Goal: Complete application form: Complete application form

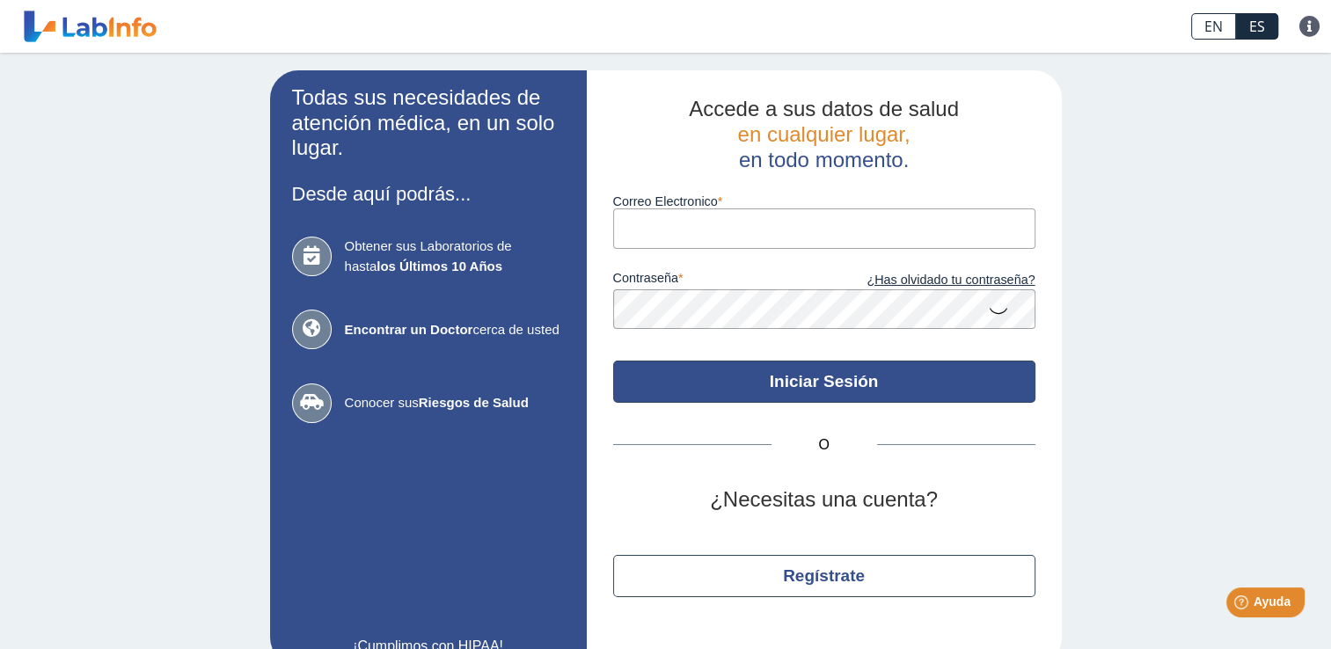
type input "[EMAIL_ADDRESS][DOMAIN_NAME]"
click at [802, 374] on button "Iniciar Sesión" at bounding box center [824, 382] width 422 height 42
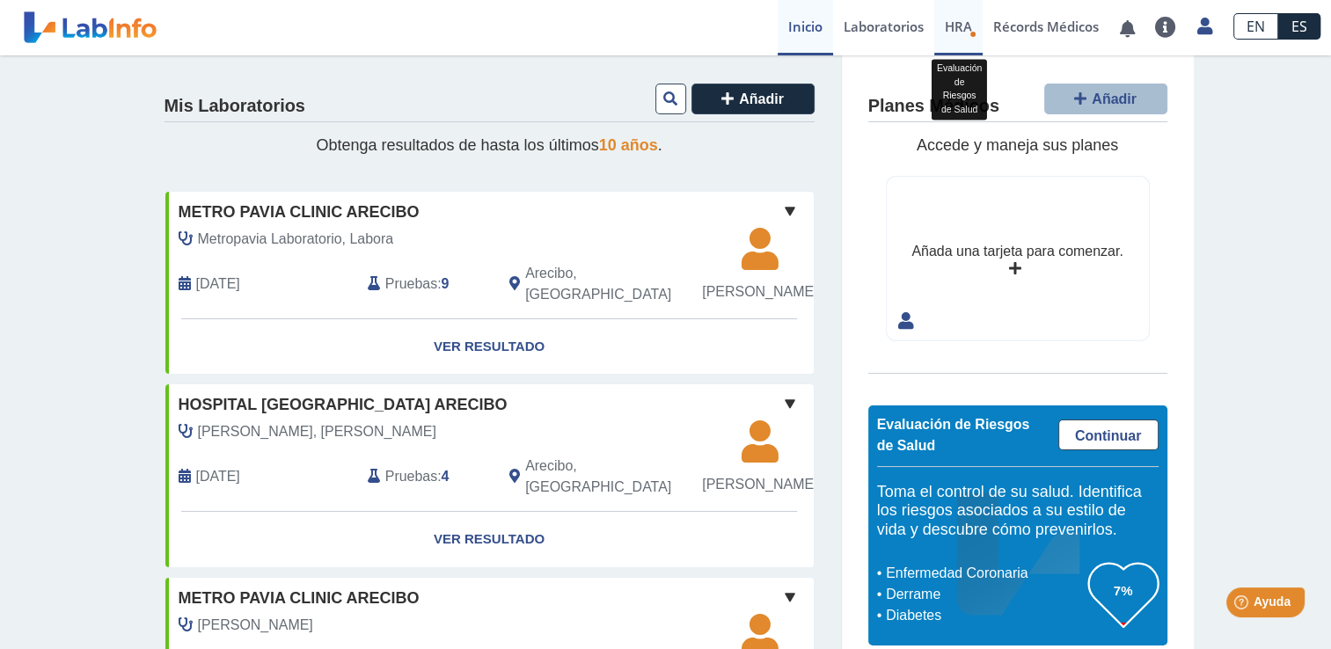
click at [969, 34] on icon "Health Risk Assessment" at bounding box center [972, 34] width 7 height 7
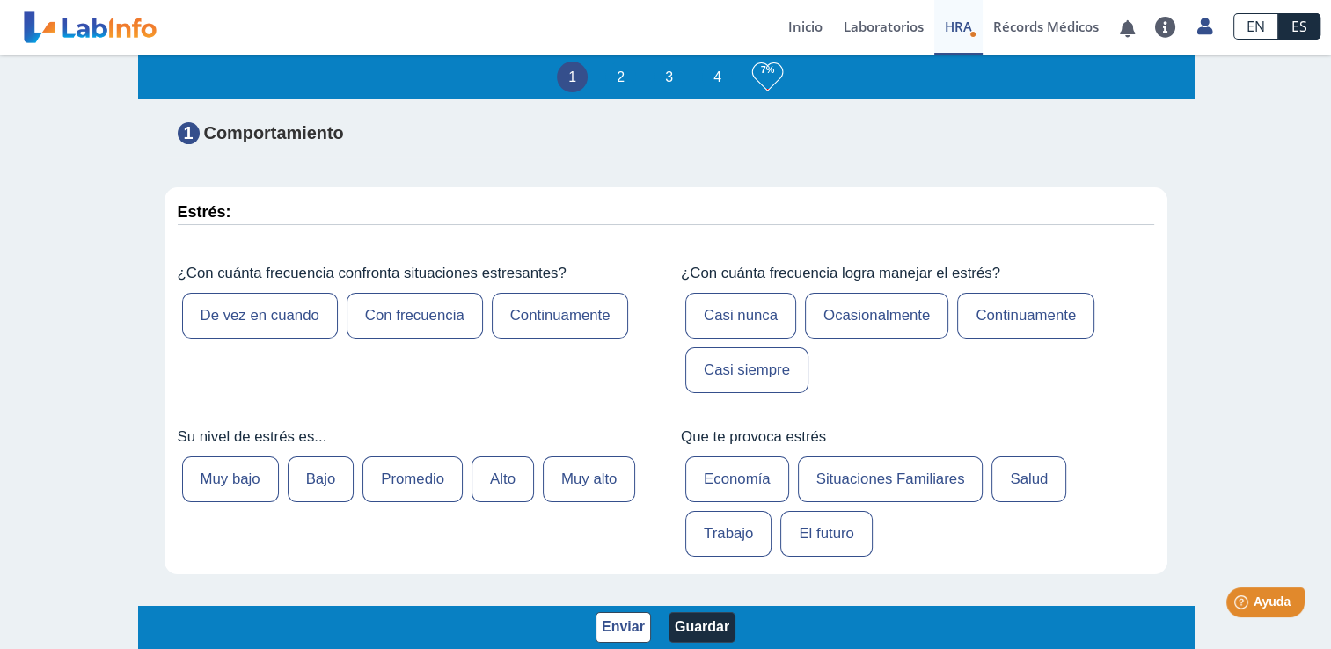
scroll to position [152, 0]
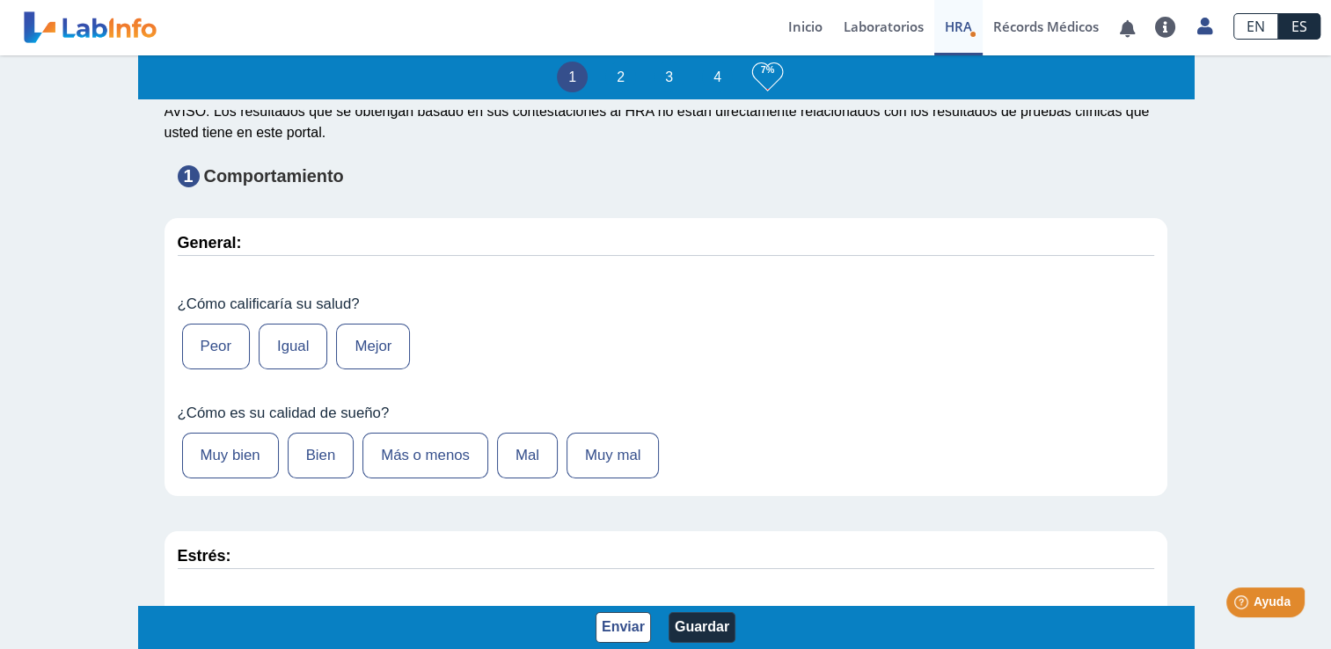
click at [377, 343] on label "Mejor" at bounding box center [373, 347] width 74 height 46
click at [0, 0] on input "Mejor" at bounding box center [0, 0] width 0 height 0
click at [450, 459] on label "Más o menos" at bounding box center [425, 456] width 126 height 46
click at [0, 0] on input "Más o menos" at bounding box center [0, 0] width 0 height 0
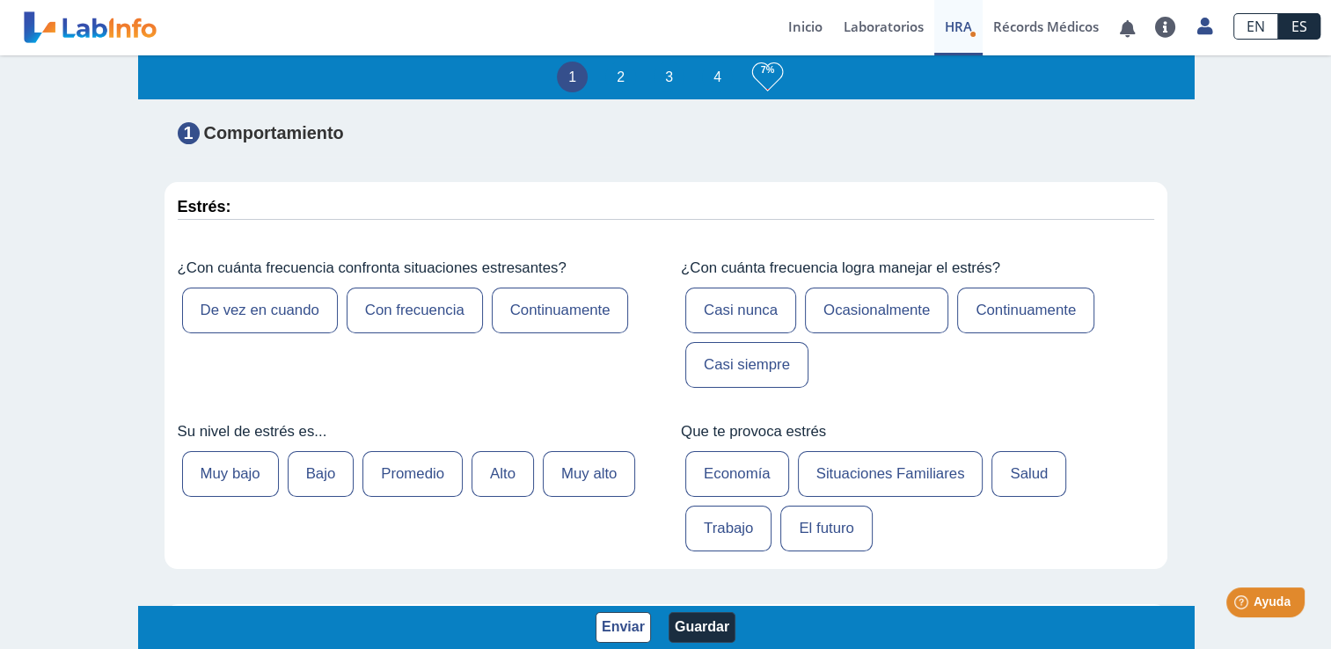
scroll to position [477, 0]
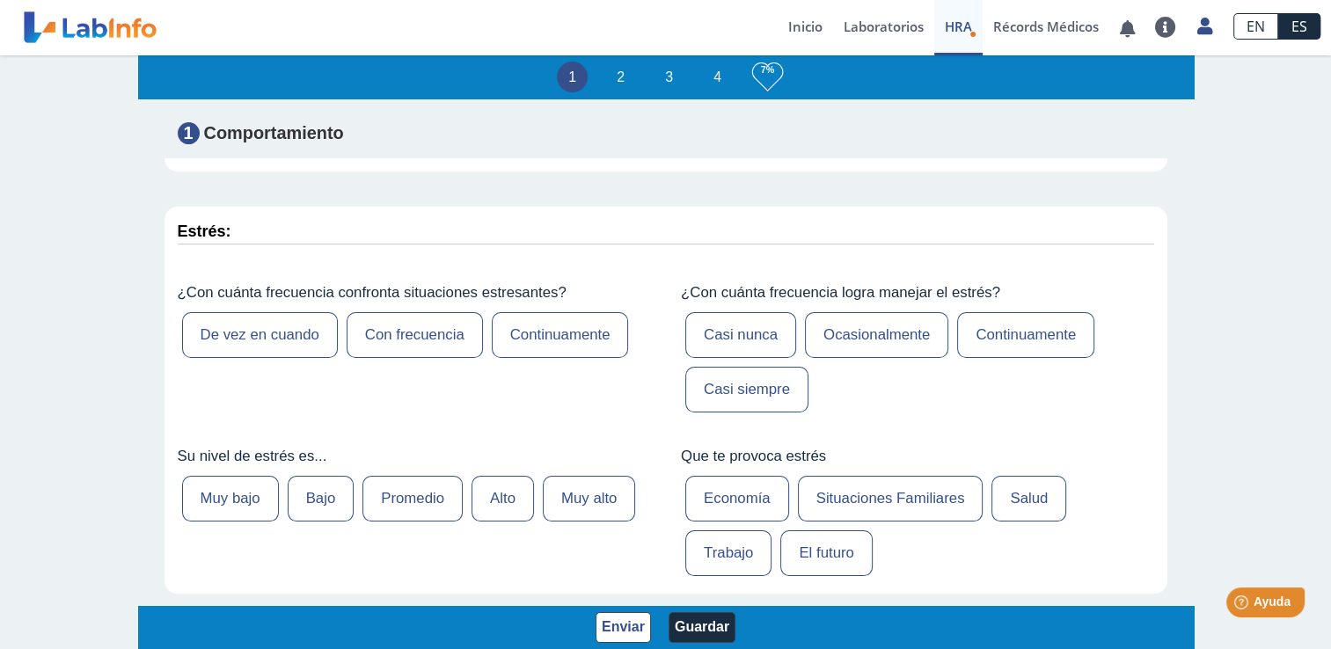
click at [428, 326] on label "Con frecuencia" at bounding box center [415, 335] width 136 height 46
click at [0, 0] on input "Con frecuencia" at bounding box center [0, 0] width 0 height 0
click at [507, 495] on label "Alto" at bounding box center [503, 499] width 62 height 46
click at [0, 0] on input "Alto" at bounding box center [0, 0] width 0 height 0
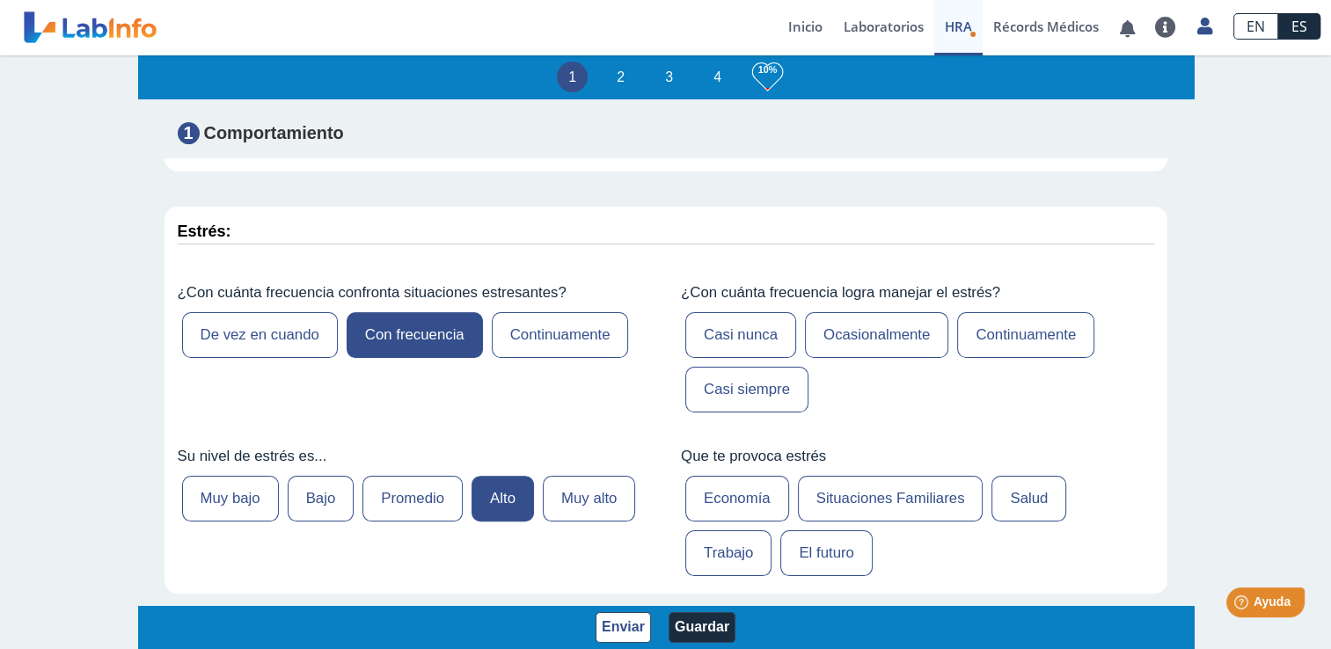
click at [848, 320] on label "Ocasionalmente" at bounding box center [876, 335] width 143 height 46
click at [0, 0] on input "Ocasionalmente" at bounding box center [0, 0] width 0 height 0
click at [743, 505] on label "Economía" at bounding box center [737, 499] width 104 height 46
click at [0, 0] on input "Economía" at bounding box center [0, 0] width 0 height 0
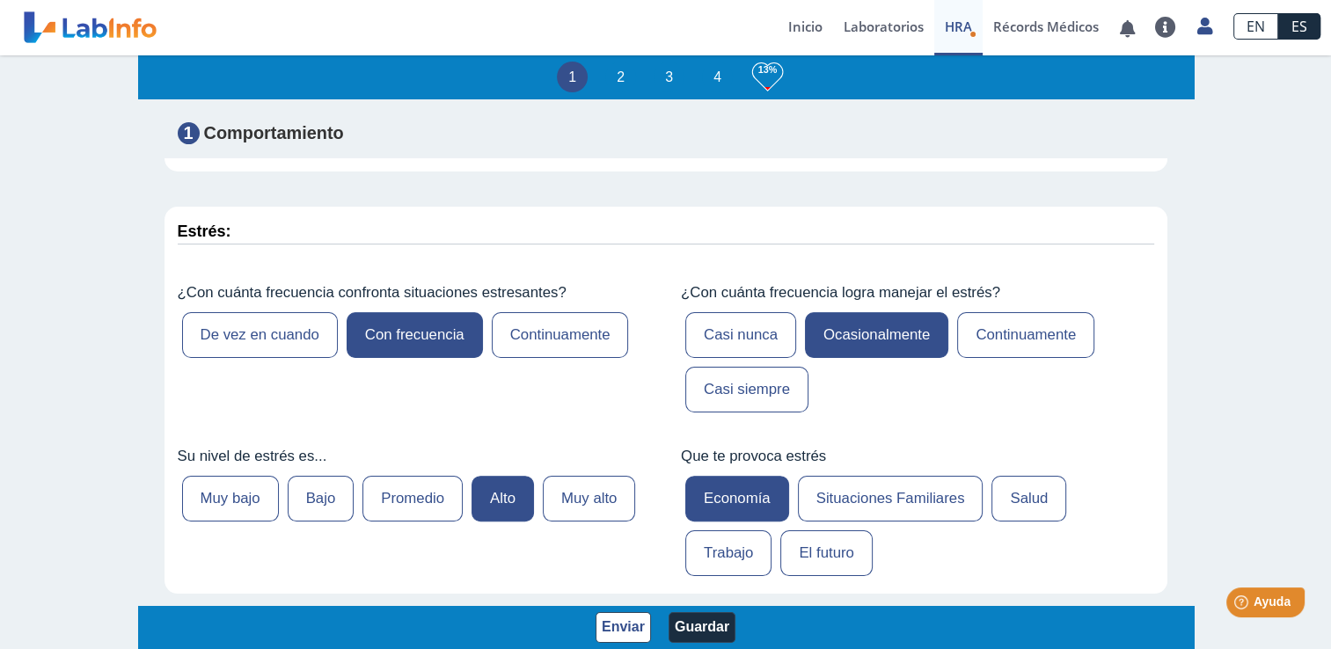
click at [823, 507] on label "Situaciones Familiares" at bounding box center [891, 499] width 186 height 46
click at [0, 0] on input "Situaciones Familiares" at bounding box center [0, 0] width 0 height 0
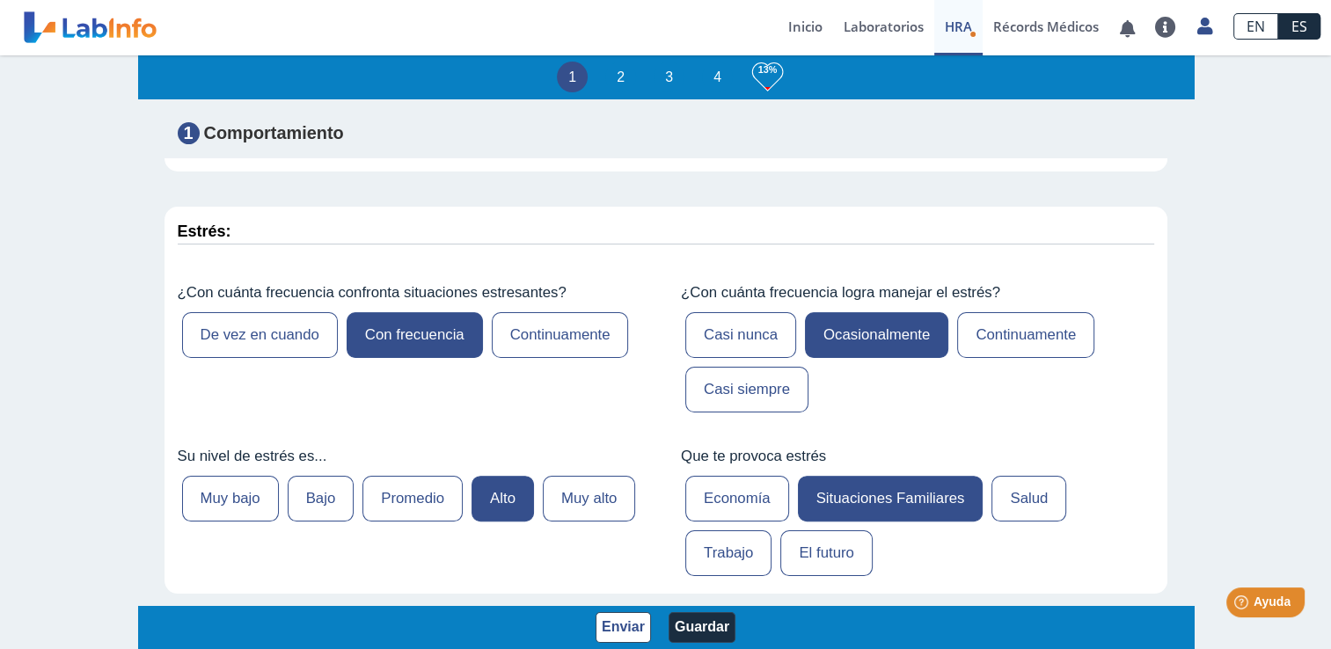
click at [728, 559] on label "Trabajo" at bounding box center [728, 553] width 86 height 46
click at [0, 0] on input "Trabajo" at bounding box center [0, 0] width 0 height 0
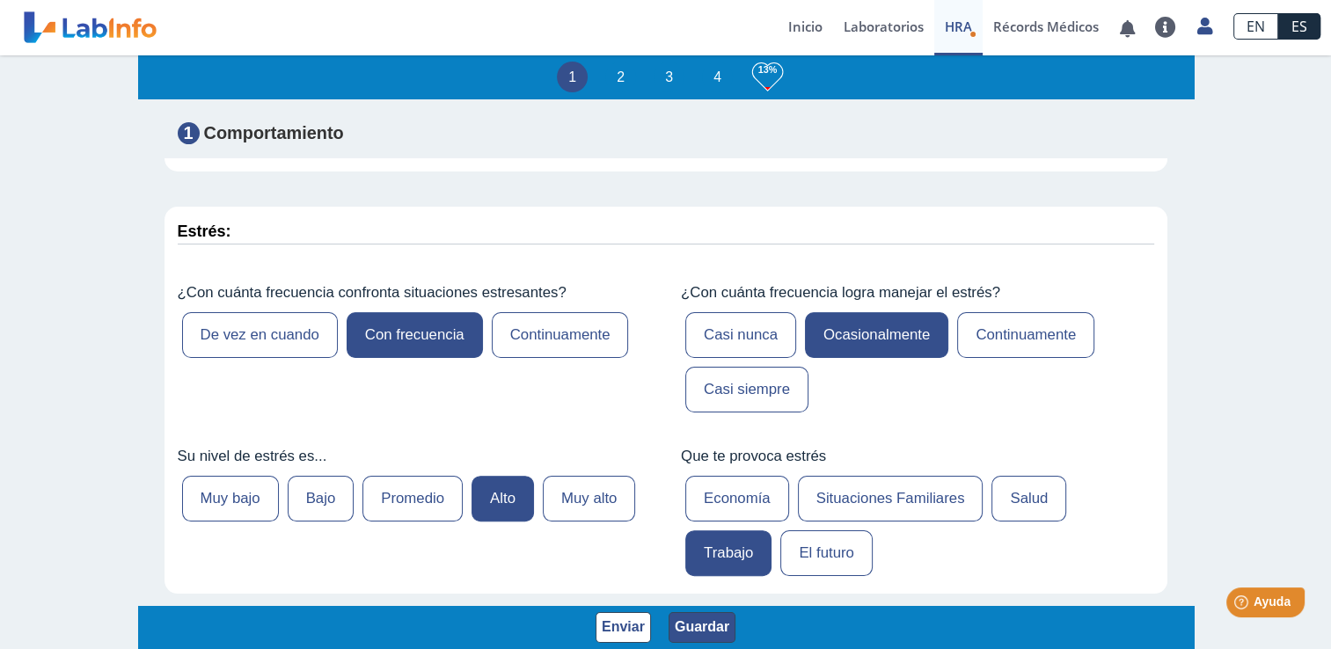
click at [707, 621] on button "Guardar" at bounding box center [702, 627] width 67 height 31
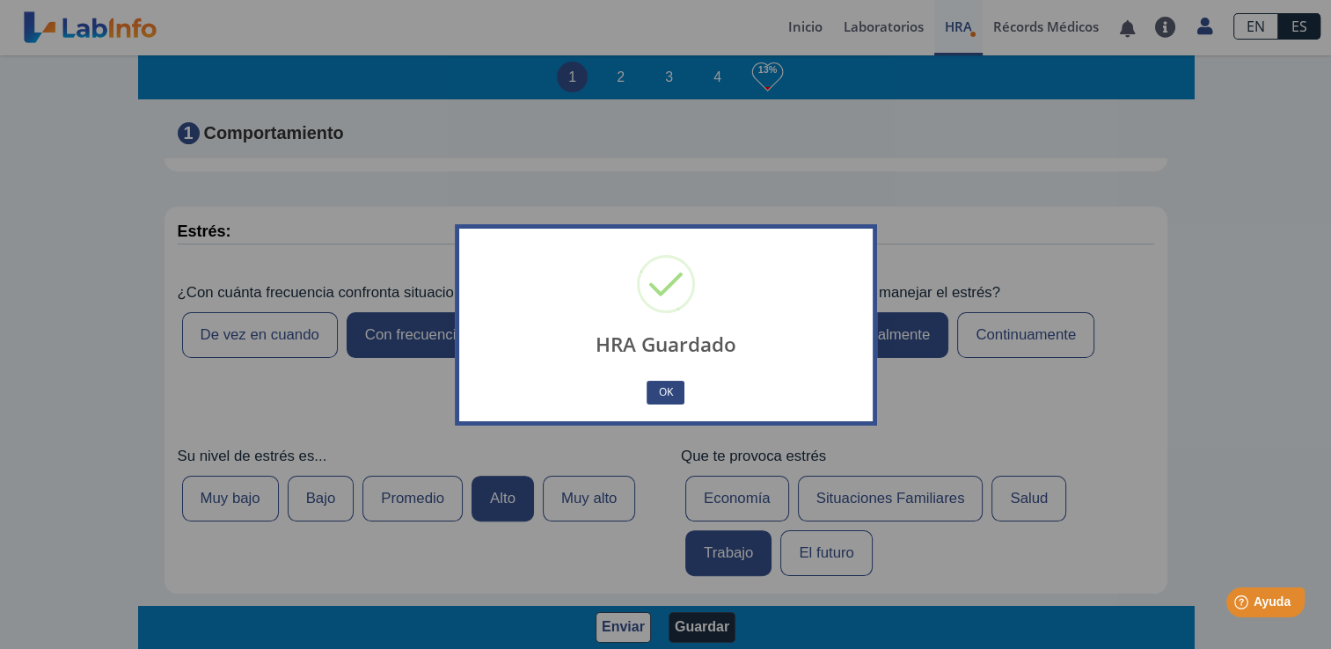
click at [664, 393] on button "OK" at bounding box center [665, 393] width 37 height 24
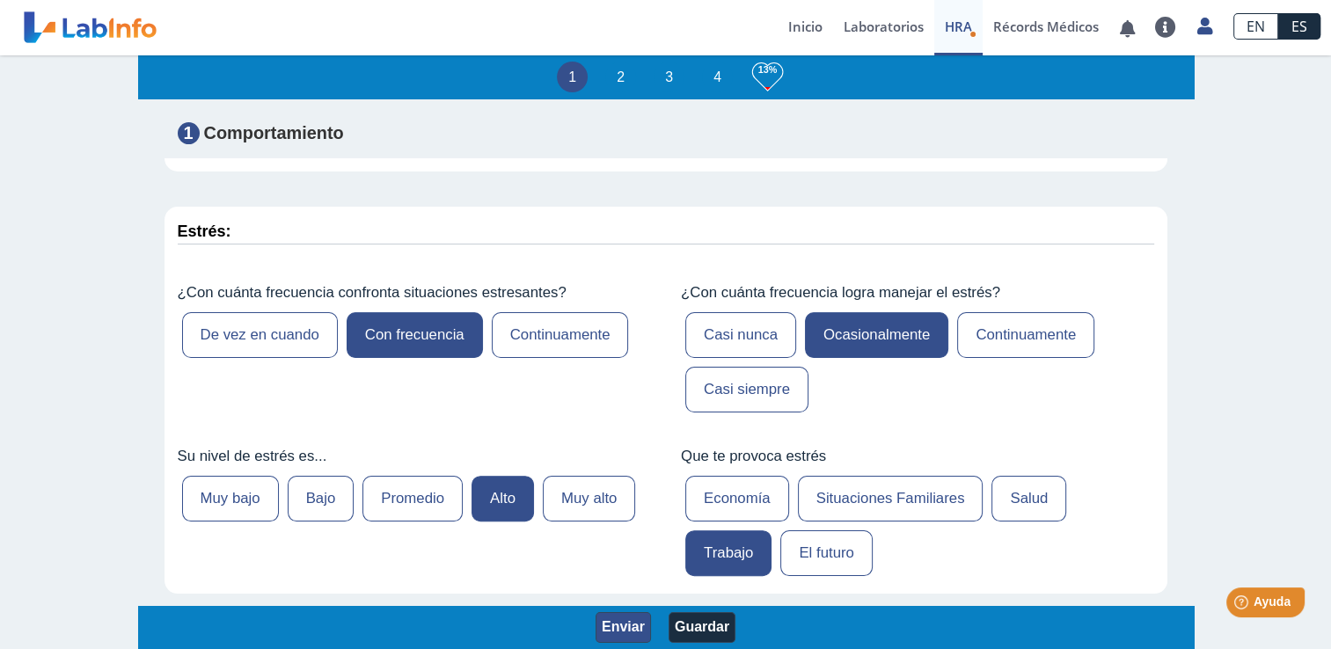
click at [619, 623] on button "Enviar" at bounding box center [623, 627] width 55 height 31
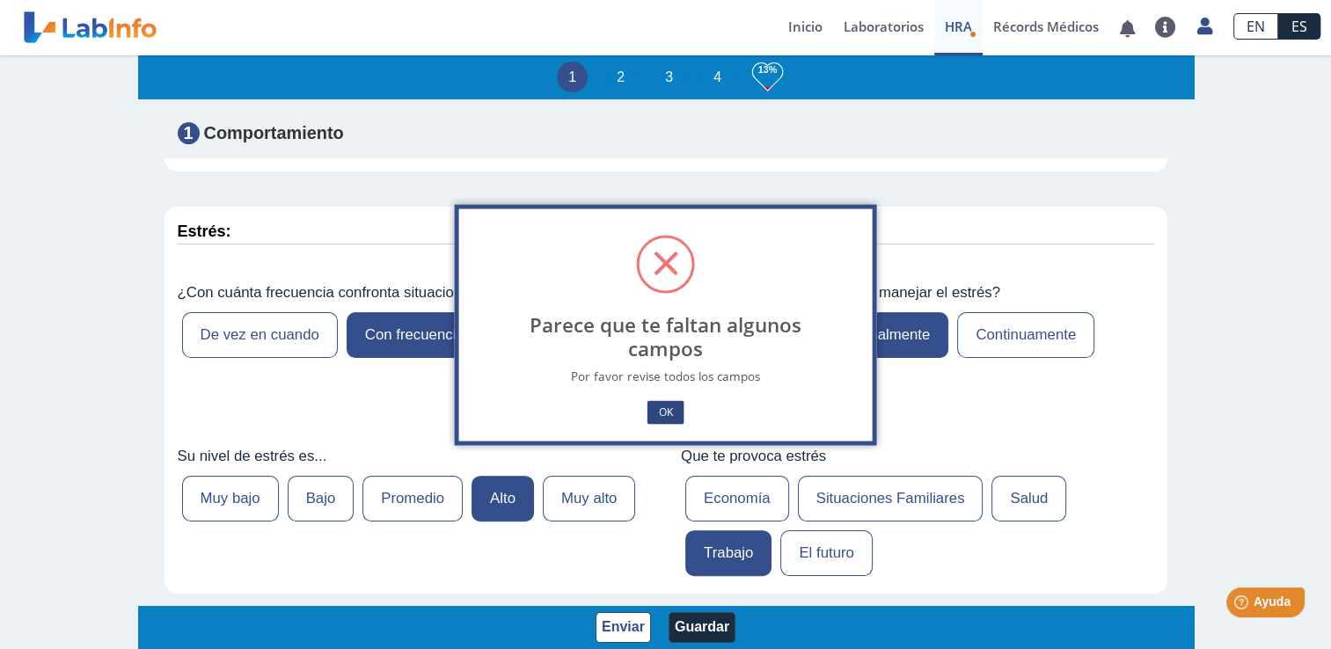
click at [675, 412] on button "OK" at bounding box center [665, 412] width 37 height 24
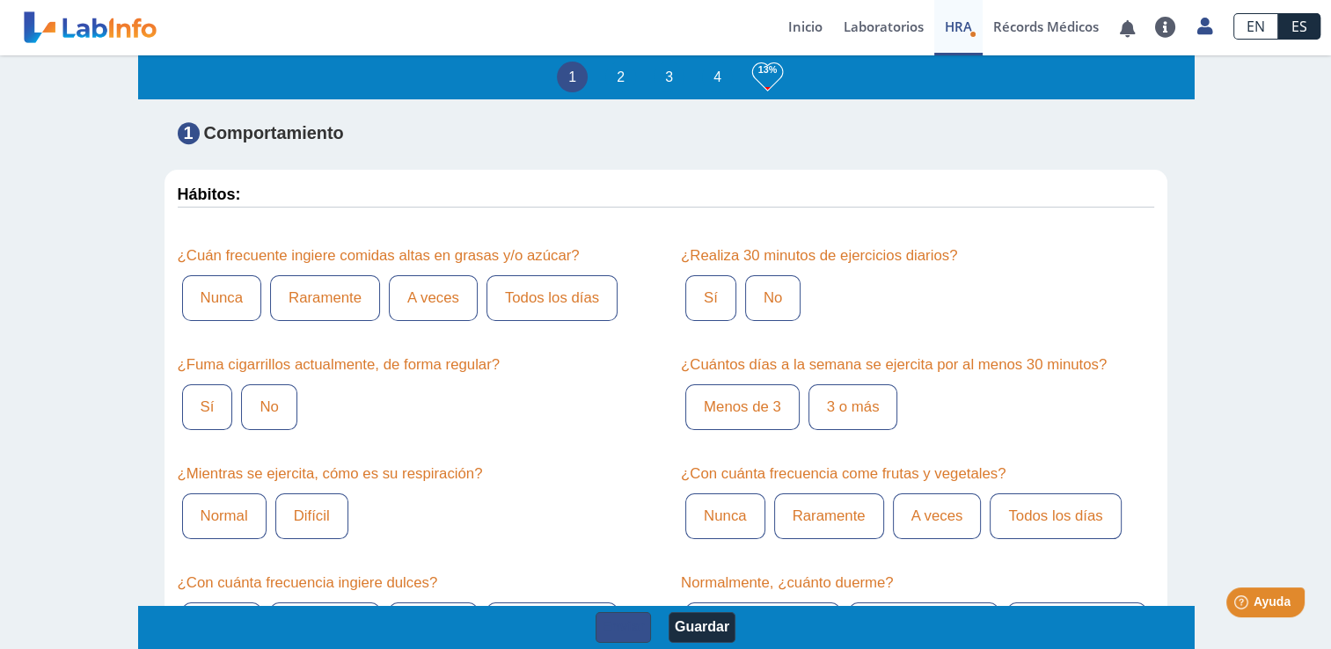
scroll to position [948, 0]
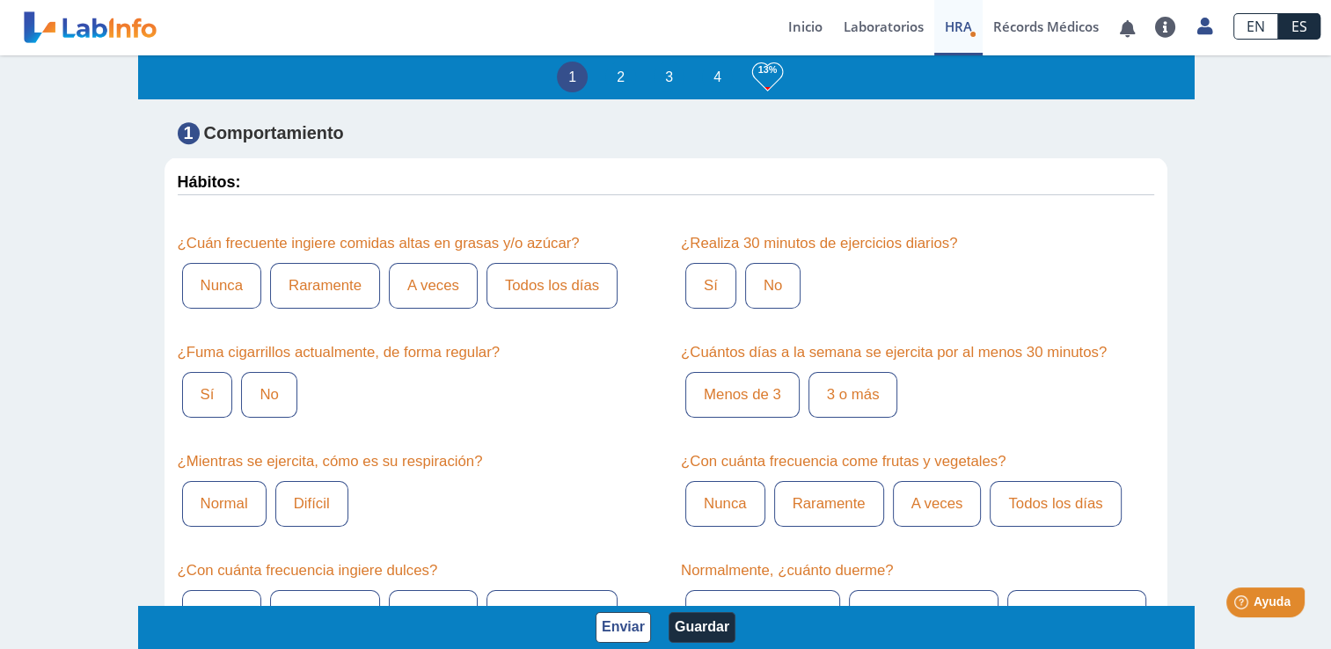
click at [312, 276] on label "Raramente" at bounding box center [325, 286] width 110 height 46
click at [0, 0] on input "Raramente" at bounding box center [0, 0] width 0 height 0
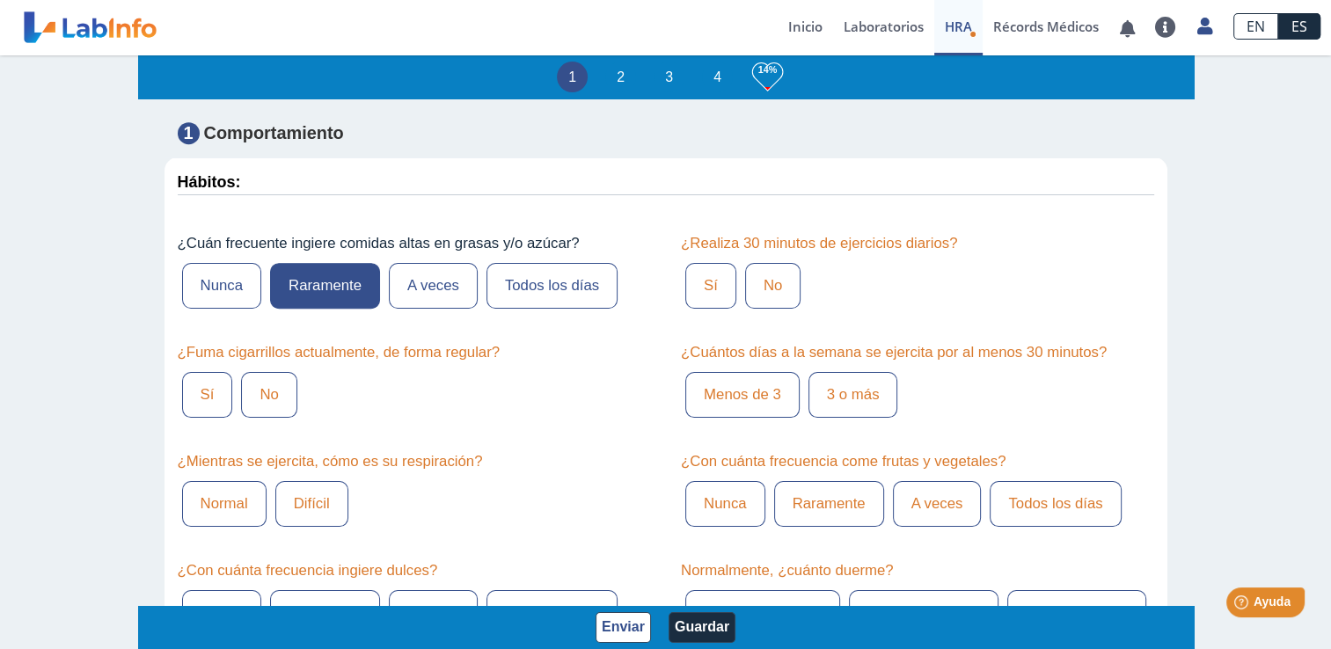
click at [253, 404] on label "No" at bounding box center [268, 395] width 55 height 46
click at [0, 0] on input "No" at bounding box center [0, 0] width 0 height 0
click at [219, 508] on label "Normal" at bounding box center [224, 504] width 84 height 46
click at [0, 0] on input "Normal" at bounding box center [0, 0] width 0 height 0
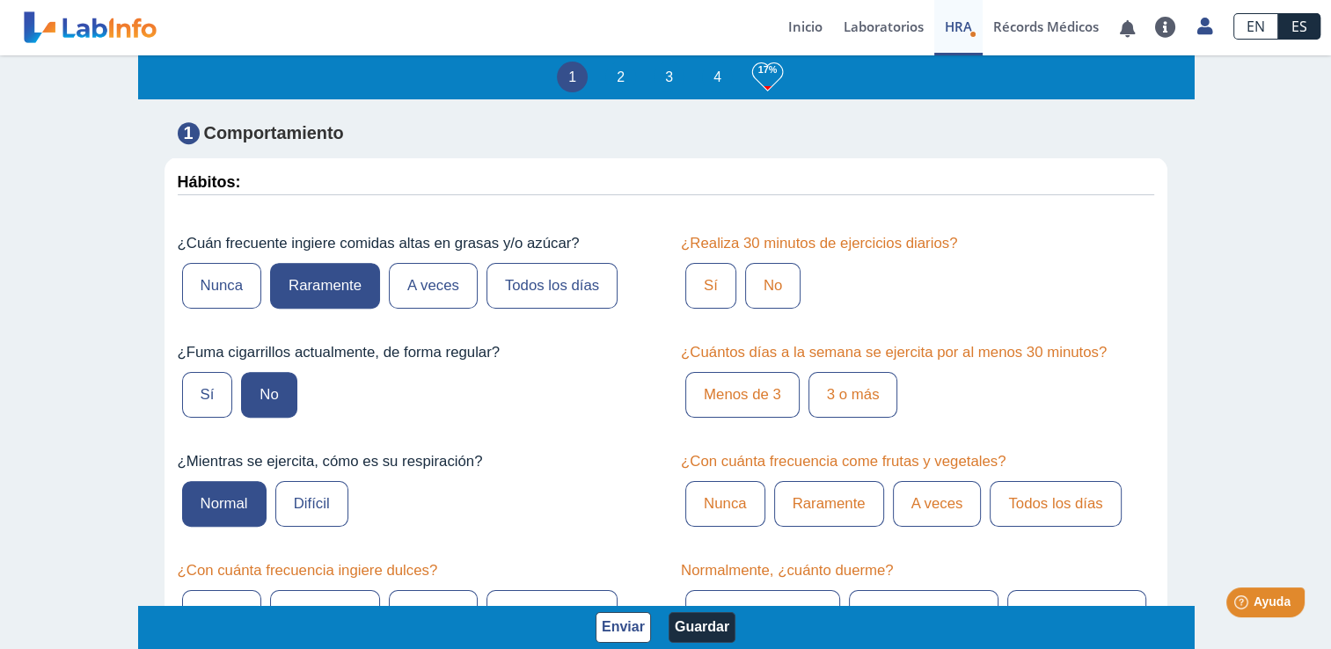
click at [700, 281] on label "Sí" at bounding box center [710, 286] width 51 height 46
click at [0, 0] on input "Sí" at bounding box center [0, 0] width 0 height 0
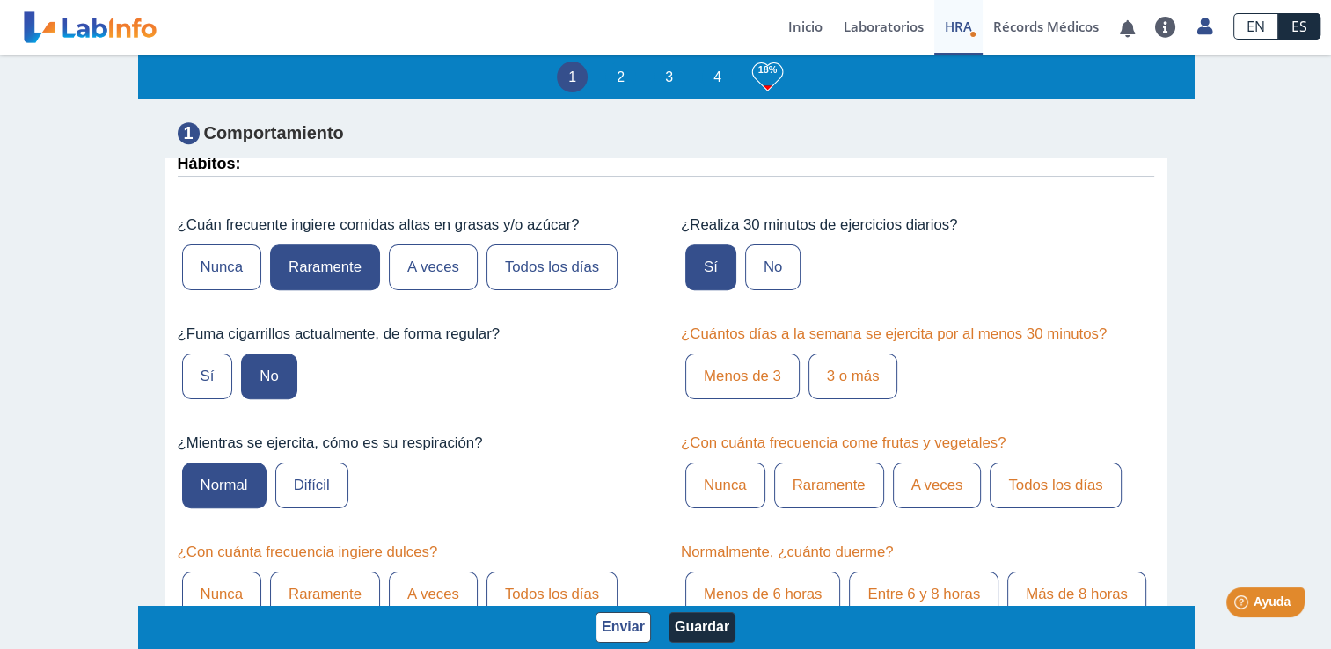
scroll to position [955, 0]
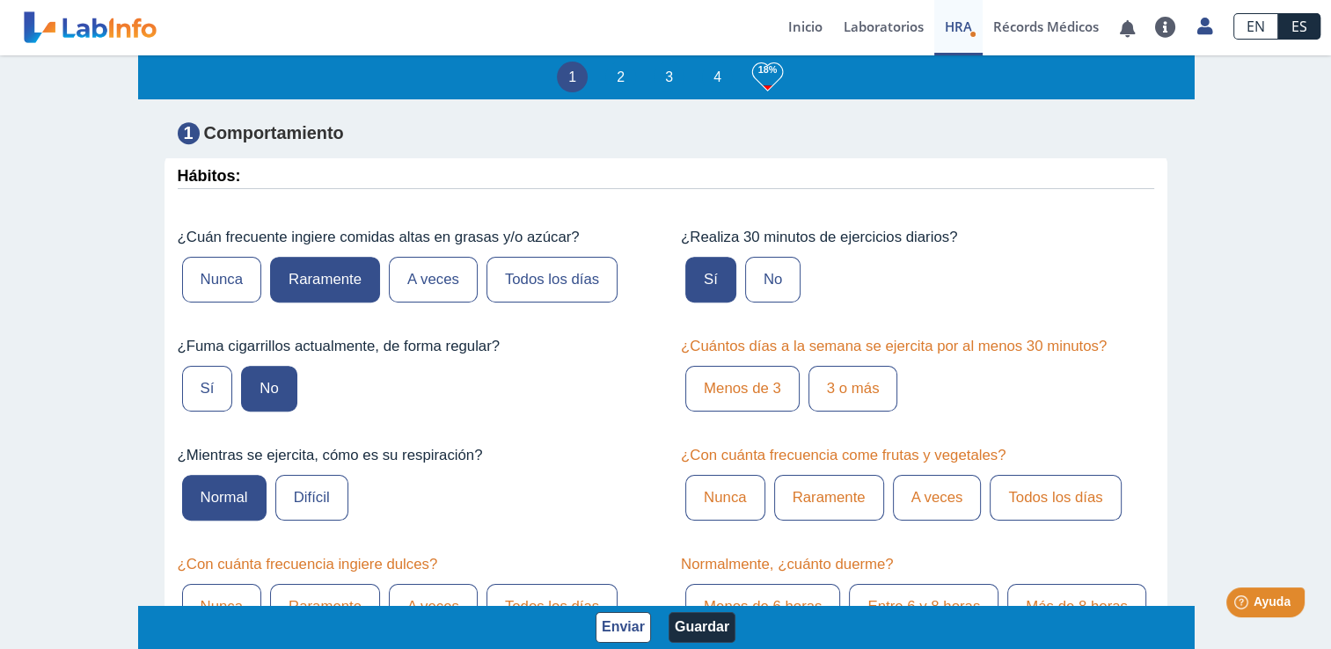
click at [832, 390] on label "3 o más" at bounding box center [853, 389] width 90 height 46
click at [0, 0] on input "3 o más" at bounding box center [0, 0] width 0 height 0
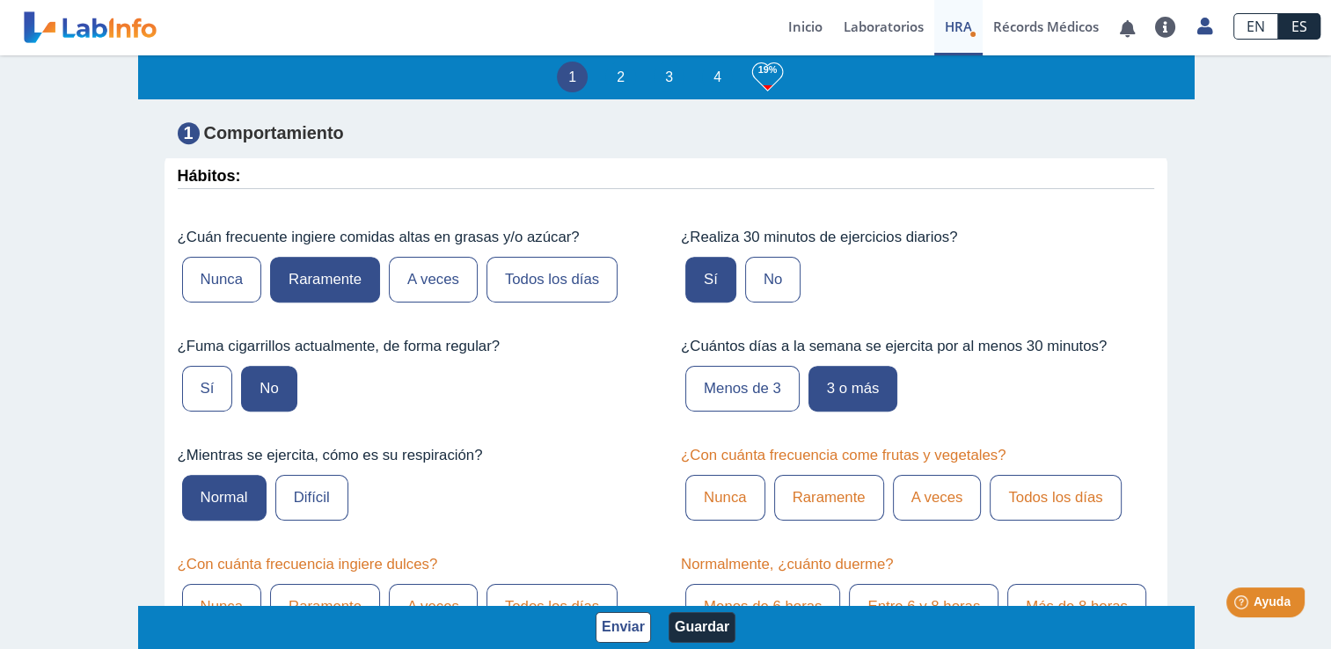
click at [929, 493] on label "A veces" at bounding box center [937, 498] width 89 height 46
click at [0, 0] on input "A veces" at bounding box center [0, 0] width 0 height 0
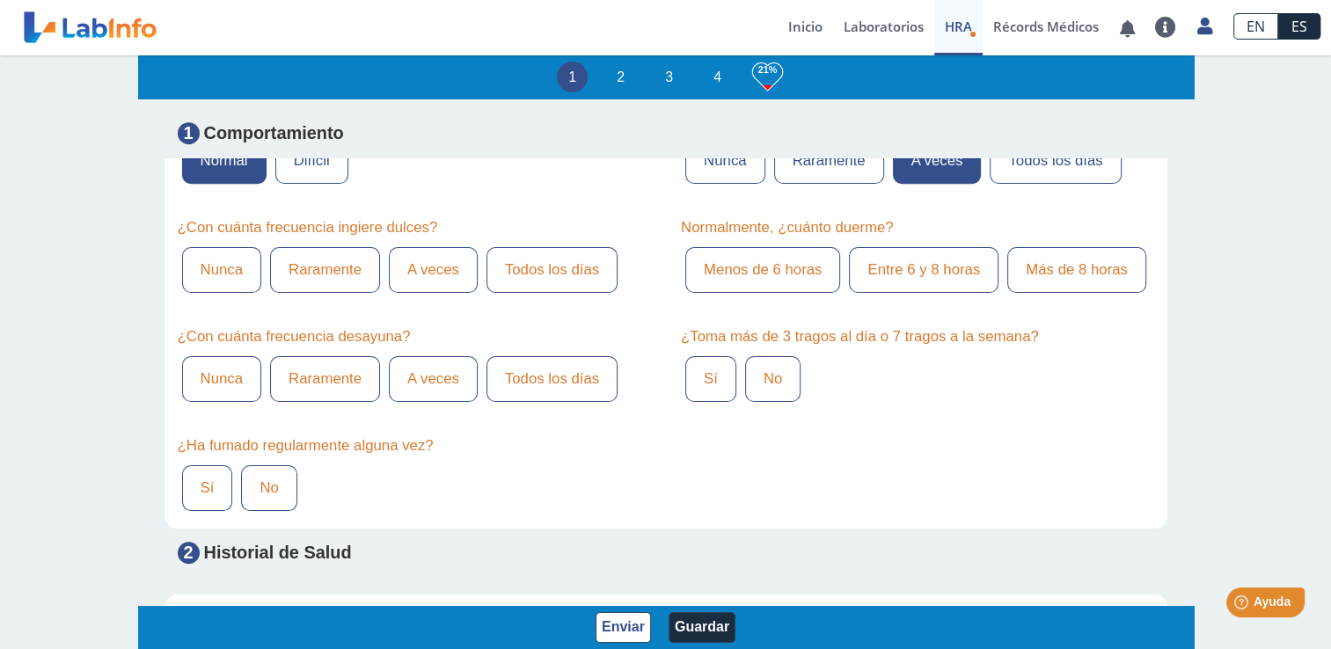
scroll to position [1304, 0]
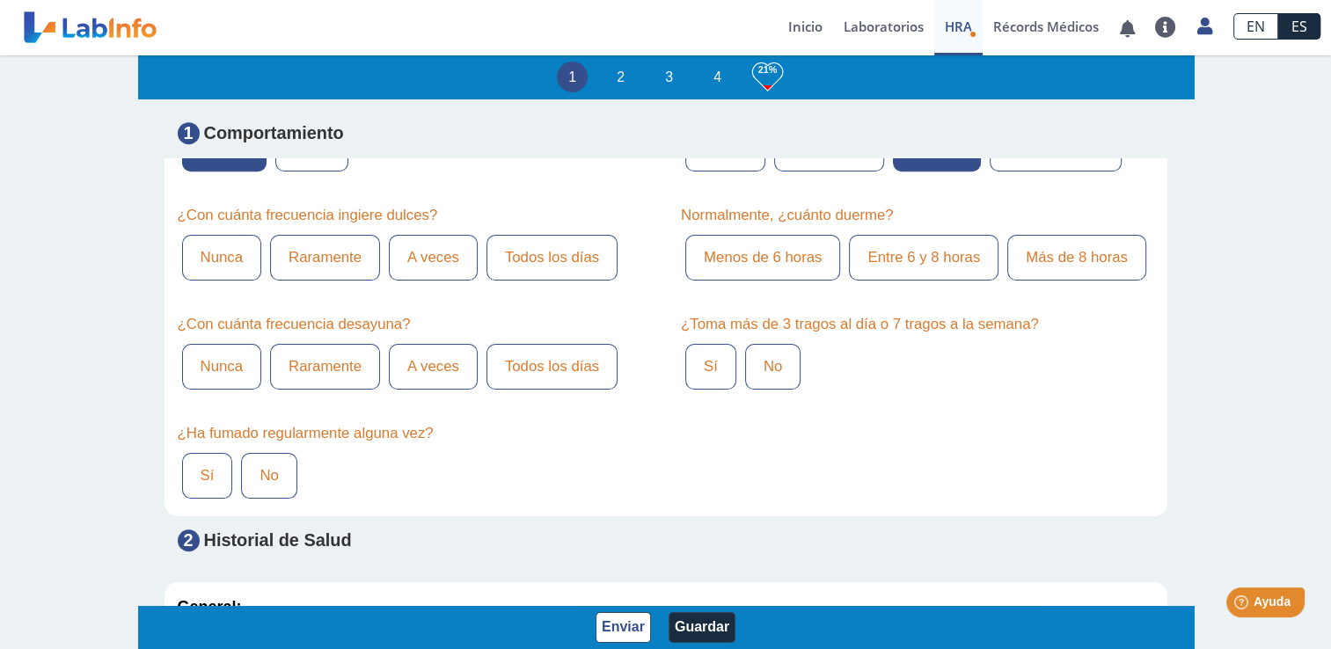
click at [333, 265] on label "Raramente" at bounding box center [325, 258] width 110 height 46
click at [0, 0] on input "Raramente" at bounding box center [0, 0] width 0 height 0
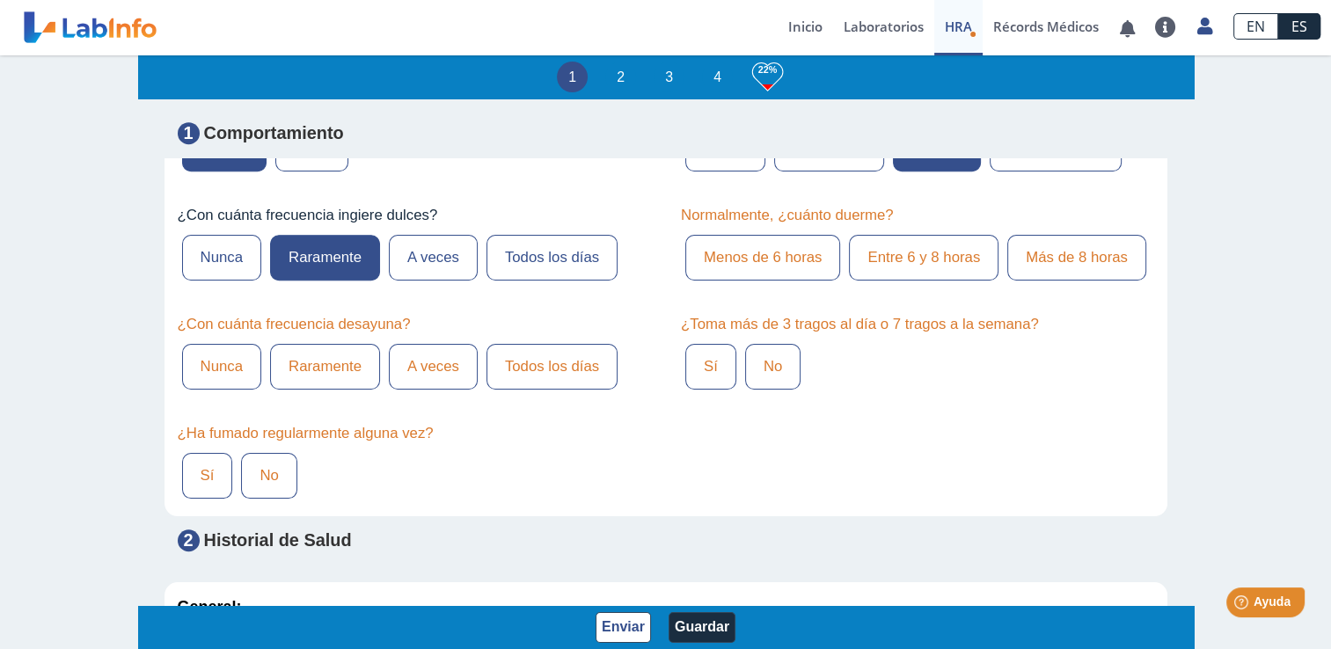
click at [545, 363] on label "Todos los días" at bounding box center [551, 367] width 131 height 46
click at [0, 0] on input "Todos los días" at bounding box center [0, 0] width 0 height 0
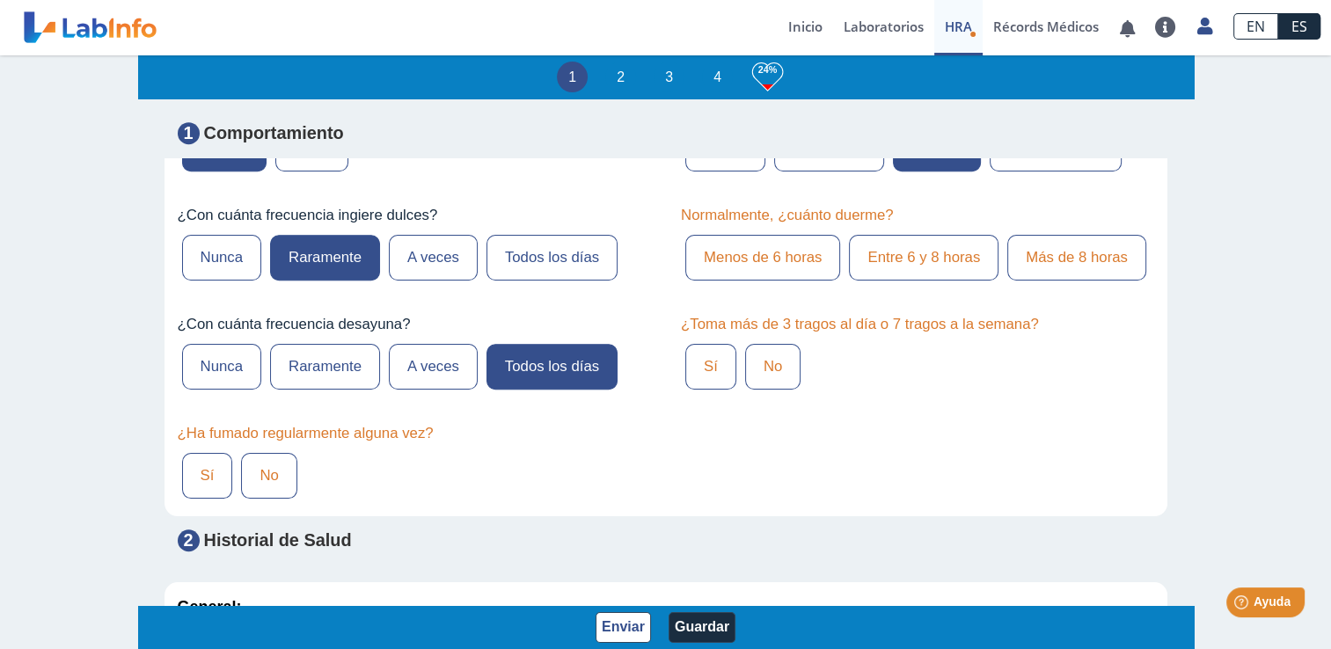
click at [264, 471] on label "No" at bounding box center [268, 476] width 55 height 46
click at [0, 0] on input "No" at bounding box center [0, 0] width 0 height 0
click at [888, 260] on label "Entre 6 y 8 horas" at bounding box center [924, 258] width 150 height 46
click at [0, 0] on input "Entre 6 y 8 horas" at bounding box center [0, 0] width 0 height 0
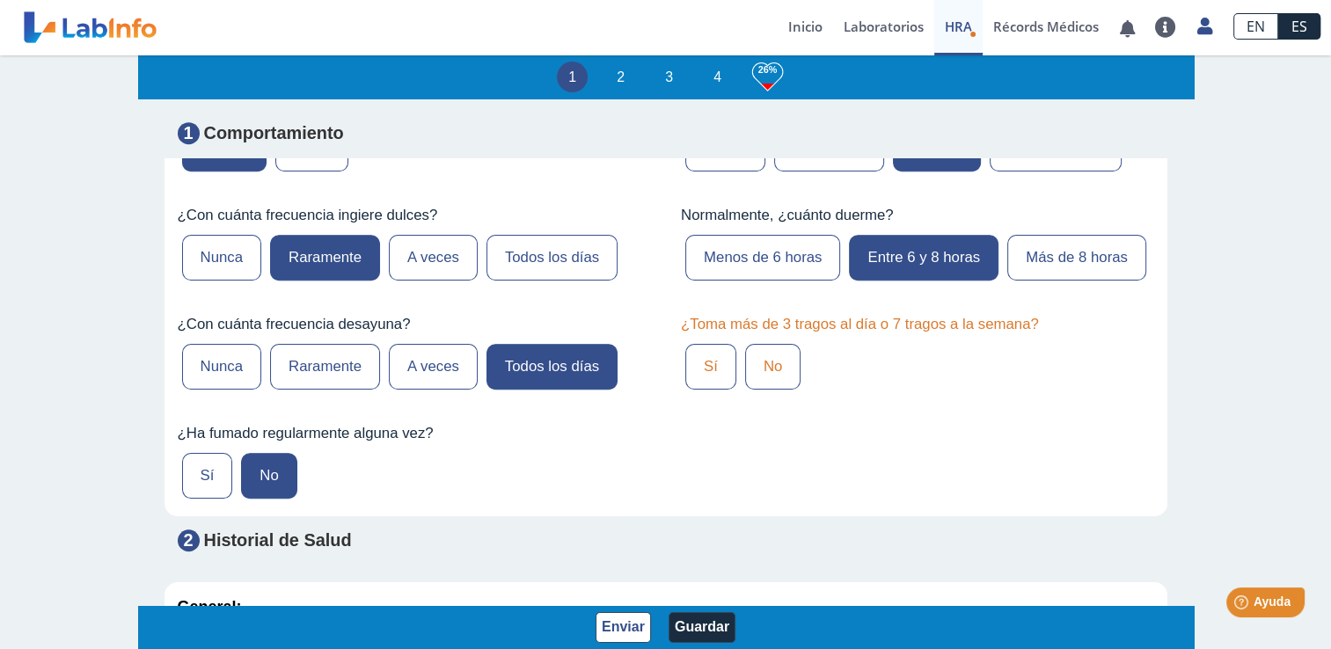
click at [745, 375] on label "No" at bounding box center [772, 367] width 55 height 46
click at [0, 0] on input "No" at bounding box center [0, 0] width 0 height 0
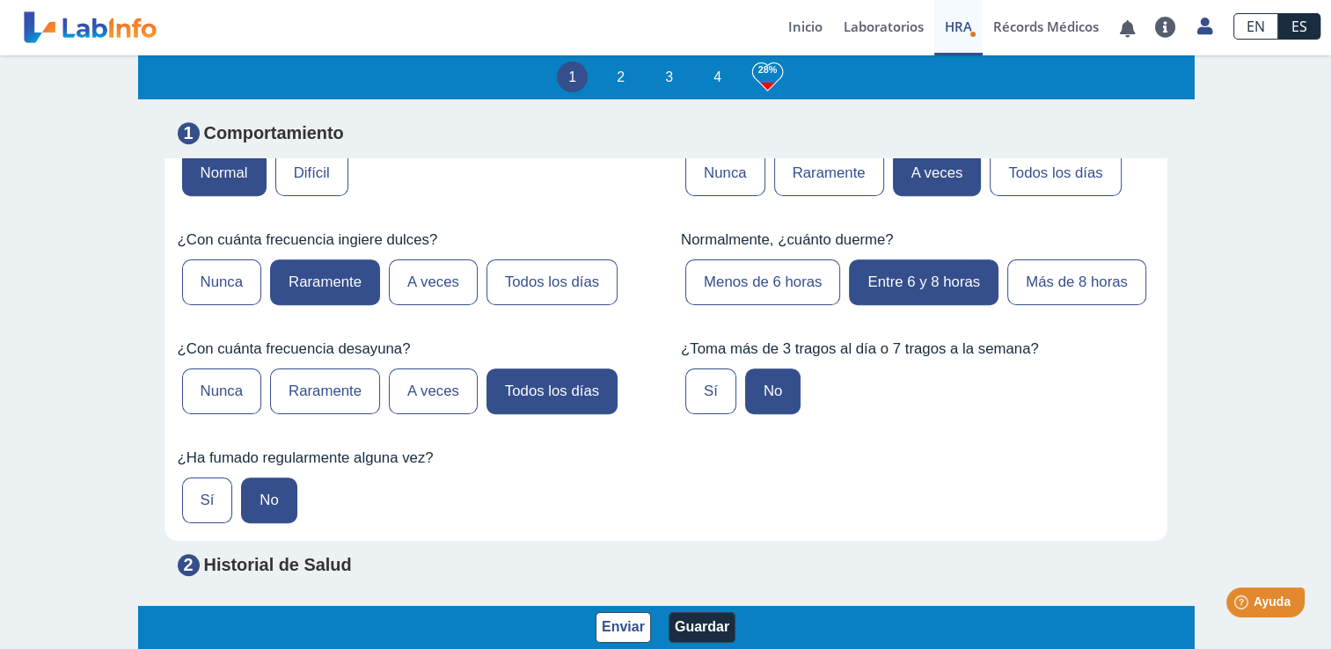
scroll to position [1291, 0]
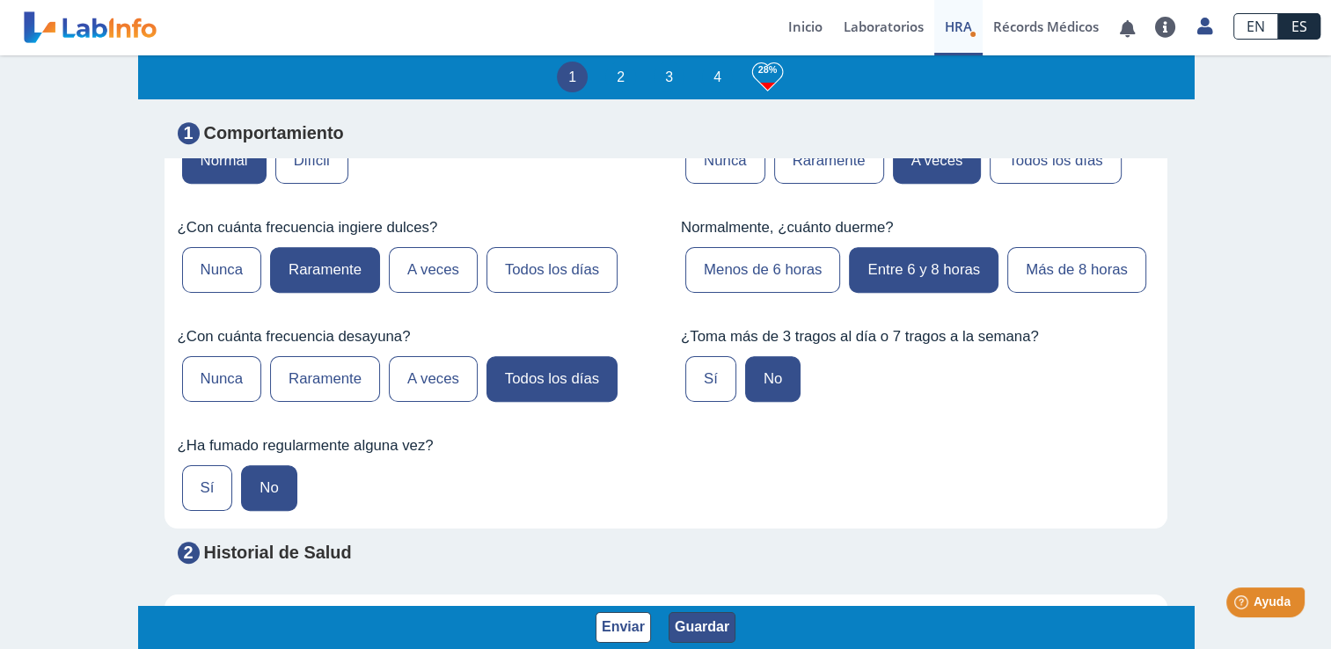
click at [702, 640] on button "Guardar" at bounding box center [702, 627] width 67 height 31
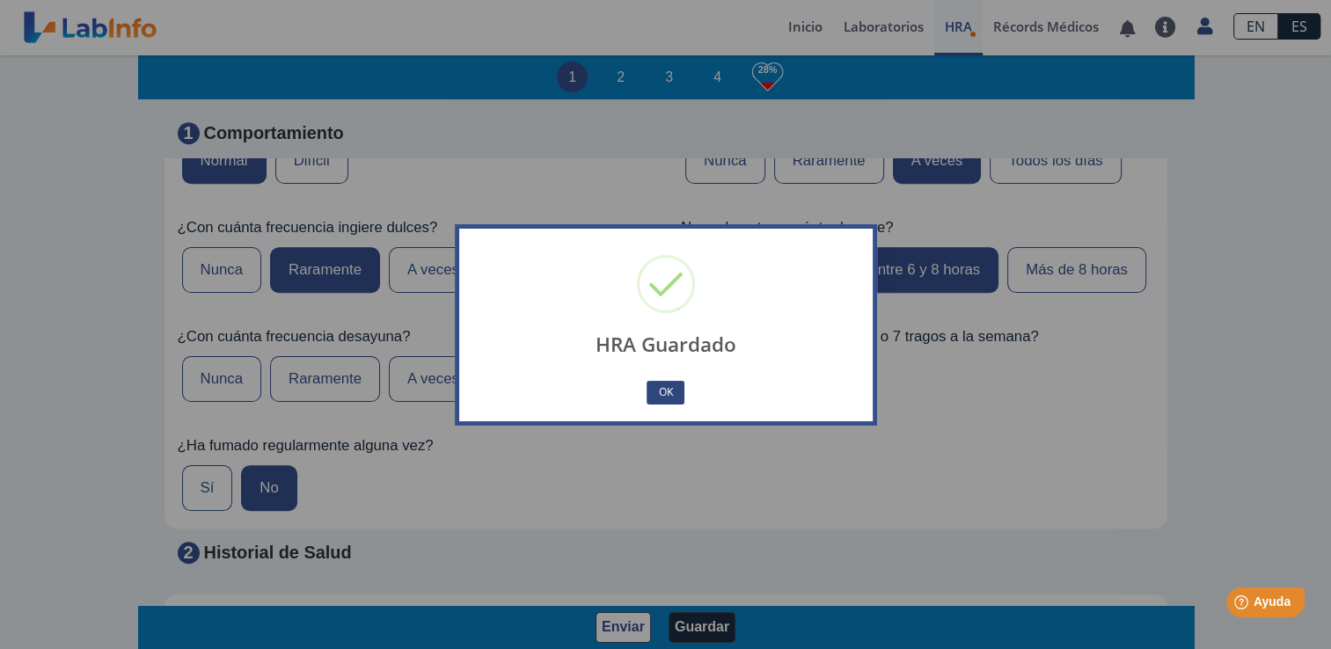
click at [669, 391] on button "OK" at bounding box center [665, 393] width 37 height 24
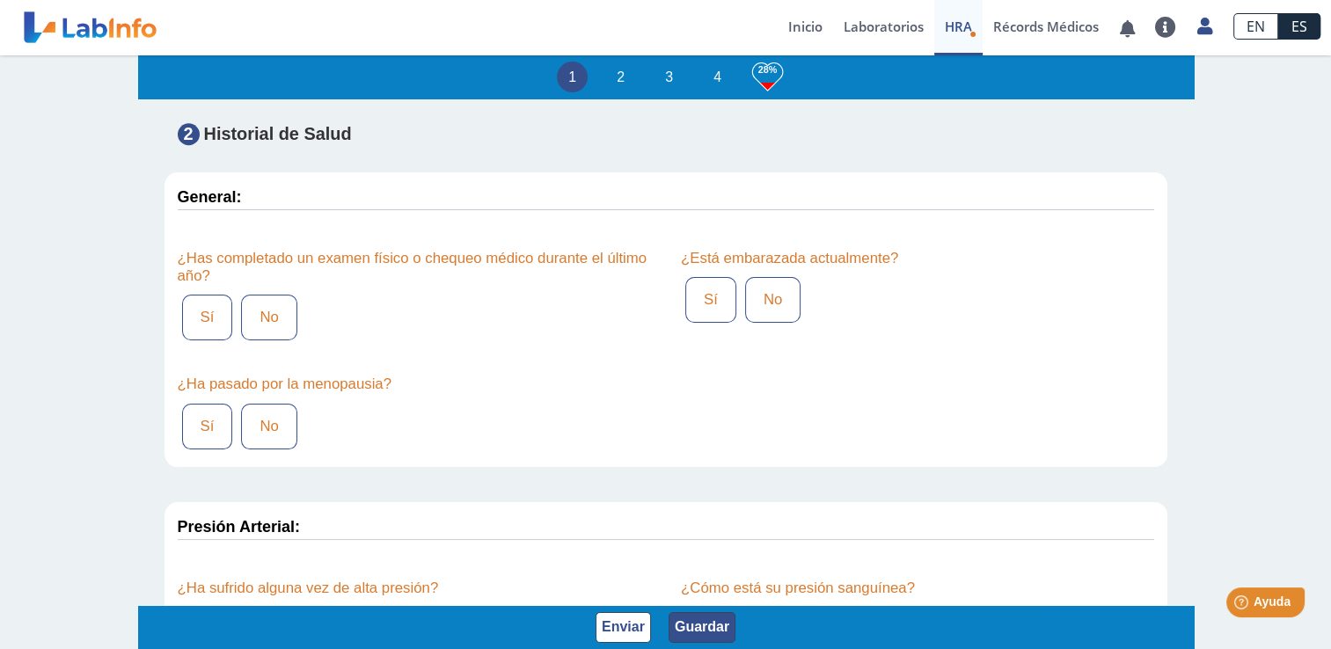
scroll to position [1701, 0]
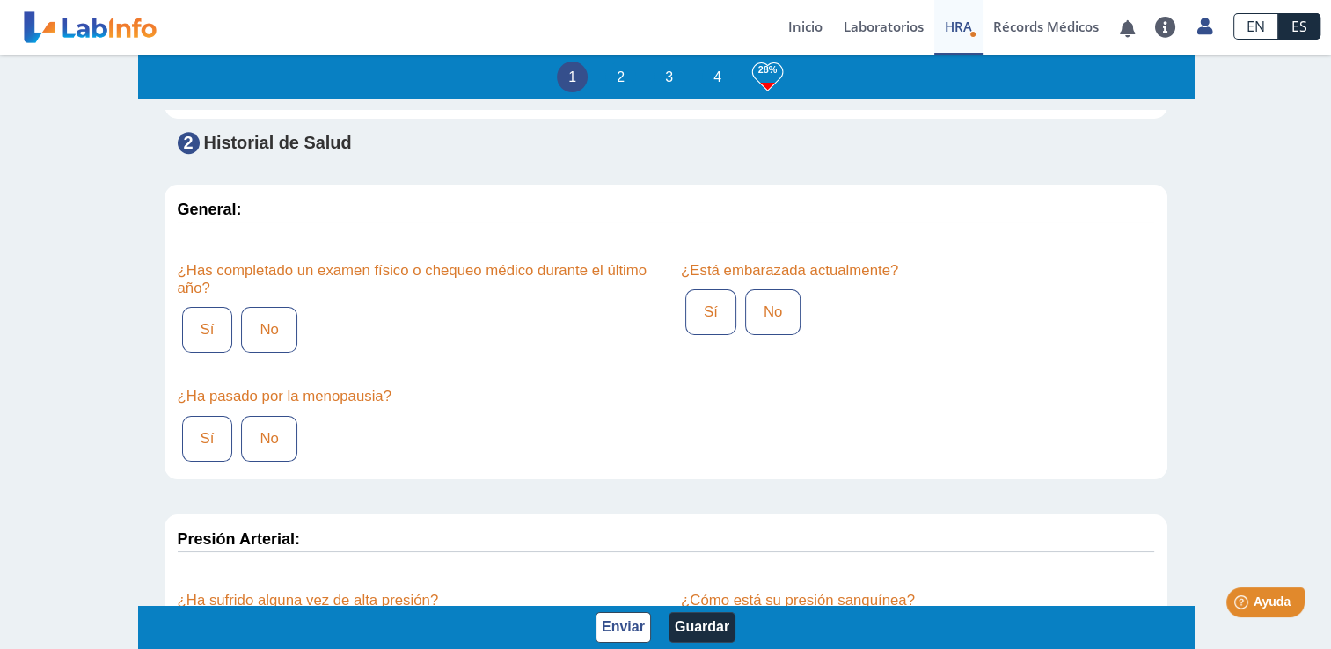
click at [200, 333] on label "Sí" at bounding box center [207, 330] width 51 height 46
click at [0, 0] on input "Sí" at bounding box center [0, 0] width 0 height 0
click at [266, 424] on label "No" at bounding box center [268, 439] width 55 height 46
click at [0, 0] on input "No" at bounding box center [0, 0] width 0 height 0
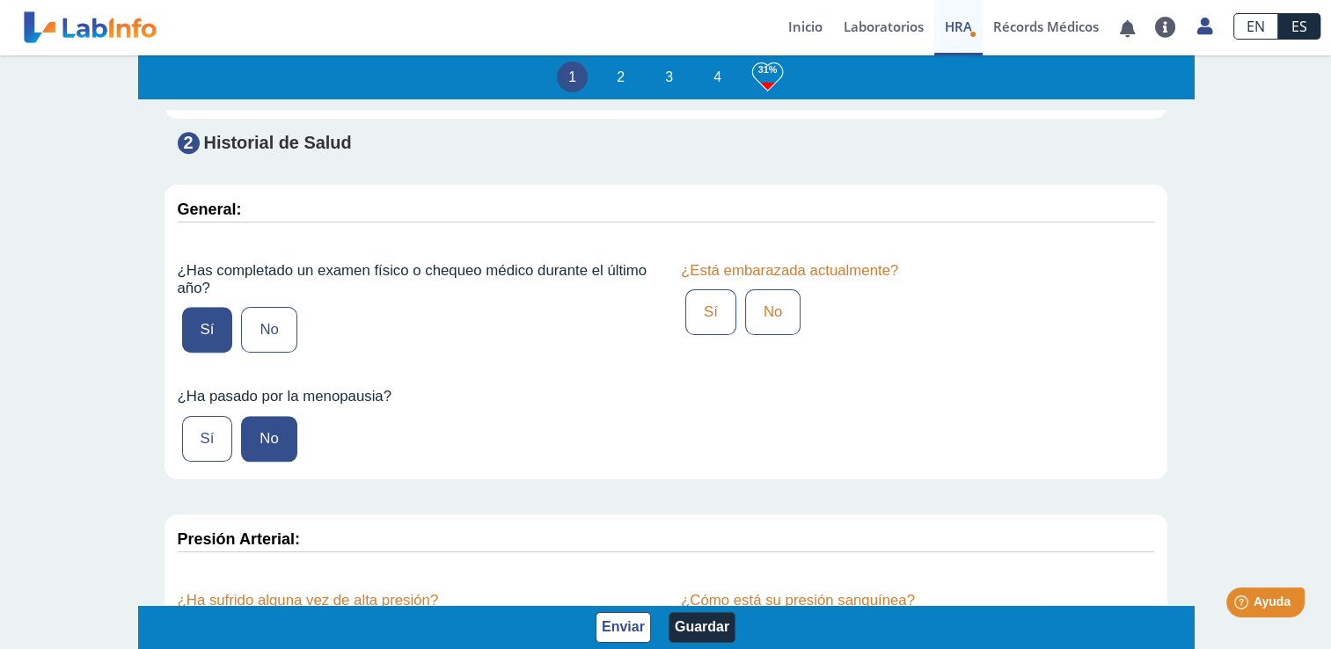
click at [751, 318] on label "No" at bounding box center [772, 312] width 55 height 46
click at [0, 0] on input "No" at bounding box center [0, 0] width 0 height 0
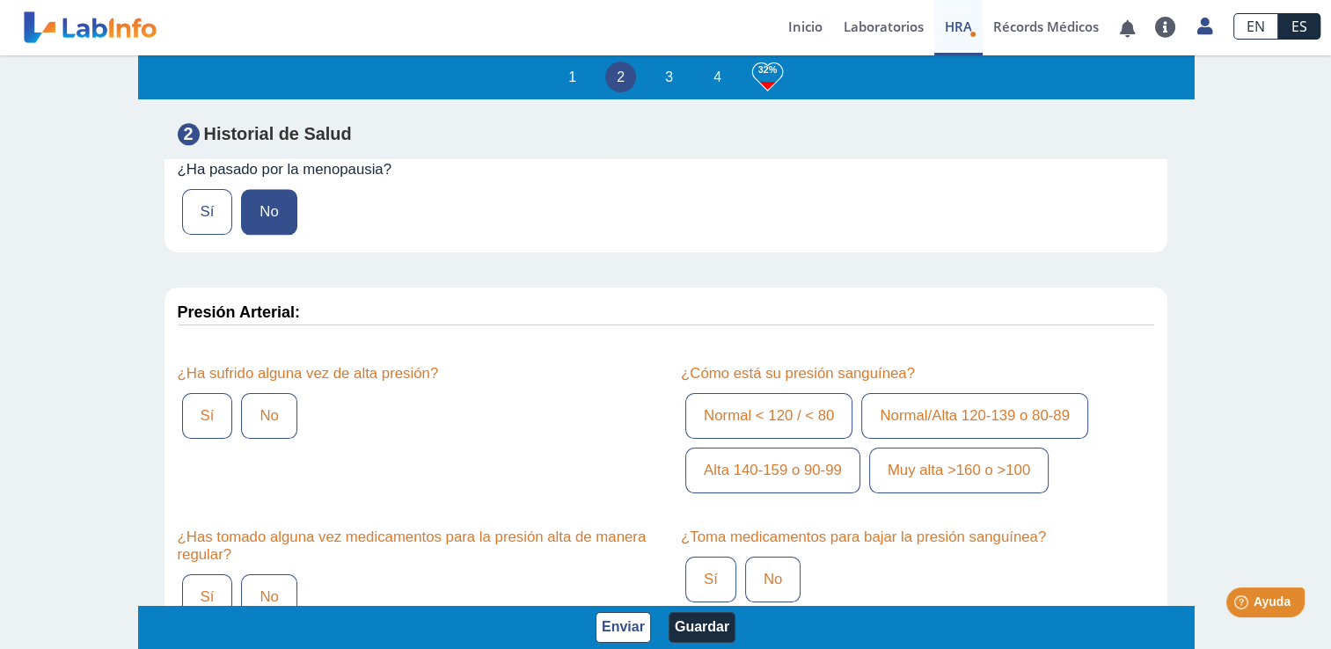
scroll to position [1904, 0]
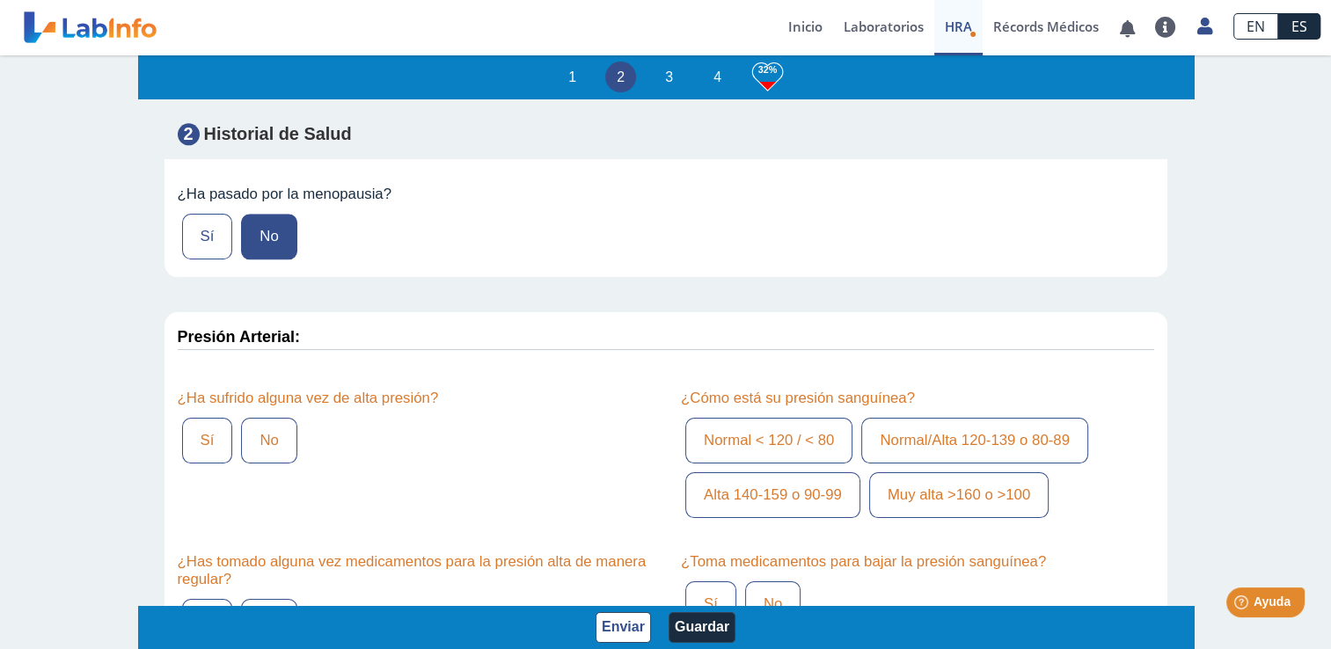
click at [201, 435] on label "Sí" at bounding box center [207, 441] width 51 height 46
click at [0, 0] on input "Sí" at bounding box center [0, 0] width 0 height 0
click at [794, 442] on label "Normal < 120 / < 80" at bounding box center [768, 441] width 167 height 46
click at [0, 0] on input "Normal < 120 / < 80" at bounding box center [0, 0] width 0 height 0
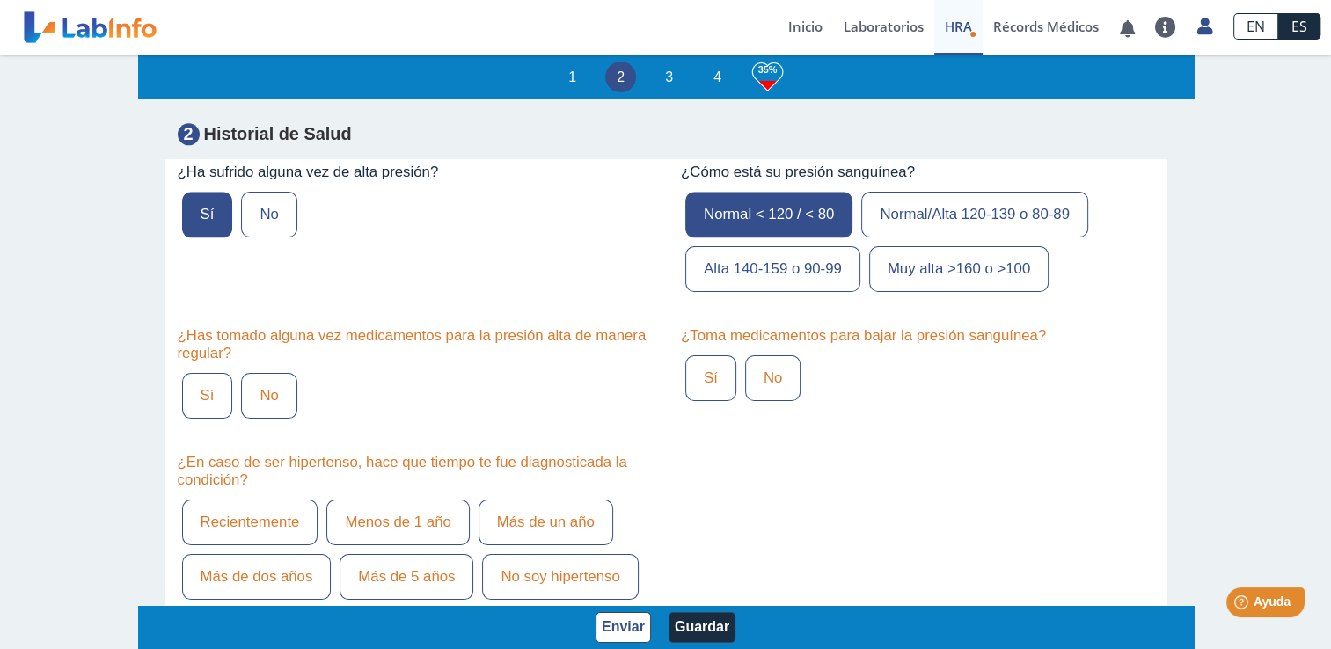
scroll to position [2203, 0]
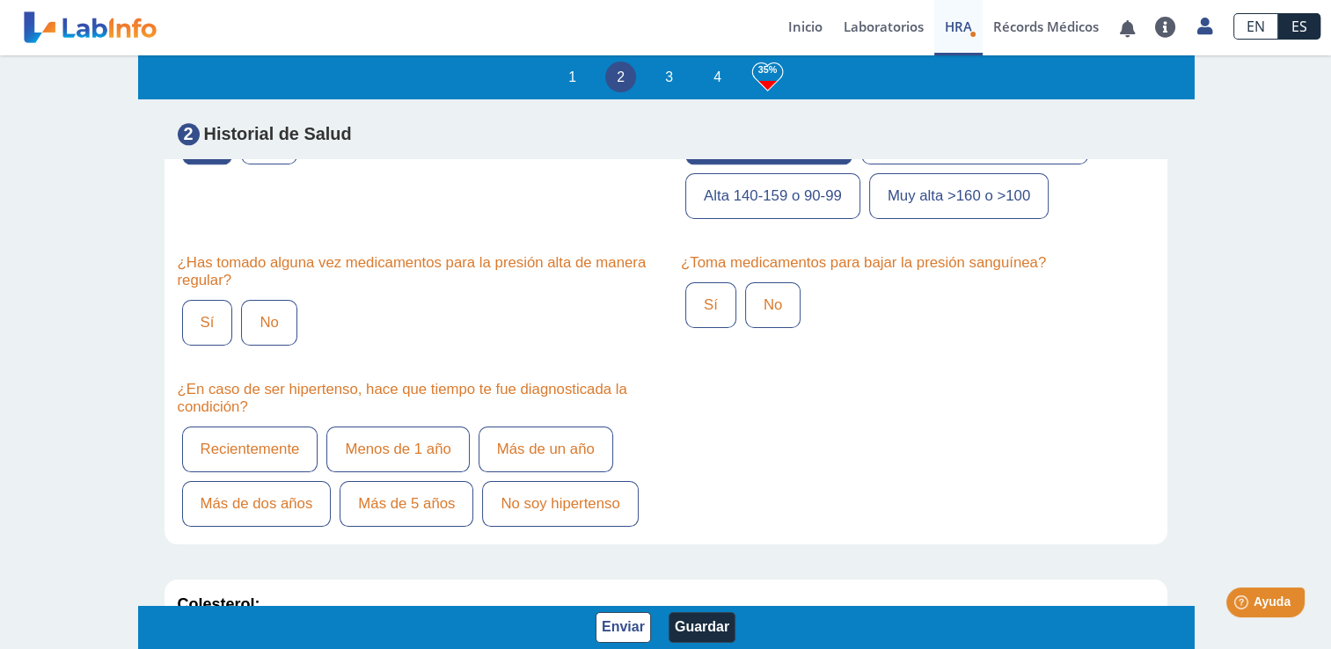
click at [201, 304] on label "Sí" at bounding box center [207, 323] width 51 height 46
click at [0, 0] on input "Sí" at bounding box center [0, 0] width 0 height 0
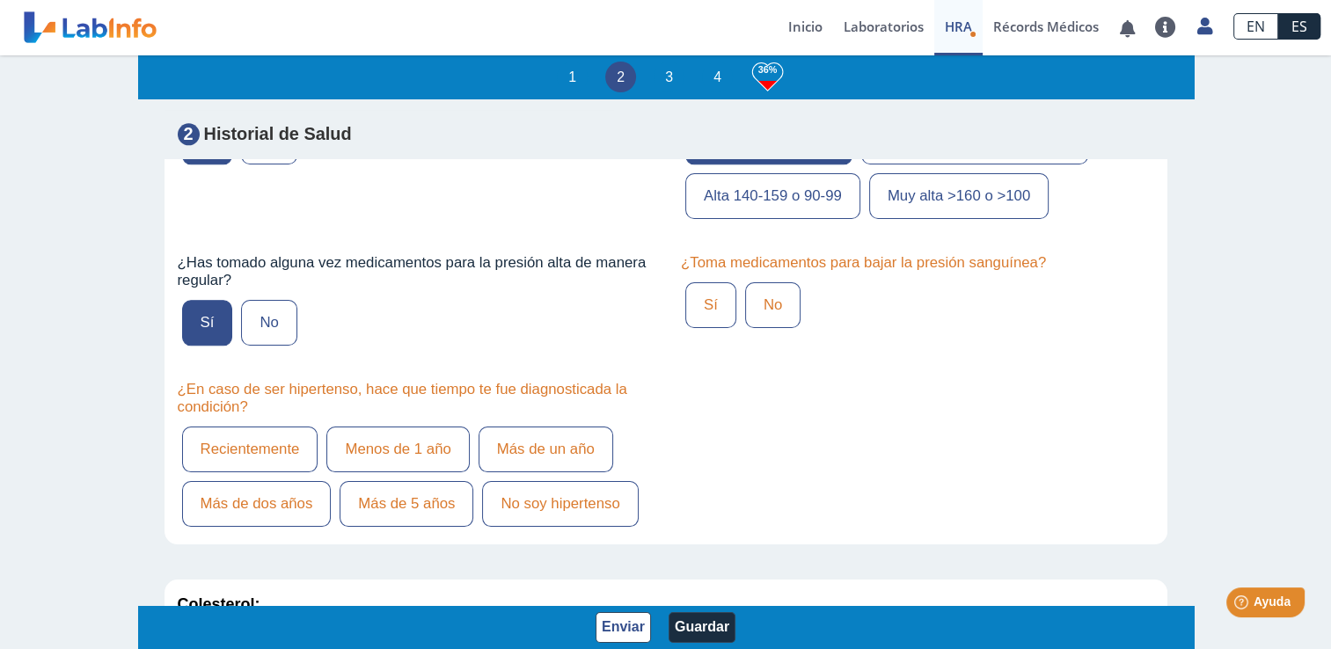
click at [685, 299] on label "Sí" at bounding box center [710, 305] width 51 height 46
click at [0, 0] on input "Sí" at bounding box center [0, 0] width 0 height 0
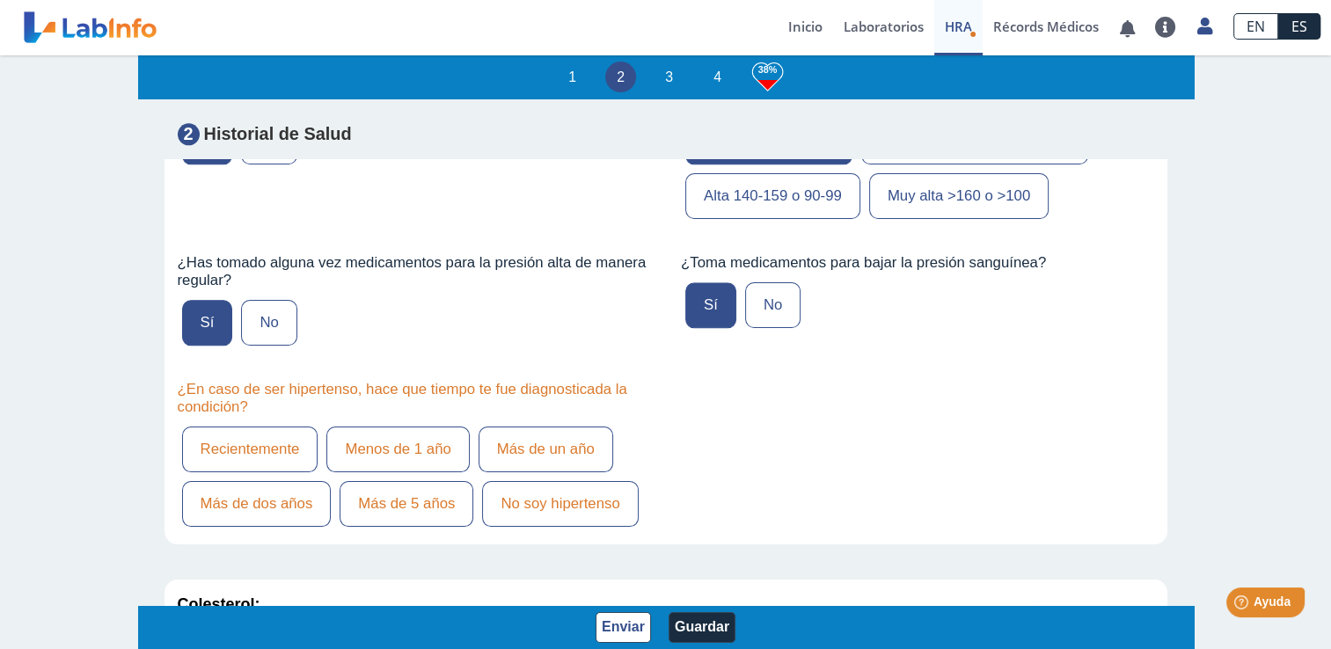
click at [512, 442] on label "Más de un año" at bounding box center [546, 450] width 135 height 46
click at [0, 0] on input "Más de un año" at bounding box center [0, 0] width 0 height 0
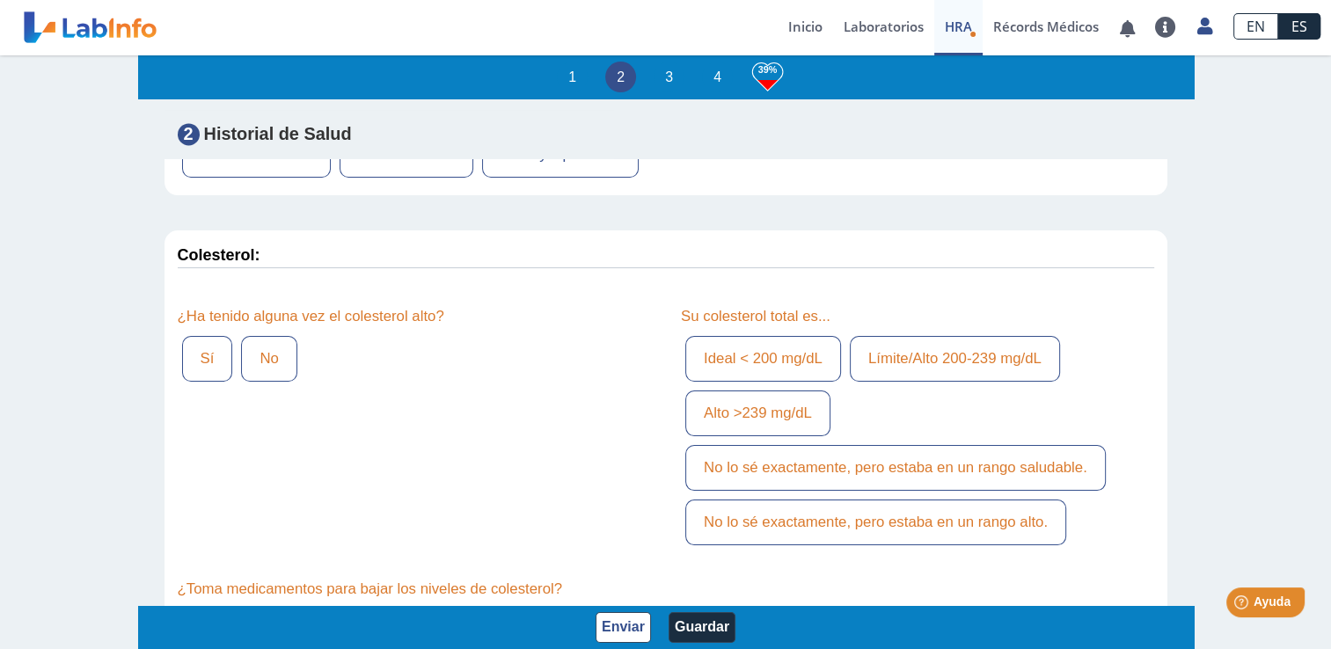
scroll to position [2577, 0]
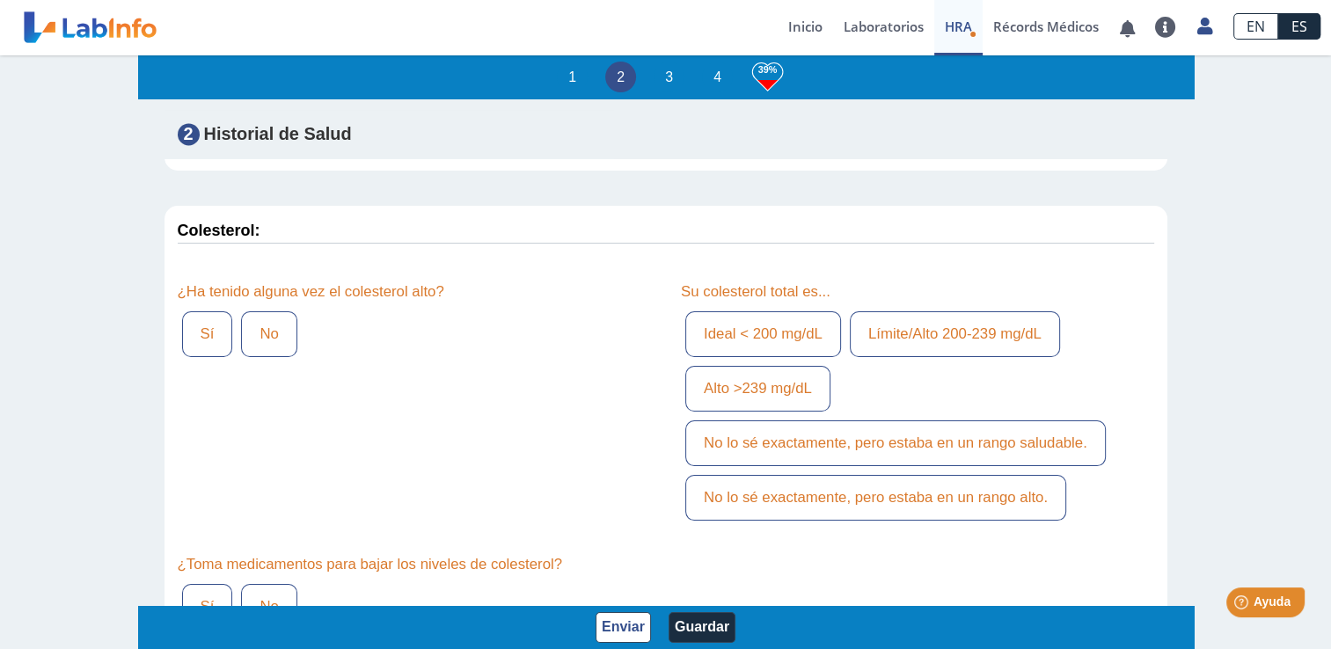
click at [278, 339] on label "No" at bounding box center [268, 334] width 55 height 46
click at [0, 0] on input "No" at bounding box center [0, 0] width 0 height 0
click at [801, 338] on label "Ideal < 200 mg/dL" at bounding box center [763, 334] width 156 height 46
click at [0, 0] on input "Ideal < 200 mg/dL" at bounding box center [0, 0] width 0 height 0
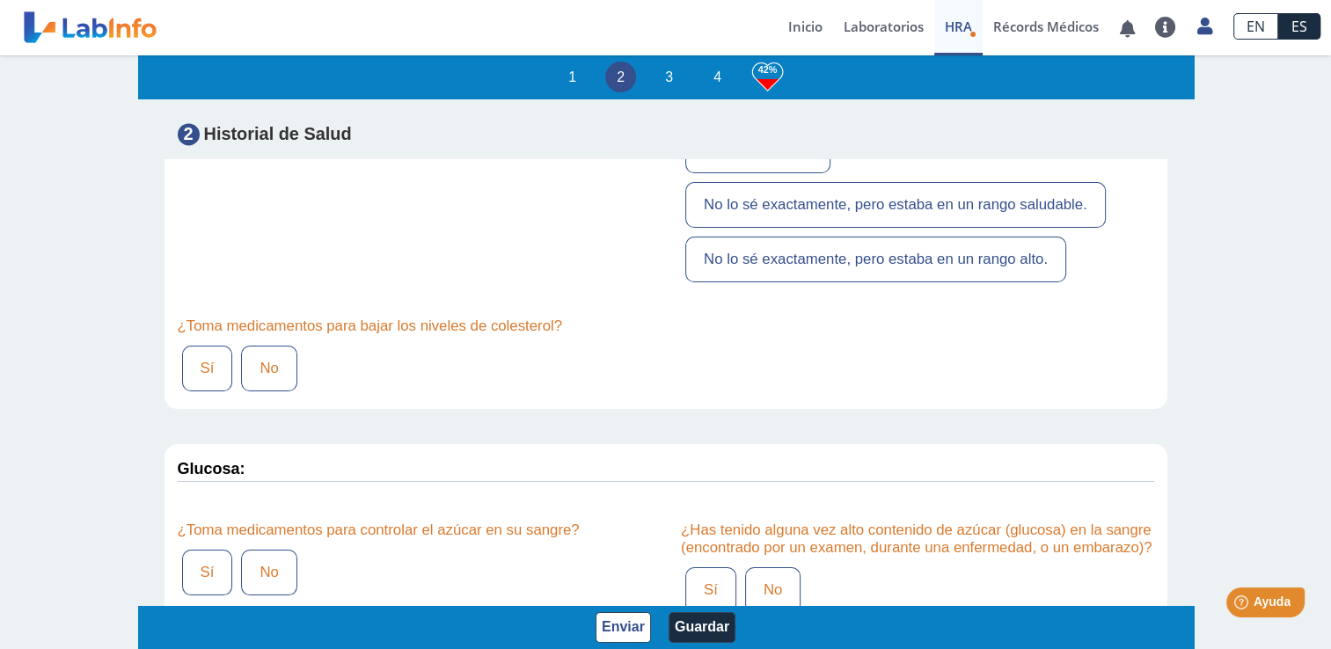
scroll to position [2853, 0]
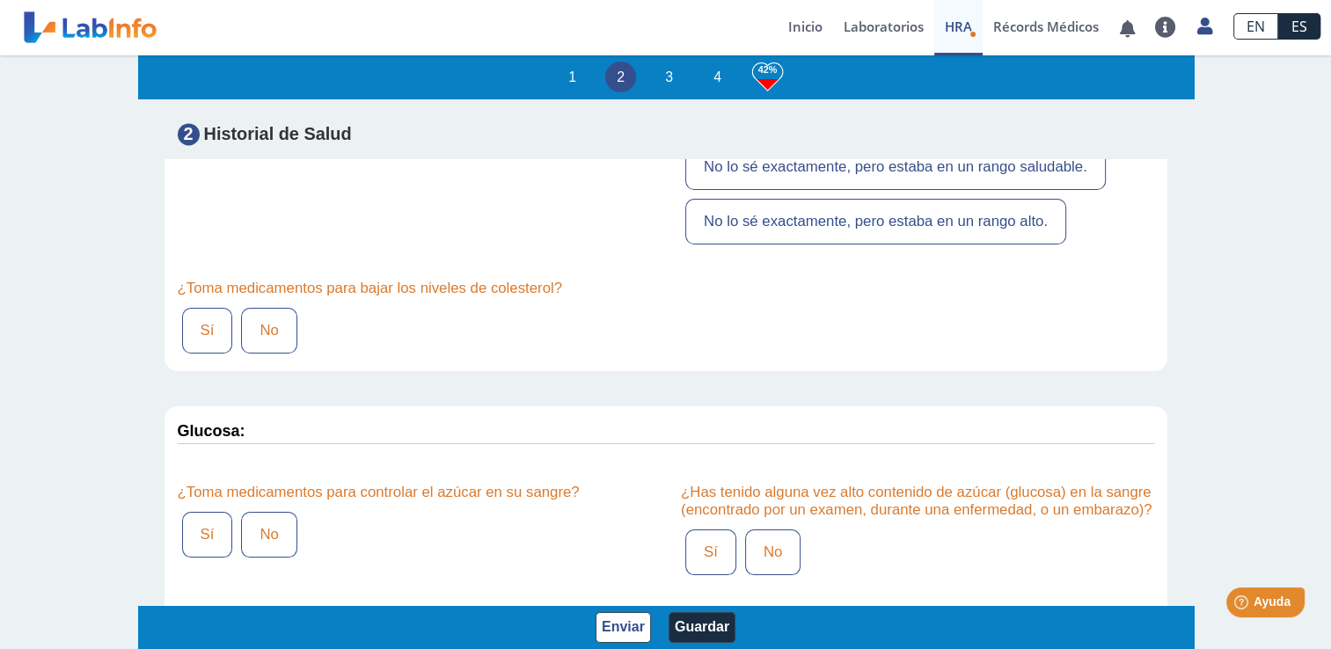
click at [264, 322] on label "No" at bounding box center [268, 331] width 55 height 46
click at [0, 0] on input "No" at bounding box center [0, 0] width 0 height 0
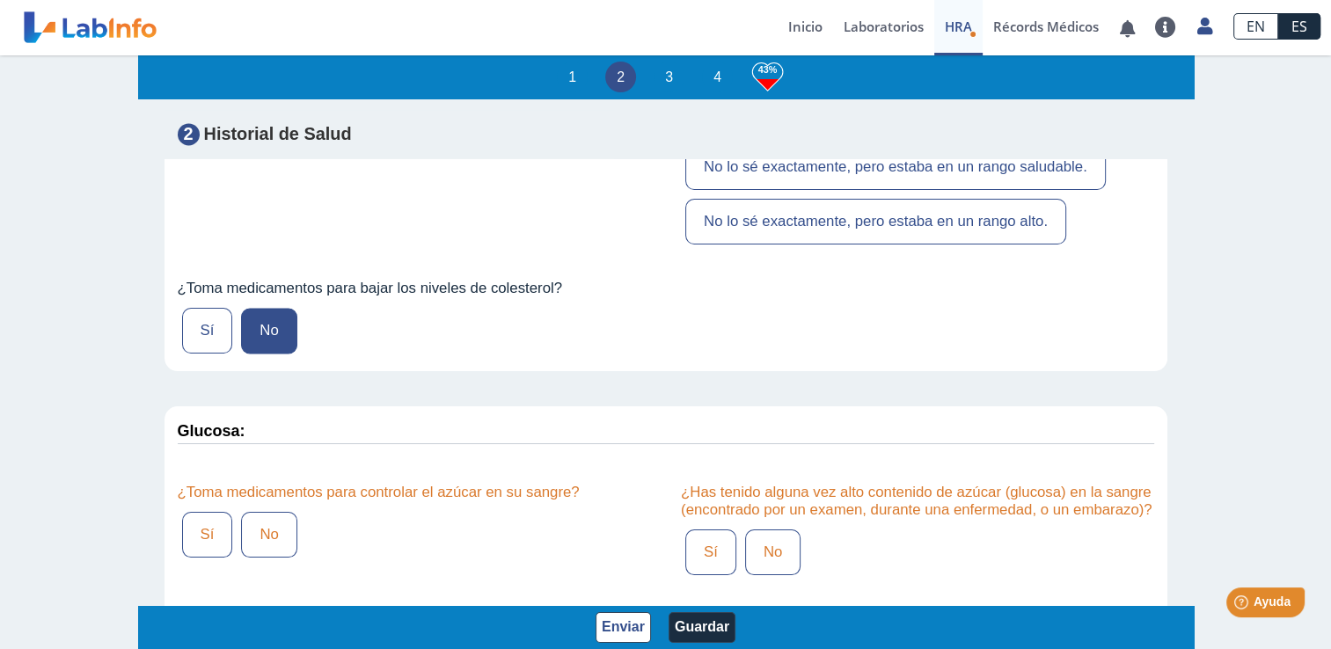
click at [255, 530] on label "No" at bounding box center [268, 535] width 55 height 46
click at [0, 0] on input "No" at bounding box center [0, 0] width 0 height 0
click at [706, 567] on label "Sí" at bounding box center [710, 553] width 51 height 46
click at [0, 0] on input "Sí" at bounding box center [0, 0] width 0 height 0
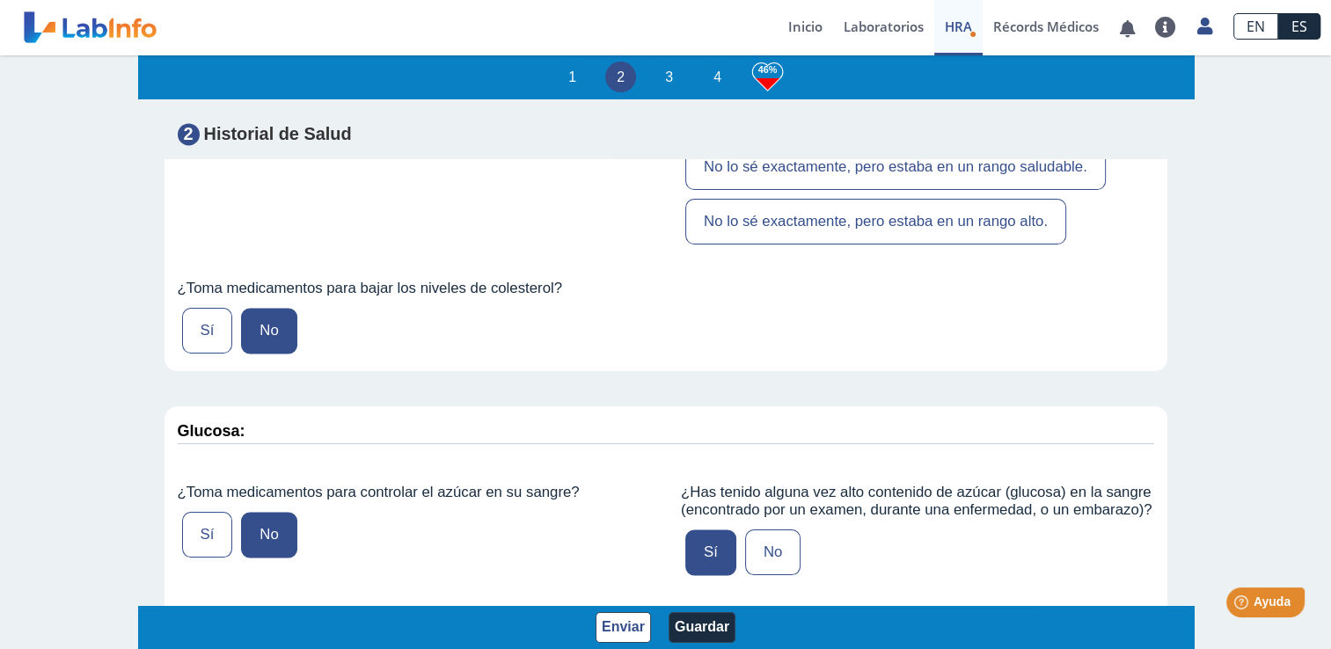
click at [745, 565] on label "No" at bounding box center [772, 553] width 55 height 46
click at [0, 0] on input "No" at bounding box center [0, 0] width 0 height 0
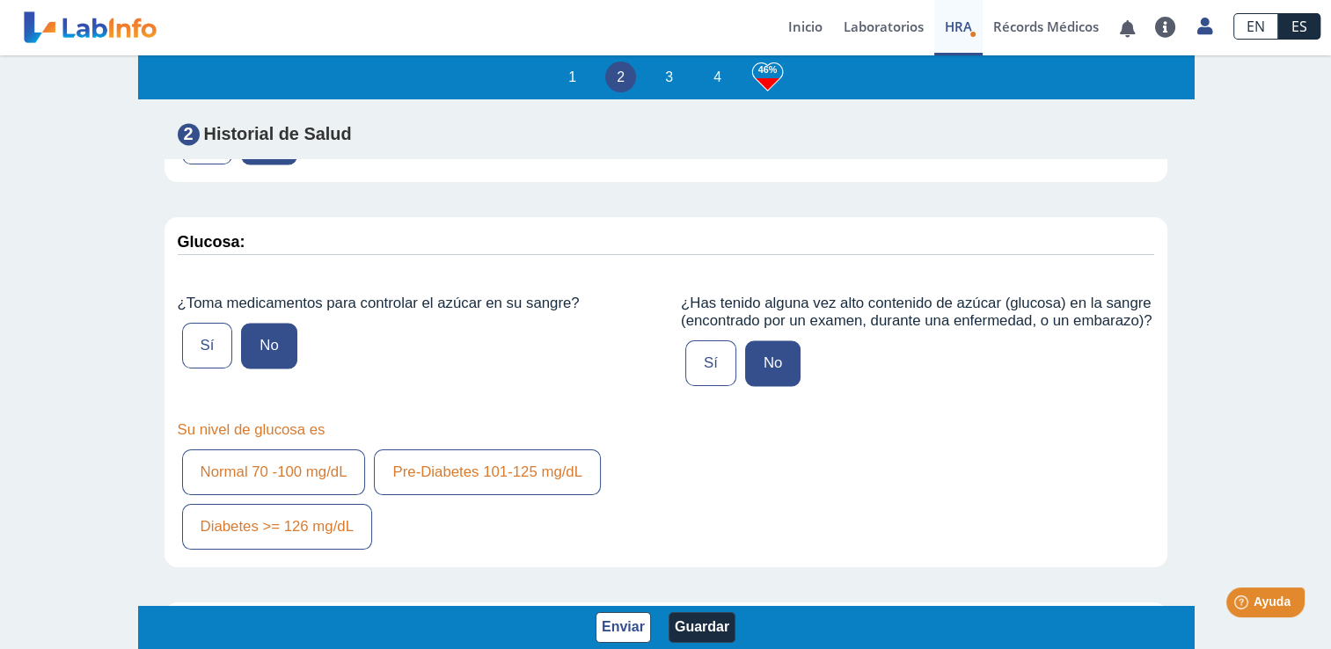
scroll to position [3067, 0]
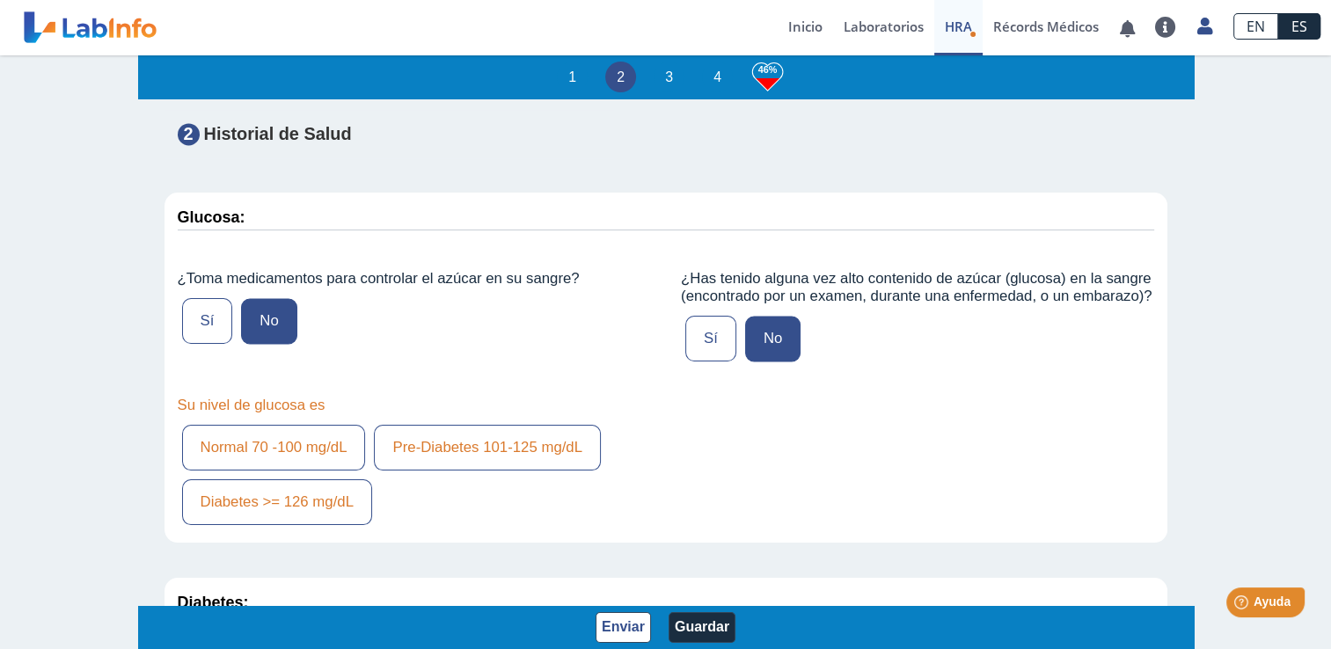
click at [285, 471] on label "Normal 70 -100 mg/dL" at bounding box center [274, 448] width 184 height 46
click at [0, 0] on input "Normal 70 -100 mg/dL" at bounding box center [0, 0] width 0 height 0
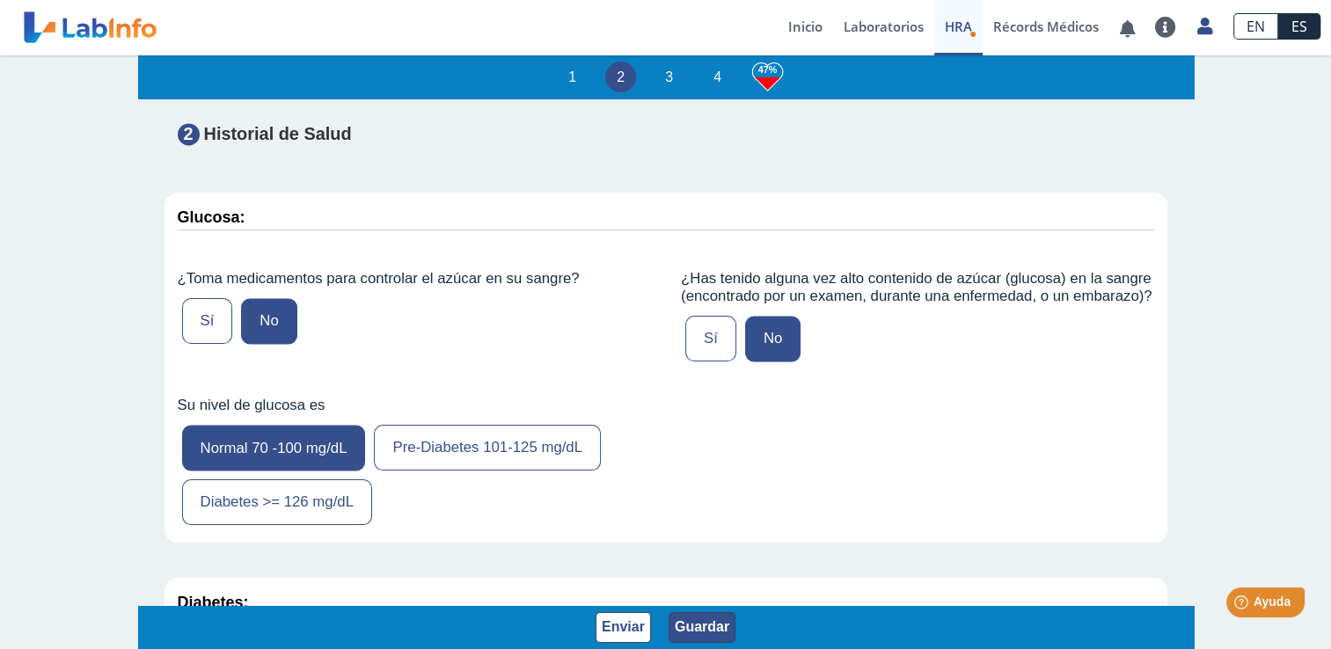
click at [710, 628] on button "Guardar" at bounding box center [702, 627] width 67 height 31
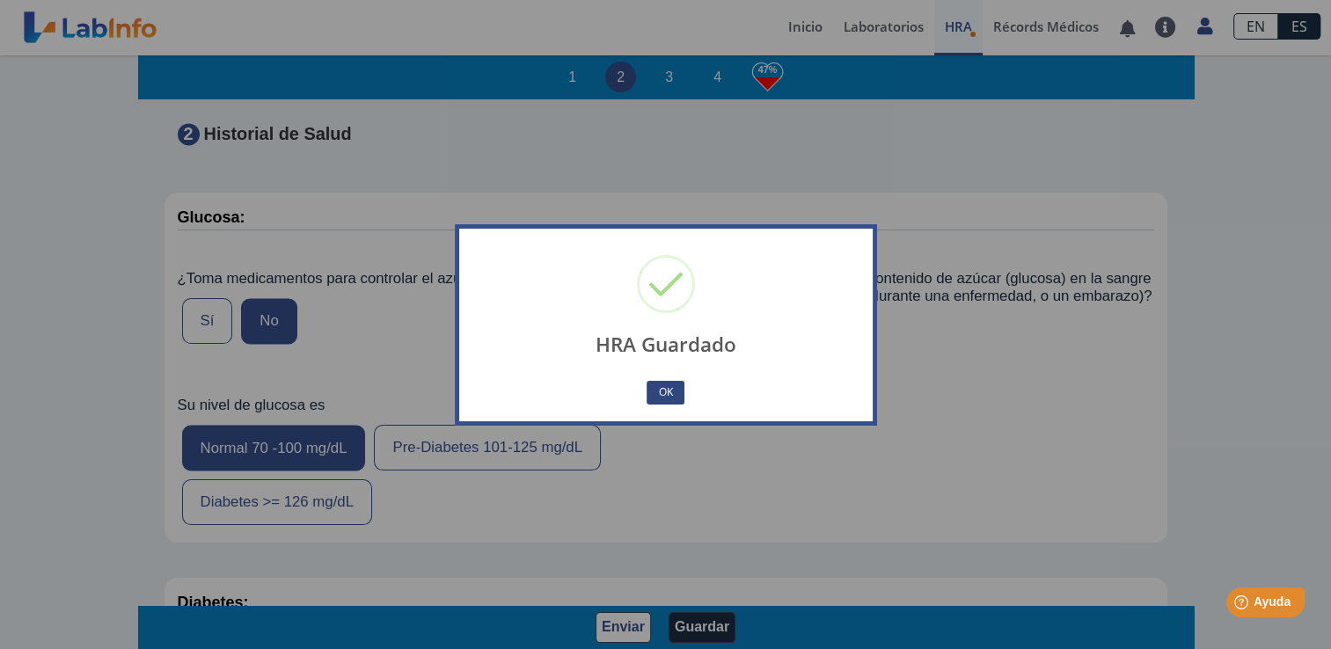
click at [662, 399] on button "OK" at bounding box center [665, 393] width 37 height 24
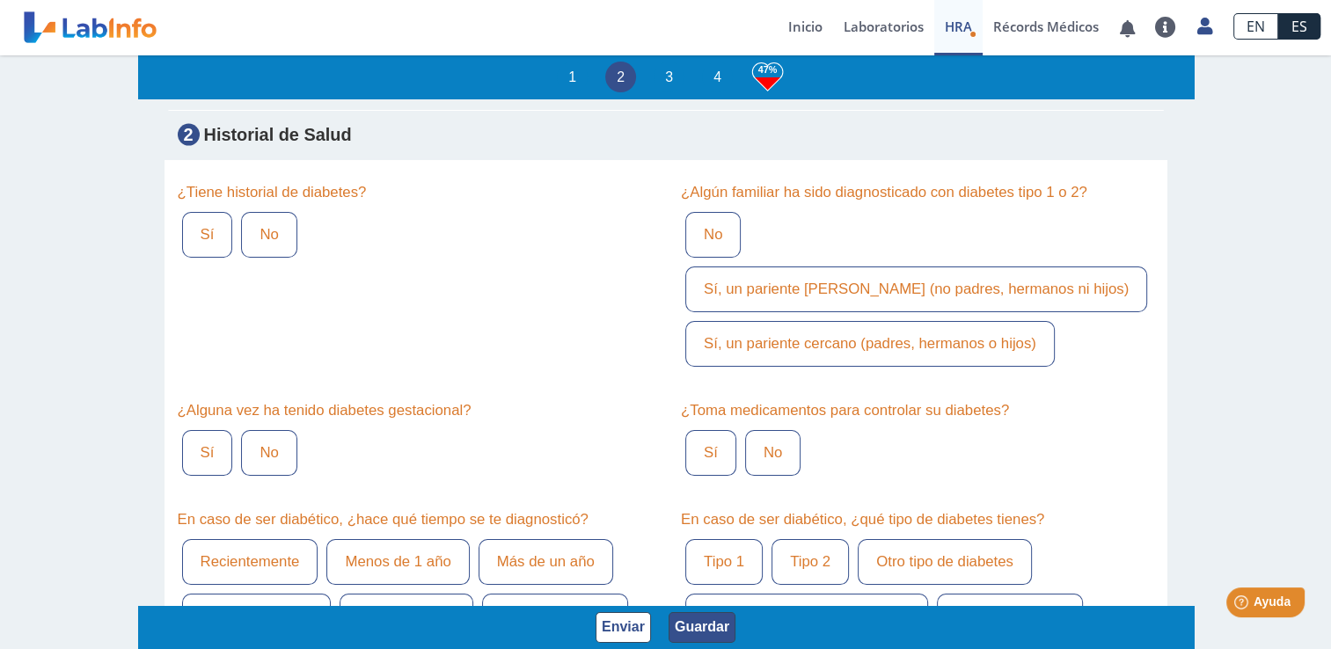
scroll to position [3575, 0]
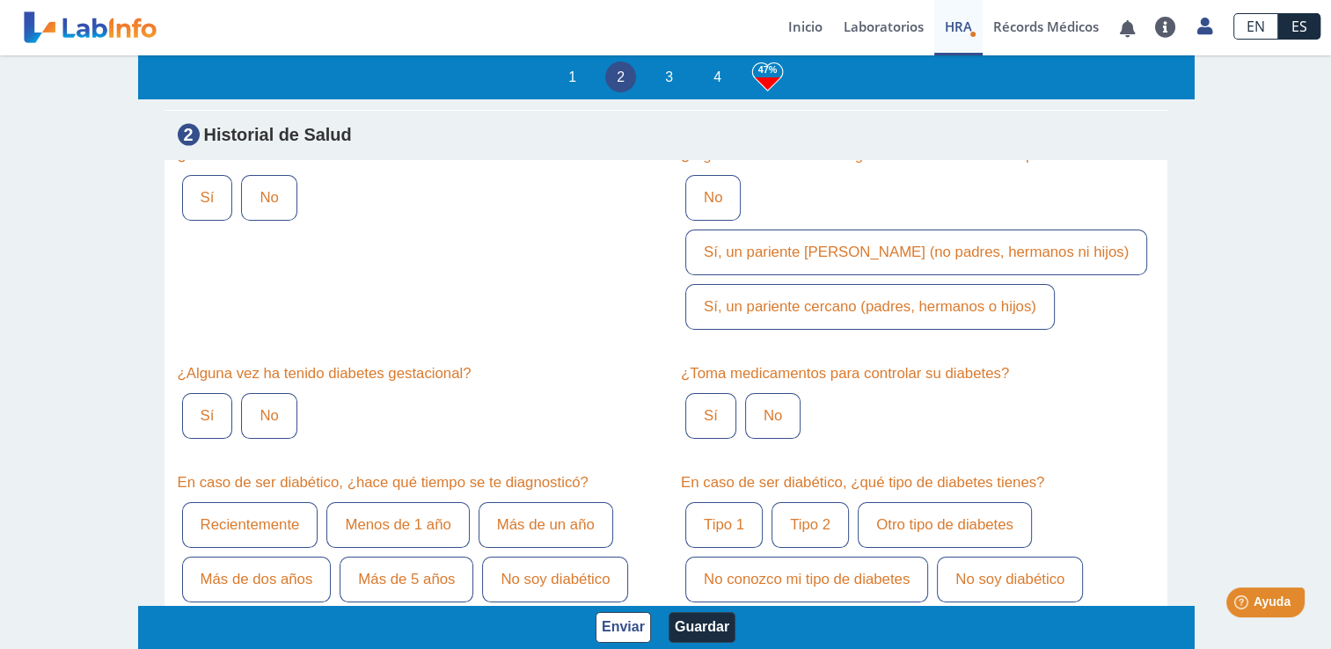
click at [209, 211] on label "Sí" at bounding box center [207, 198] width 51 height 46
click at [0, 0] on input "Sí" at bounding box center [0, 0] width 0 height 0
click at [799, 284] on label "Sí, un pariente cercano (padres, hermanos o hijos)" at bounding box center [869, 307] width 369 height 46
click at [0, 0] on input "Sí, un pariente cercano (padres, hermanos o hijos)" at bounding box center [0, 0] width 0 height 0
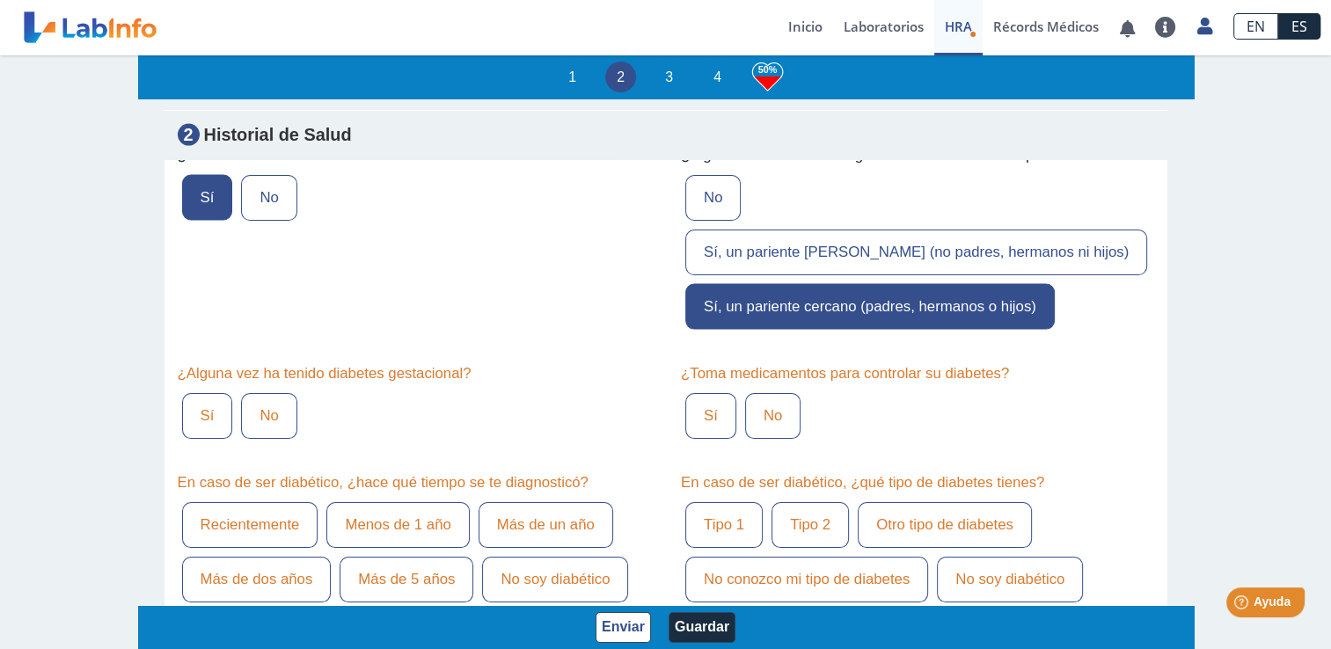
click at [248, 393] on label "No" at bounding box center [268, 416] width 55 height 46
click at [0, 0] on input "No" at bounding box center [0, 0] width 0 height 0
click at [745, 393] on label "No" at bounding box center [772, 416] width 55 height 46
click at [0, 0] on input "No" at bounding box center [0, 0] width 0 height 0
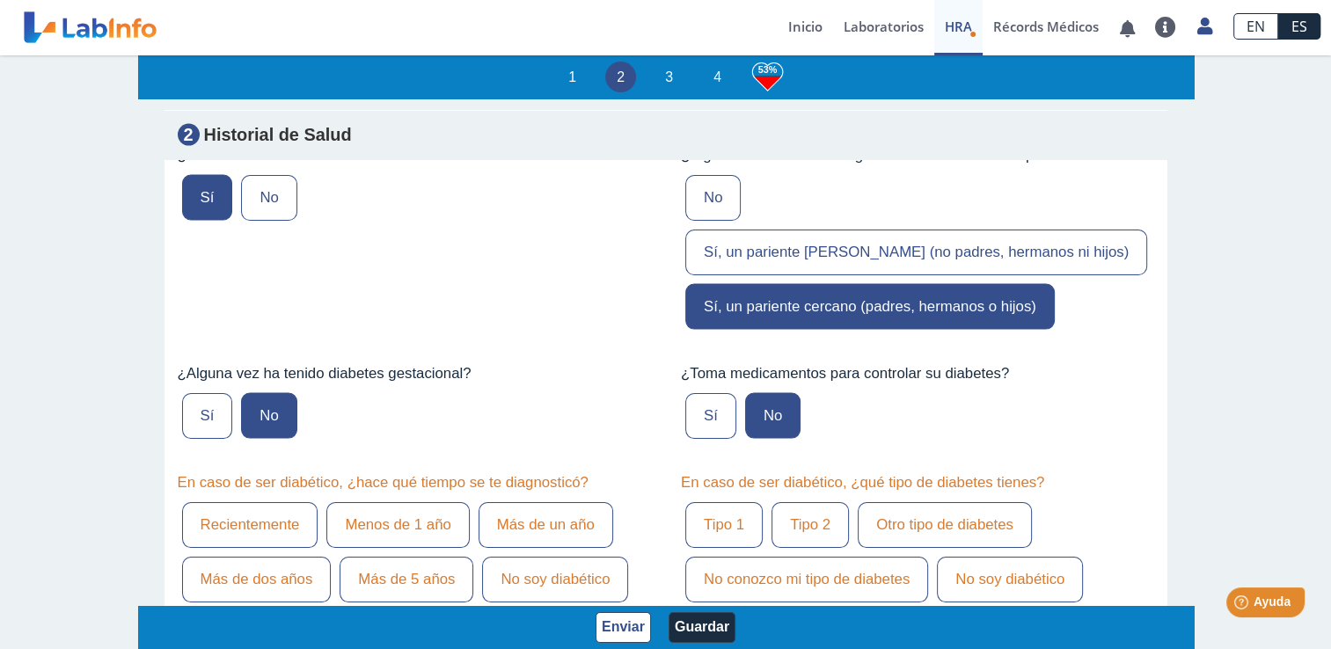
click at [556, 557] on label "No soy diabético" at bounding box center [555, 580] width 146 height 46
click at [0, 0] on input "No soy diabético" at bounding box center [0, 0] width 0 height 0
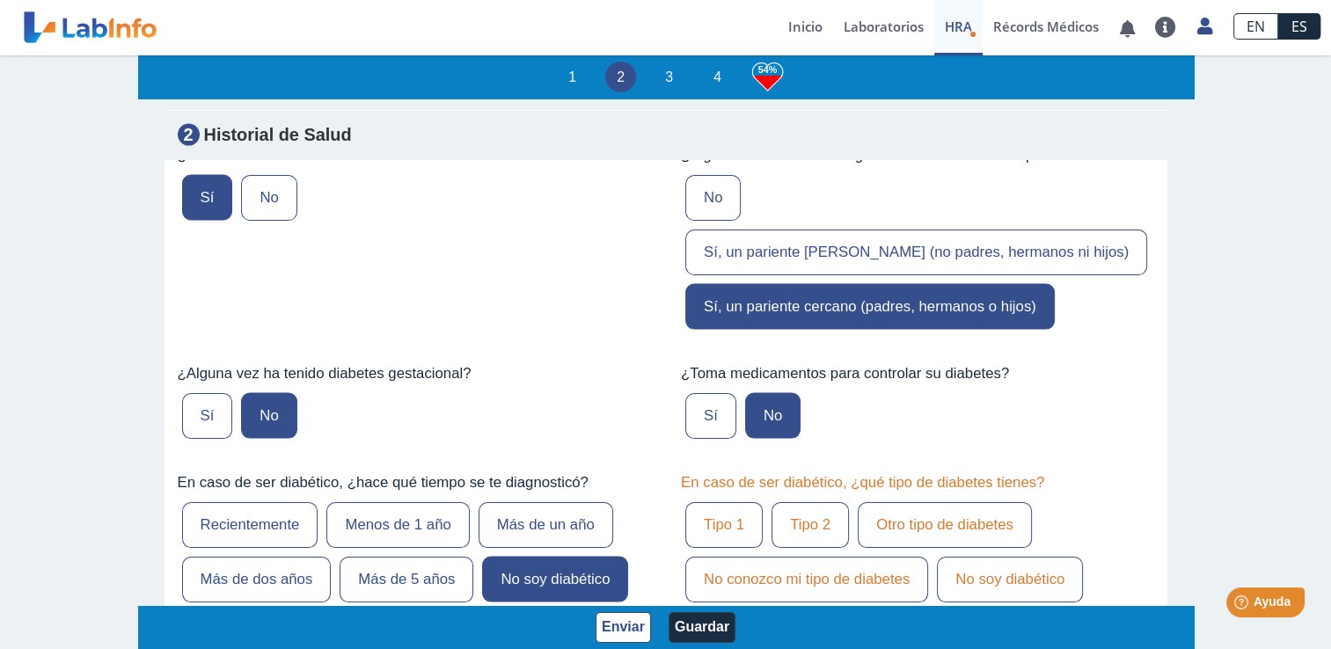
click at [937, 557] on label "No soy diabético" at bounding box center [1010, 580] width 146 height 46
click at [0, 0] on input "No soy diabético" at bounding box center [0, 0] width 0 height 0
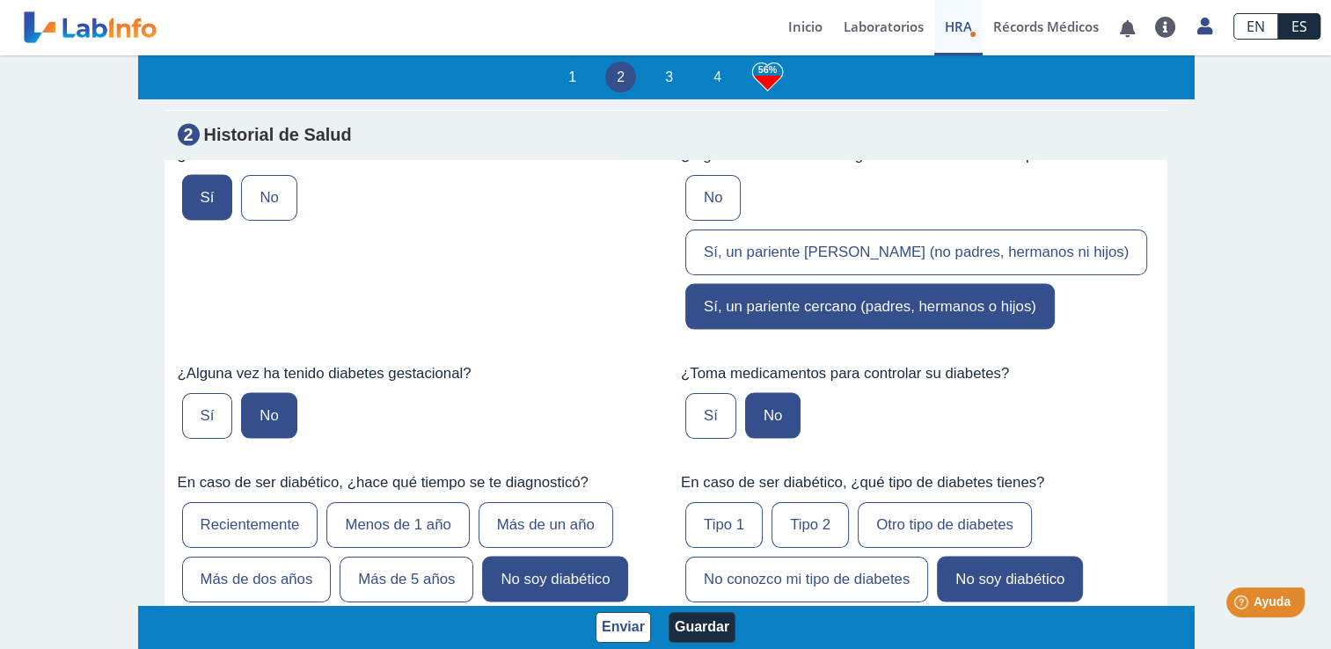
click at [937, 557] on label "No soy diabético" at bounding box center [1010, 580] width 146 height 46
click at [0, 0] on input "No soy diabético" at bounding box center [0, 0] width 0 height 0
click at [693, 627] on button "Guardar" at bounding box center [702, 627] width 67 height 31
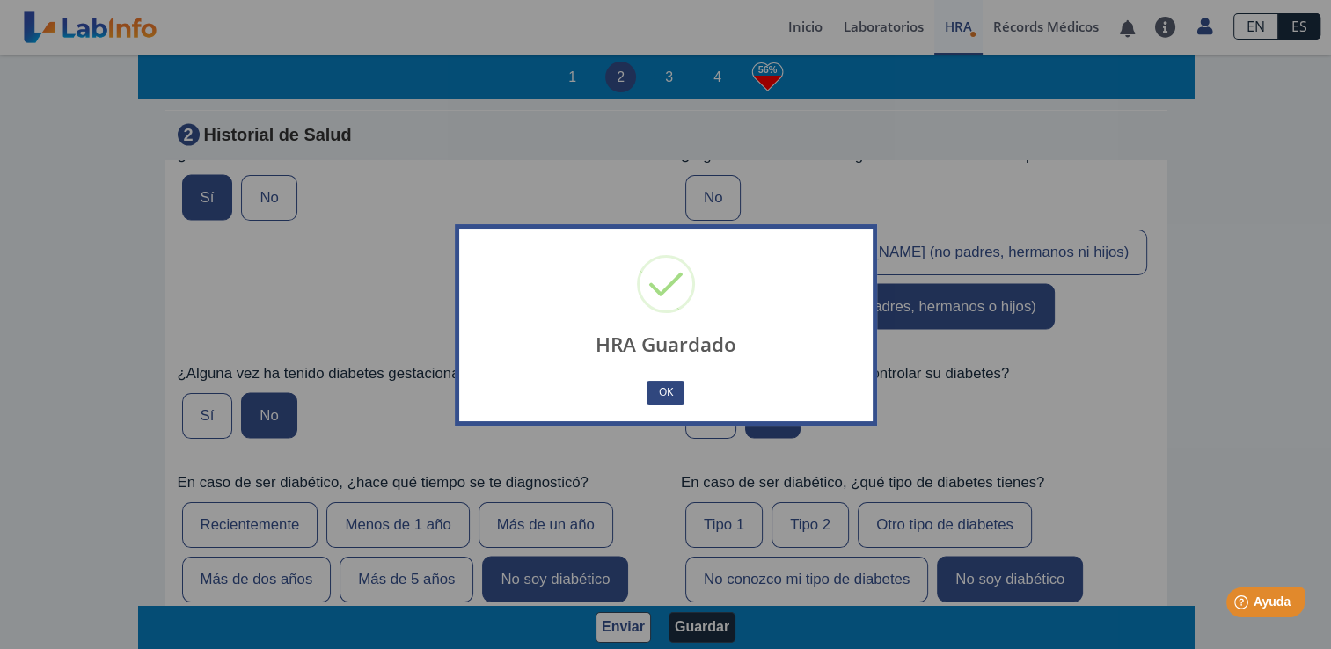
click at [661, 397] on button "OK" at bounding box center [665, 393] width 37 height 24
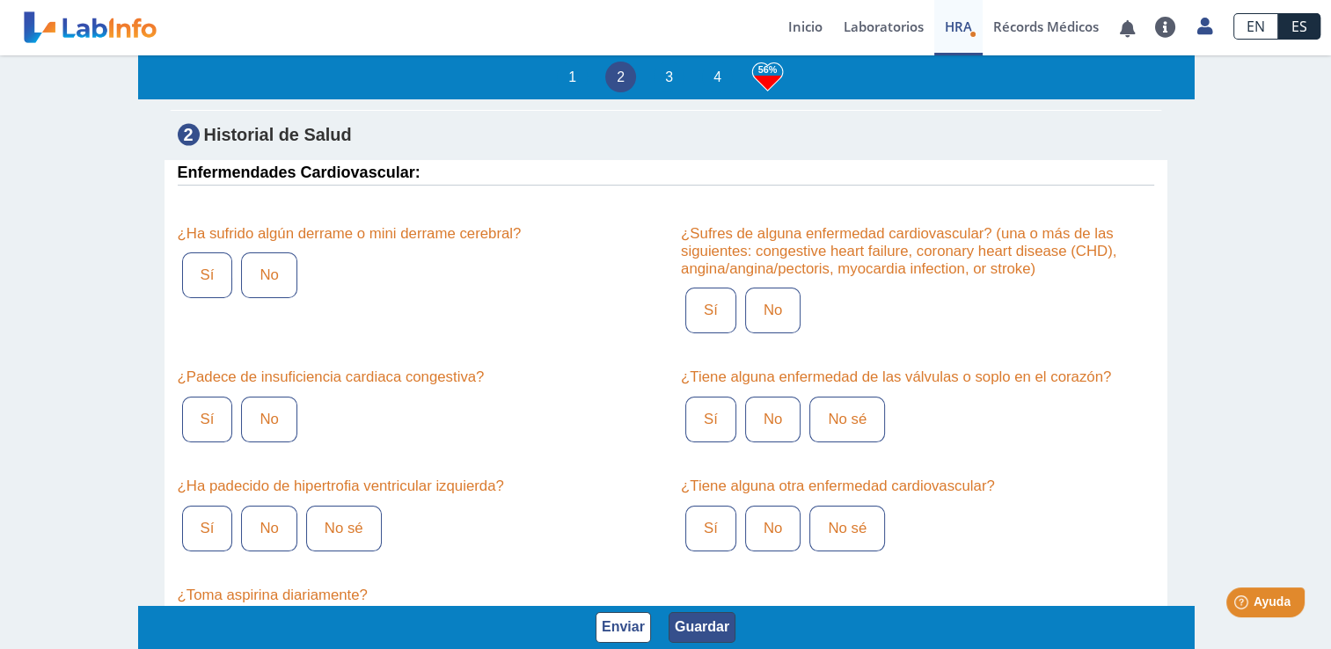
scroll to position [4095, 0]
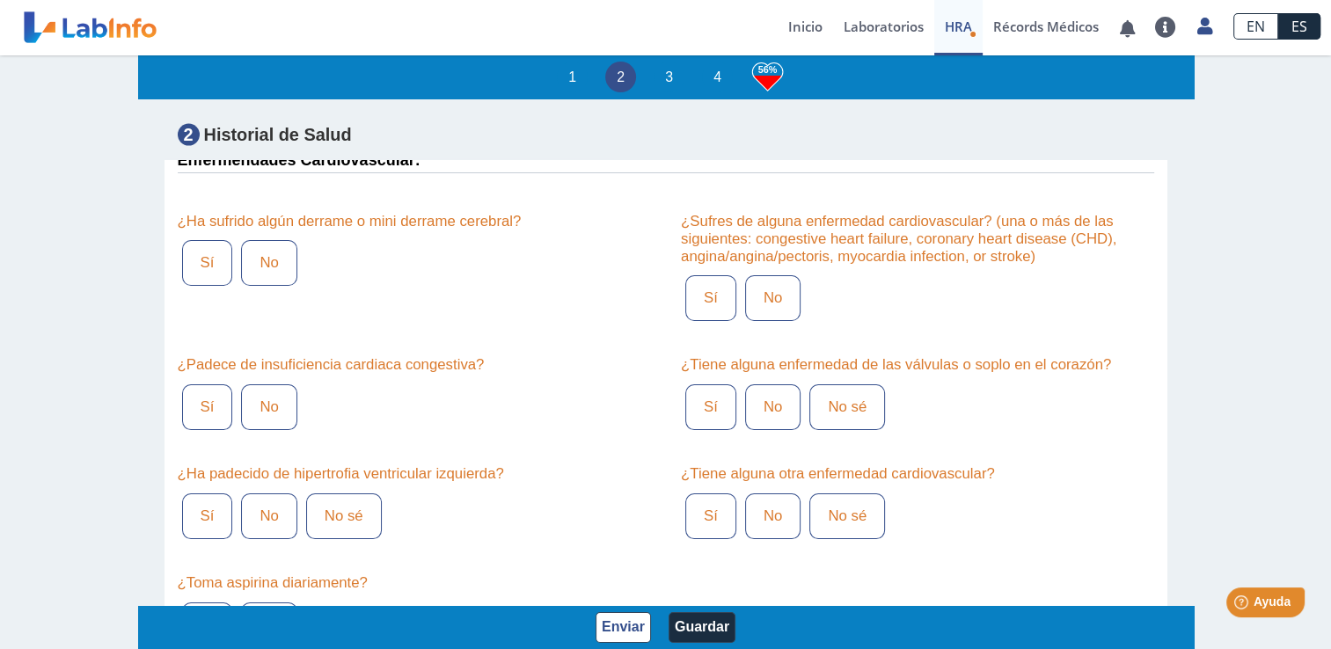
click at [272, 240] on label "No" at bounding box center [268, 263] width 55 height 46
click at [0, 0] on input "No" at bounding box center [0, 0] width 0 height 0
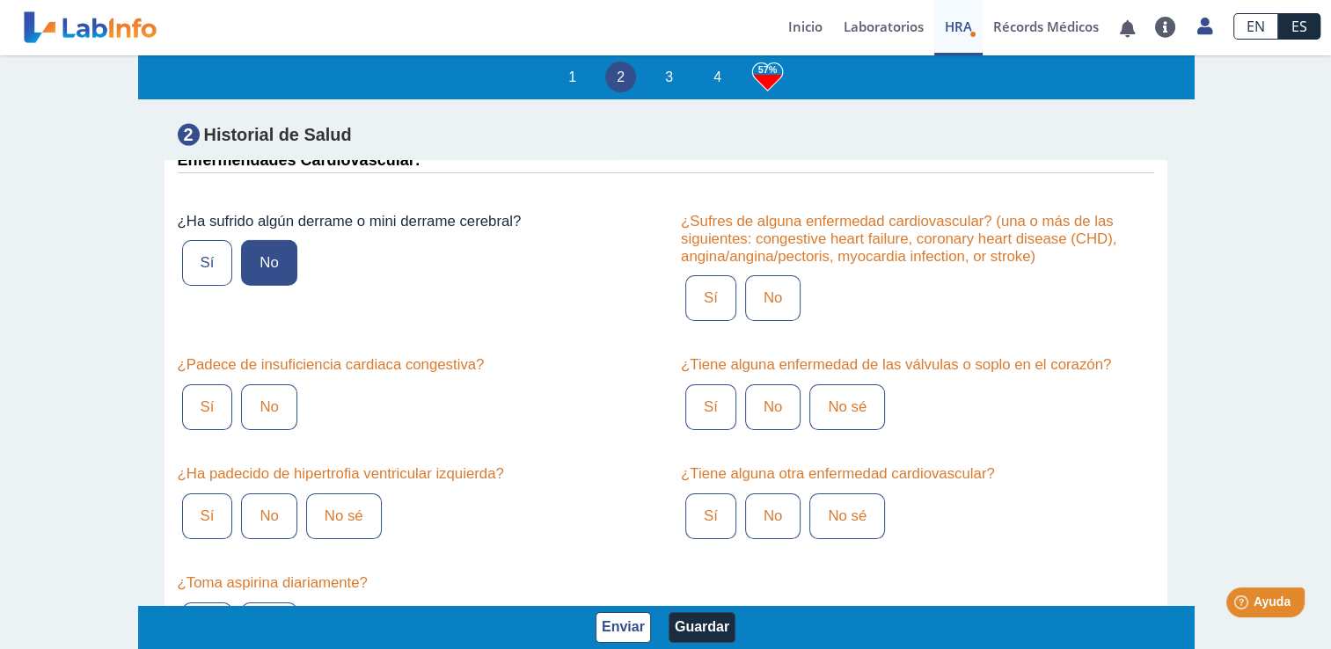
click at [265, 384] on label "No" at bounding box center [268, 407] width 55 height 46
click at [0, 0] on input "No" at bounding box center [0, 0] width 0 height 0
click at [340, 494] on label "No sé" at bounding box center [344, 517] width 76 height 46
click at [0, 0] on input "No sé" at bounding box center [0, 0] width 0 height 0
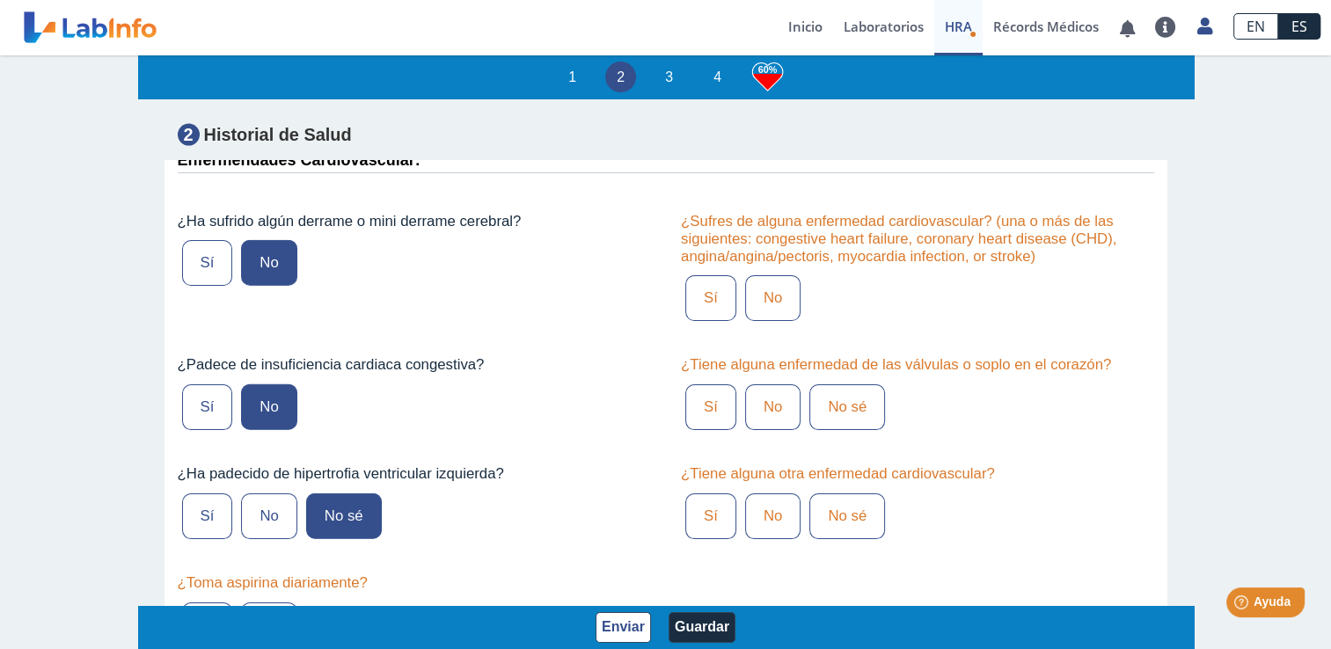
click at [264, 494] on label "No" at bounding box center [268, 517] width 55 height 46
click at [0, 0] on input "No" at bounding box center [0, 0] width 0 height 0
click at [271, 603] on label "No" at bounding box center [268, 626] width 55 height 46
click at [0, 0] on input "No" at bounding box center [0, 0] width 0 height 0
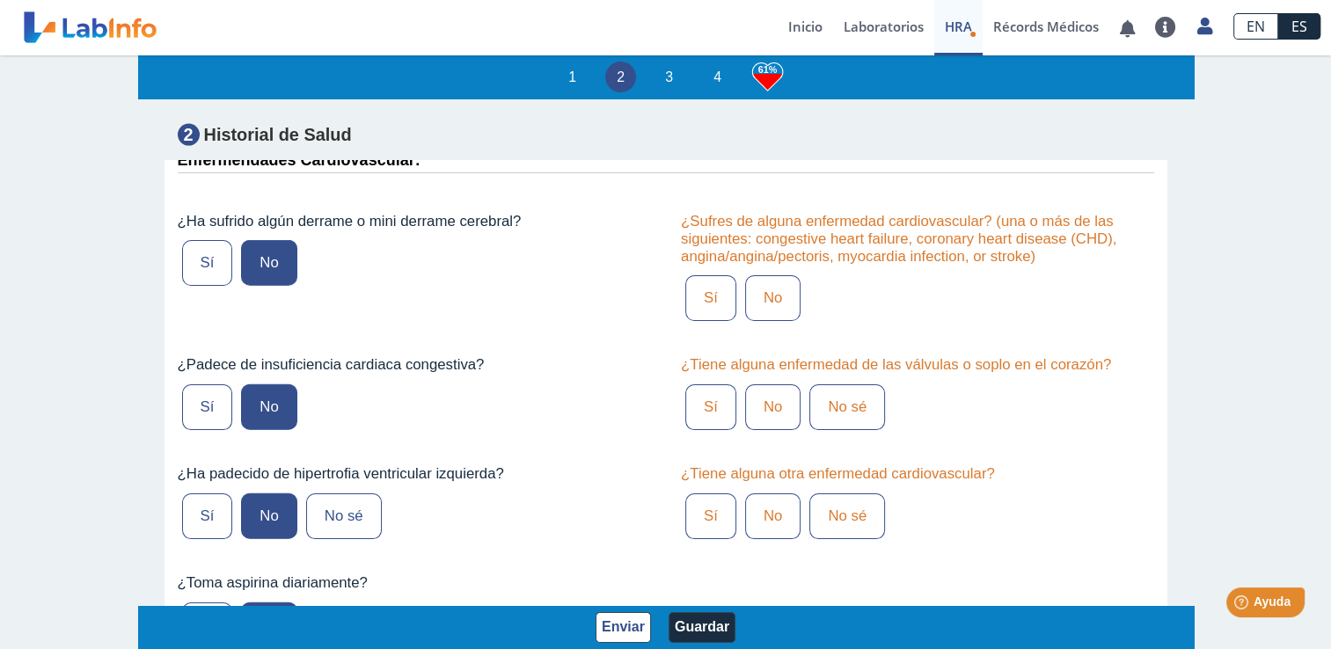
click at [746, 275] on label "No" at bounding box center [772, 298] width 55 height 46
click at [0, 0] on input "No" at bounding box center [0, 0] width 0 height 0
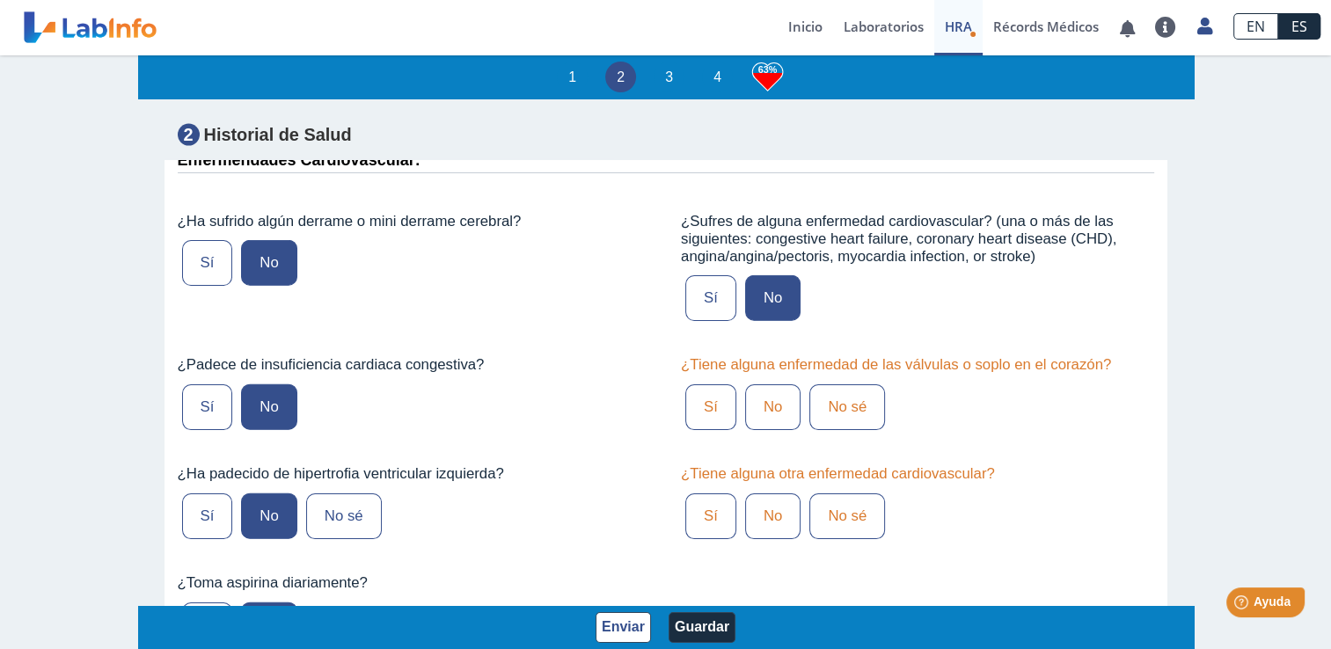
click at [834, 384] on label "No sé" at bounding box center [847, 407] width 76 height 46
click at [0, 0] on input "No sé" at bounding box center [0, 0] width 0 height 0
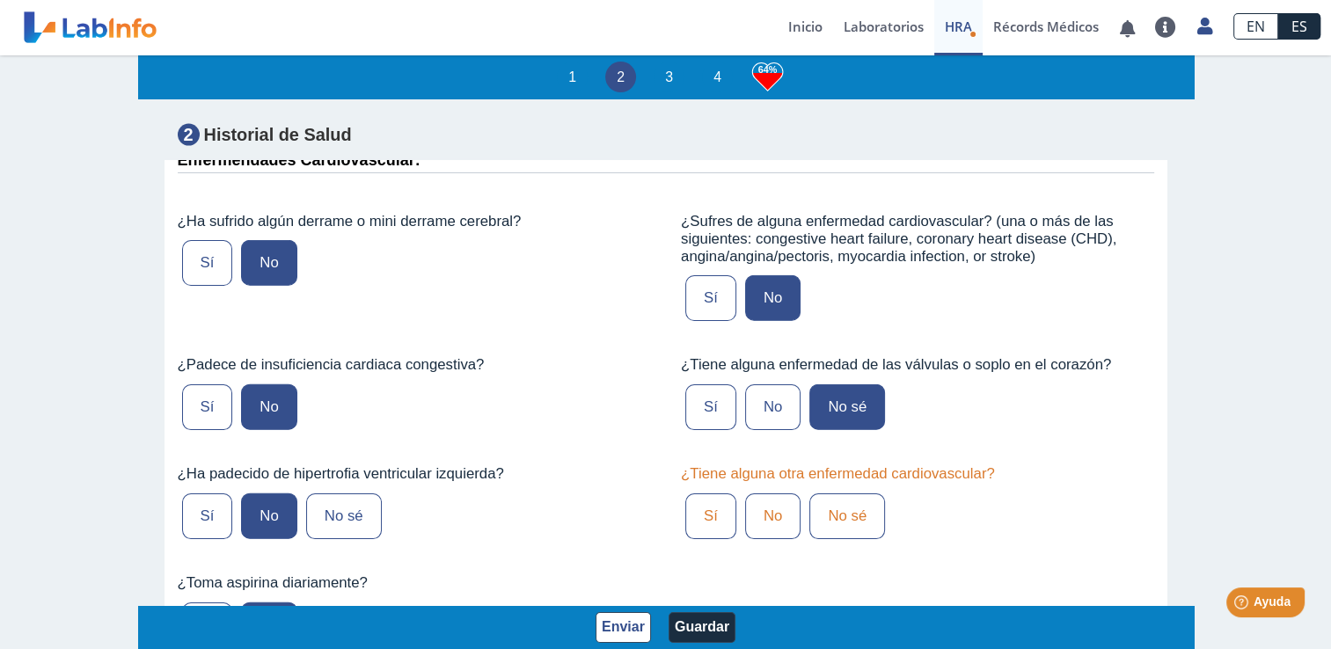
click at [771, 384] on label "No" at bounding box center [772, 407] width 55 height 46
click at [0, 0] on input "No" at bounding box center [0, 0] width 0 height 0
click at [852, 494] on label "No sé" at bounding box center [847, 517] width 76 height 46
click at [0, 0] on input "No sé" at bounding box center [0, 0] width 0 height 0
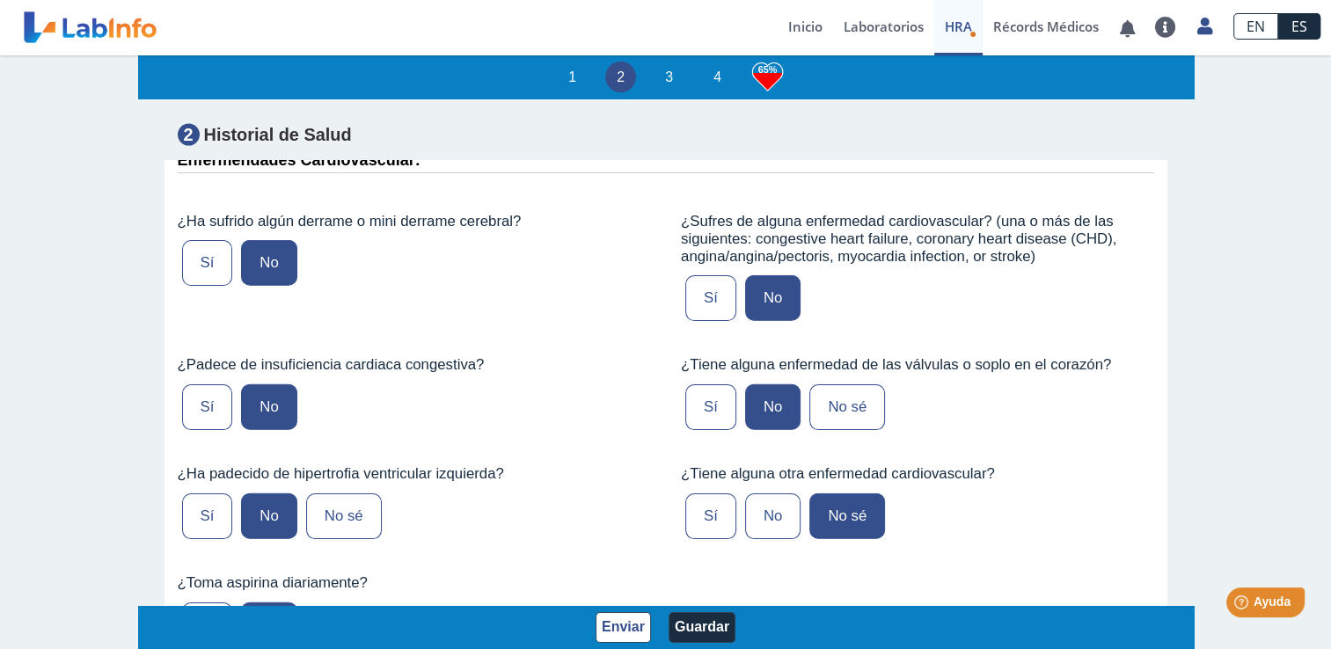
click at [771, 494] on label "No" at bounding box center [772, 517] width 55 height 46
click at [0, 0] on input "No" at bounding box center [0, 0] width 0 height 0
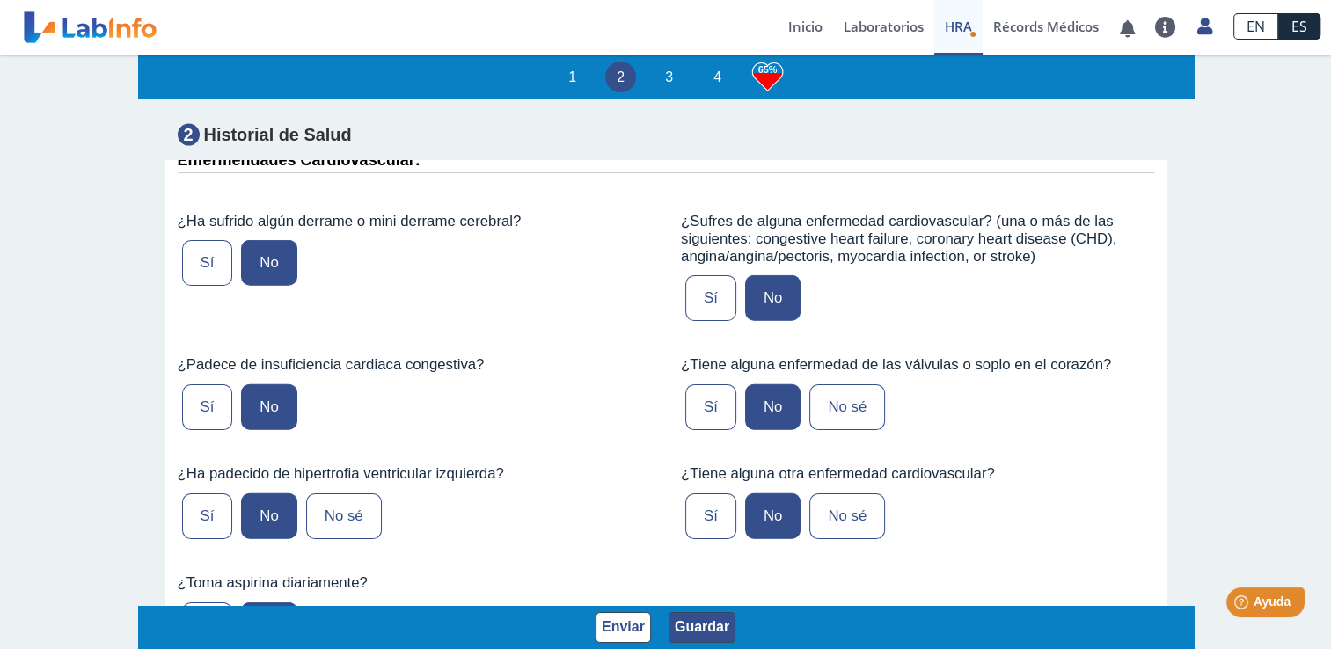
click at [700, 618] on button "Guardar" at bounding box center [702, 627] width 67 height 31
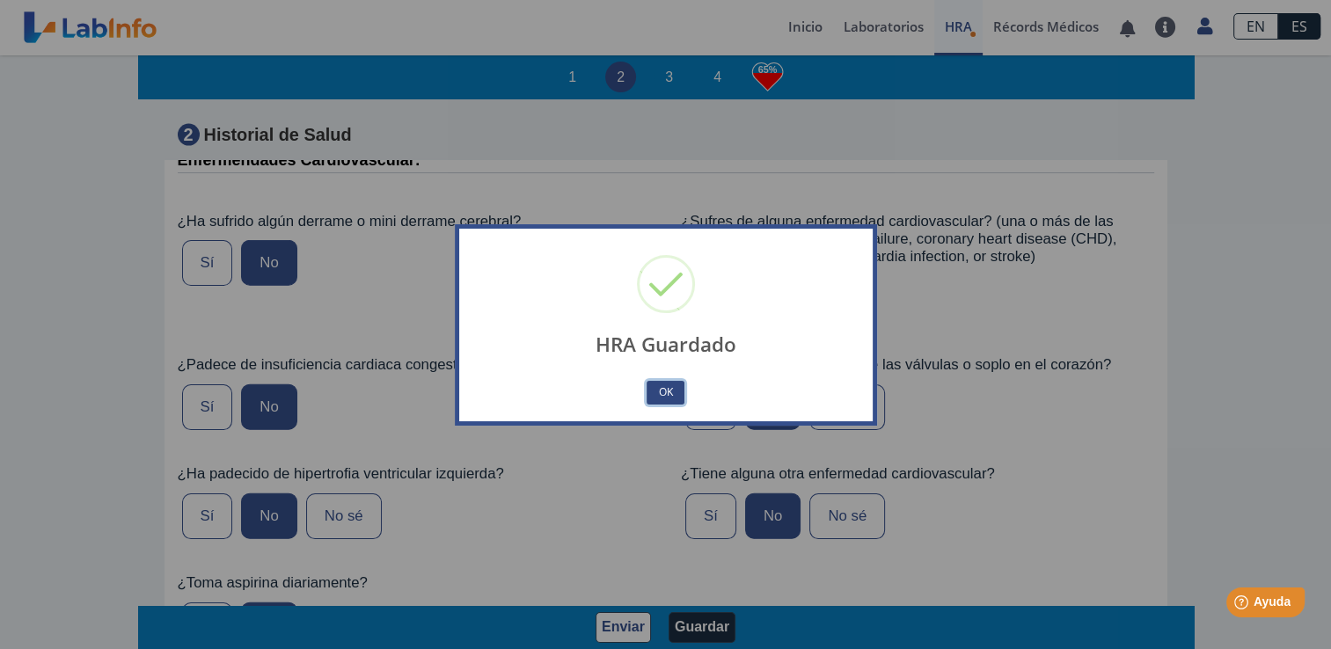
click at [670, 392] on button "OK" at bounding box center [665, 393] width 37 height 24
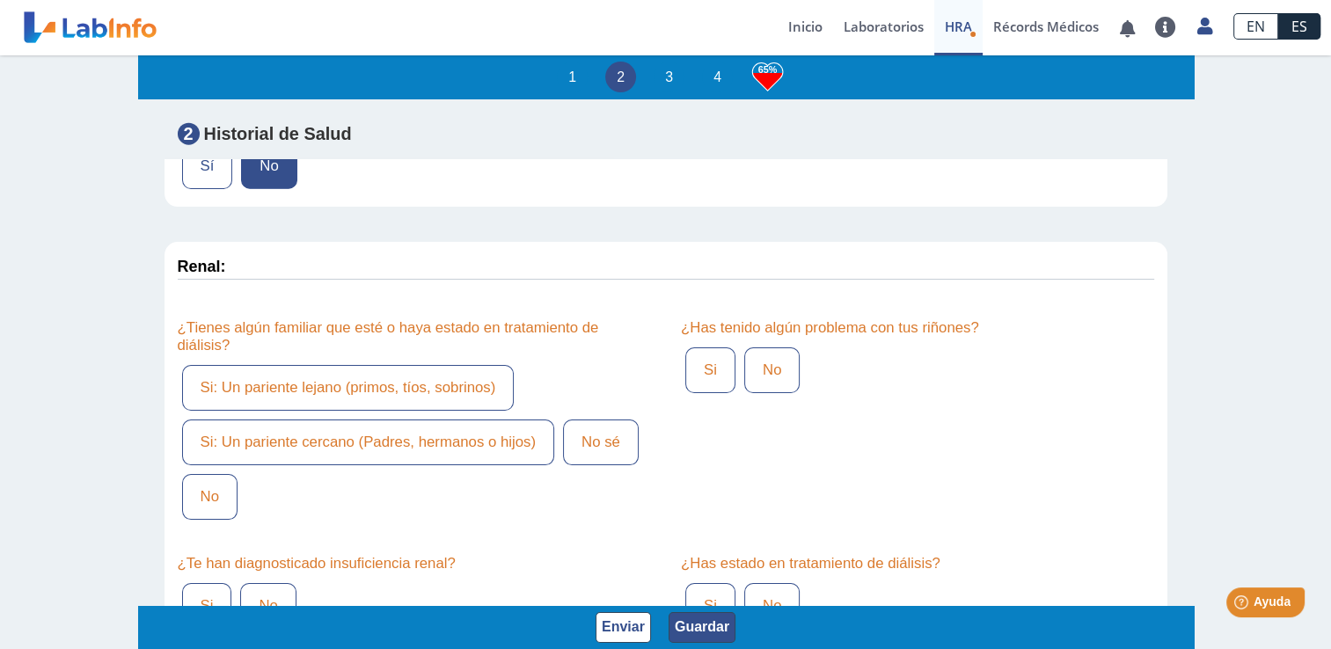
scroll to position [4542, 0]
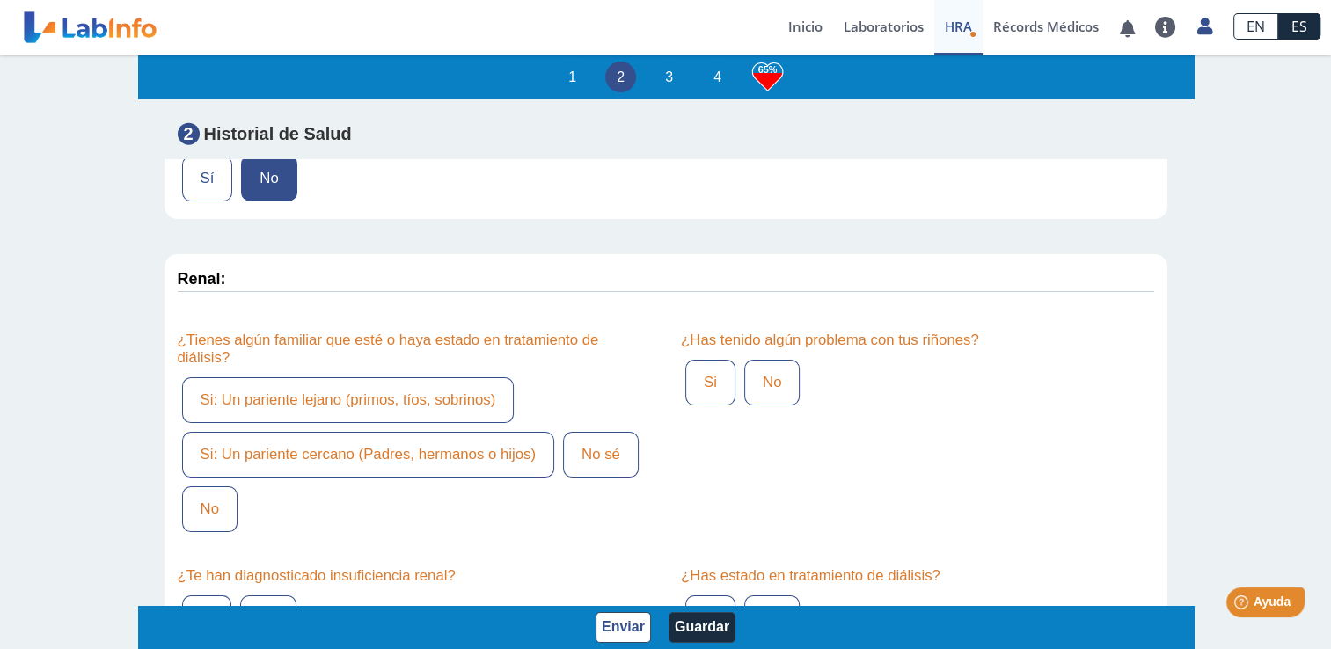
click at [202, 486] on label "No" at bounding box center [209, 509] width 55 height 46
click at [0, 0] on input "No" at bounding box center [0, 0] width 0 height 0
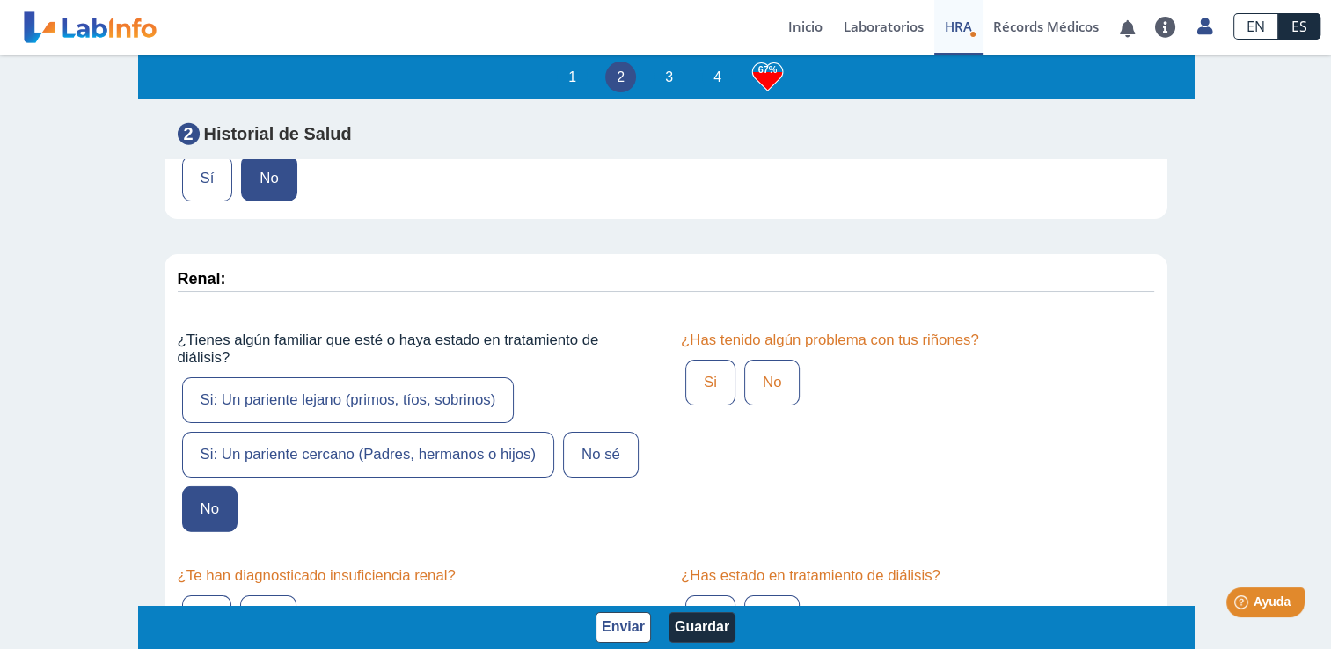
click at [767, 360] on label "No" at bounding box center [771, 383] width 55 height 46
click at [0, 0] on input "No" at bounding box center [0, 0] width 0 height 0
click at [254, 596] on label "No" at bounding box center [267, 619] width 55 height 46
click at [0, 0] on input "No" at bounding box center [0, 0] width 0 height 0
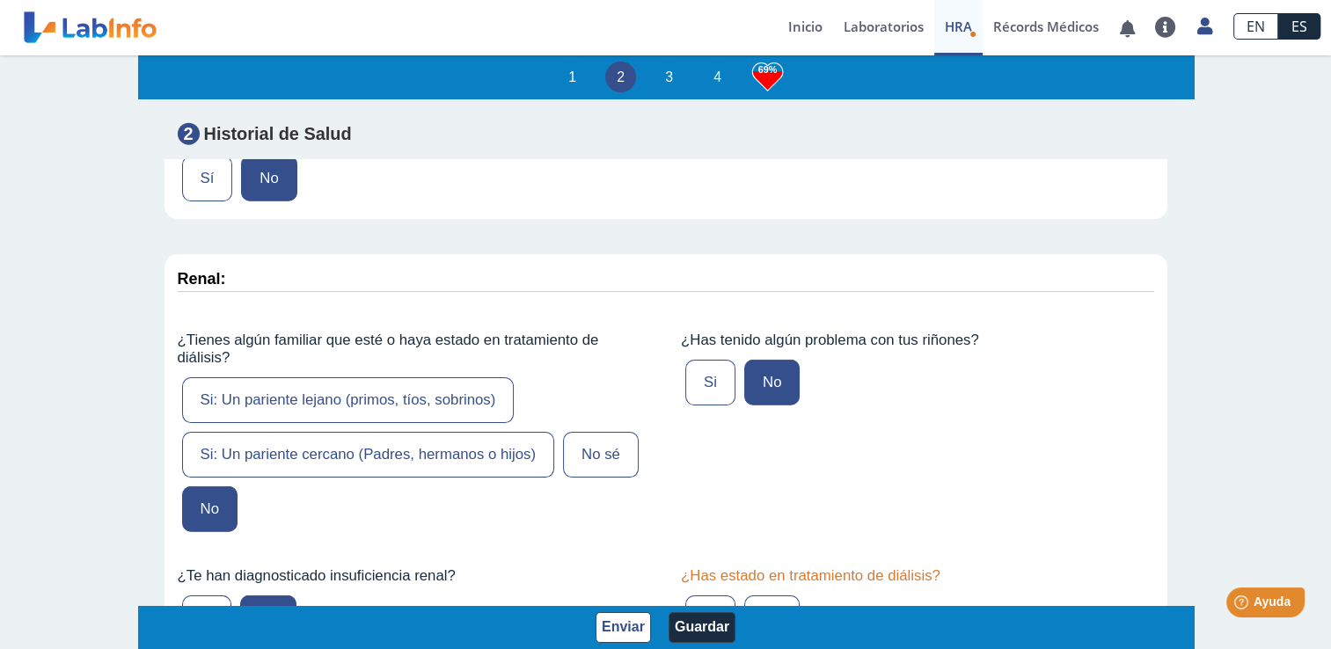
click at [768, 596] on label "No" at bounding box center [771, 619] width 55 height 46
click at [0, 0] on input "No" at bounding box center [0, 0] width 0 height 0
click at [687, 624] on button "Guardar" at bounding box center [702, 627] width 67 height 31
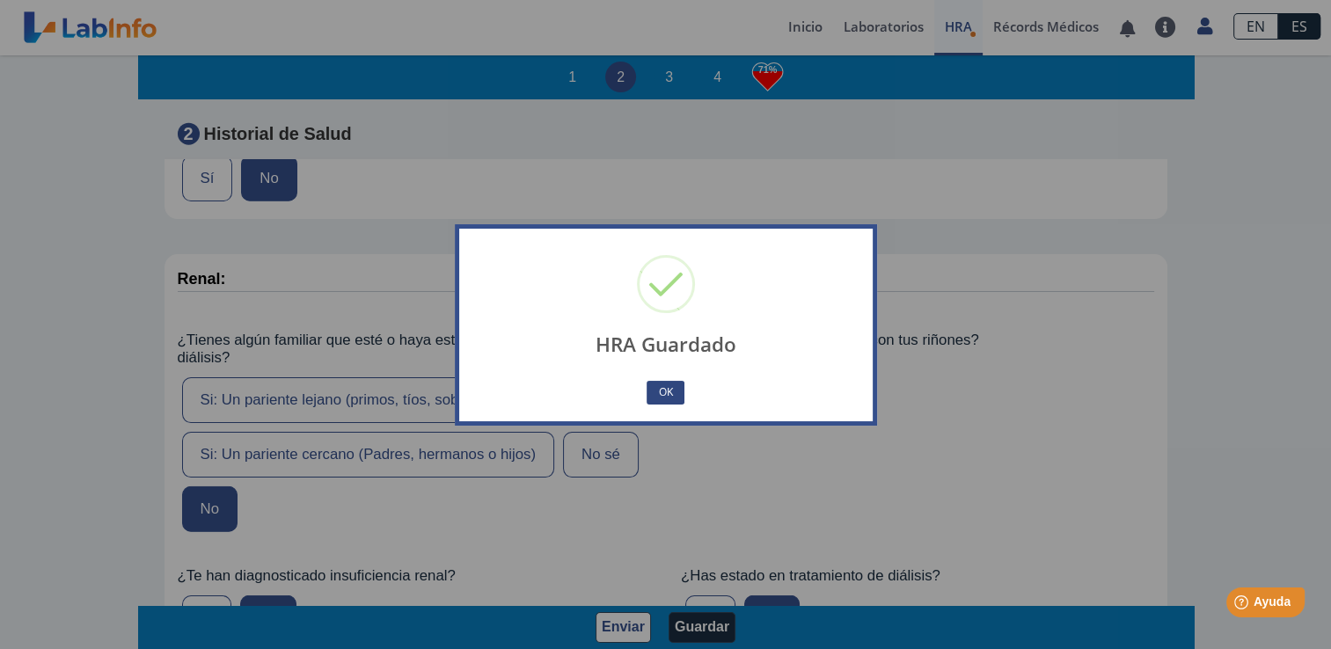
click at [662, 386] on button "OK" at bounding box center [665, 393] width 37 height 24
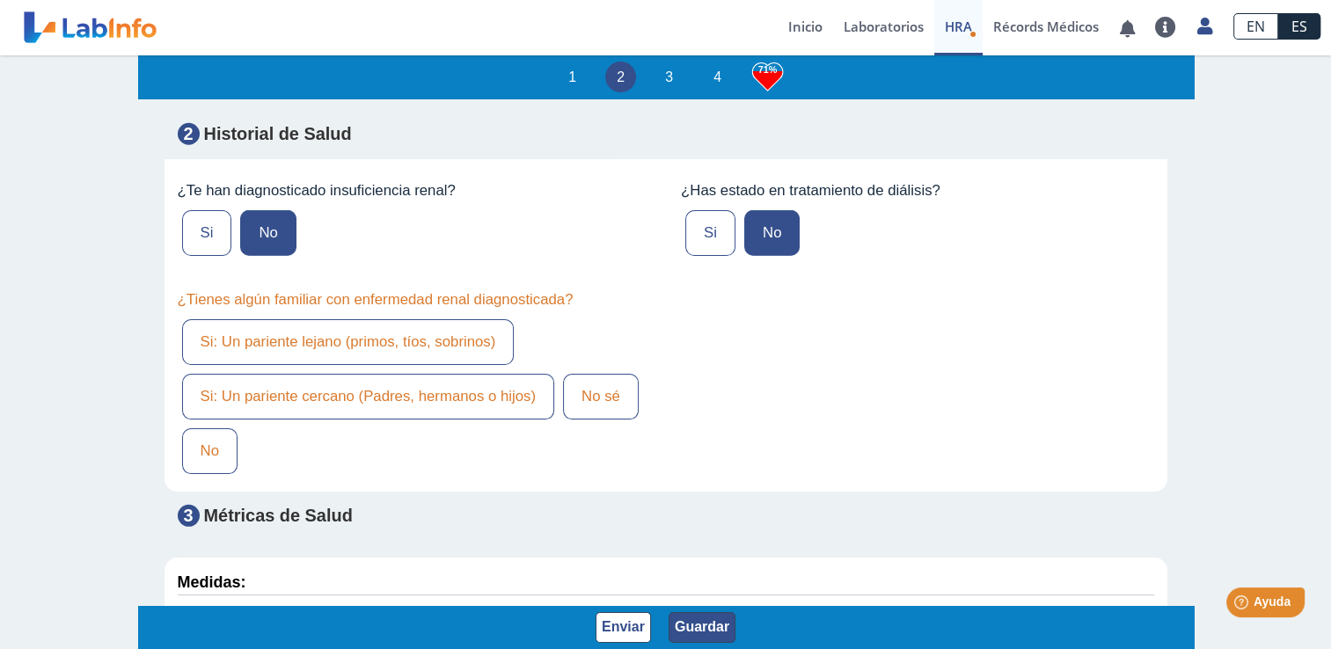
scroll to position [4989, 0]
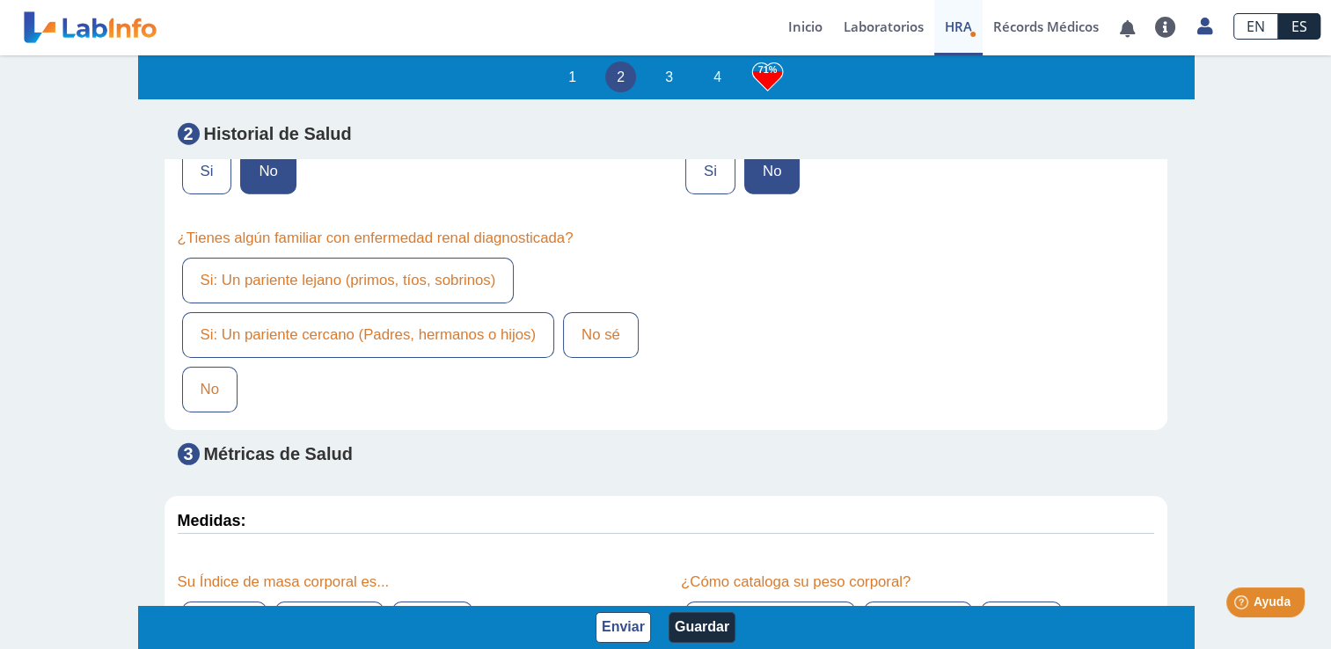
click at [201, 367] on label "No" at bounding box center [209, 390] width 55 height 46
click at [0, 0] on input "No" at bounding box center [0, 0] width 0 height 0
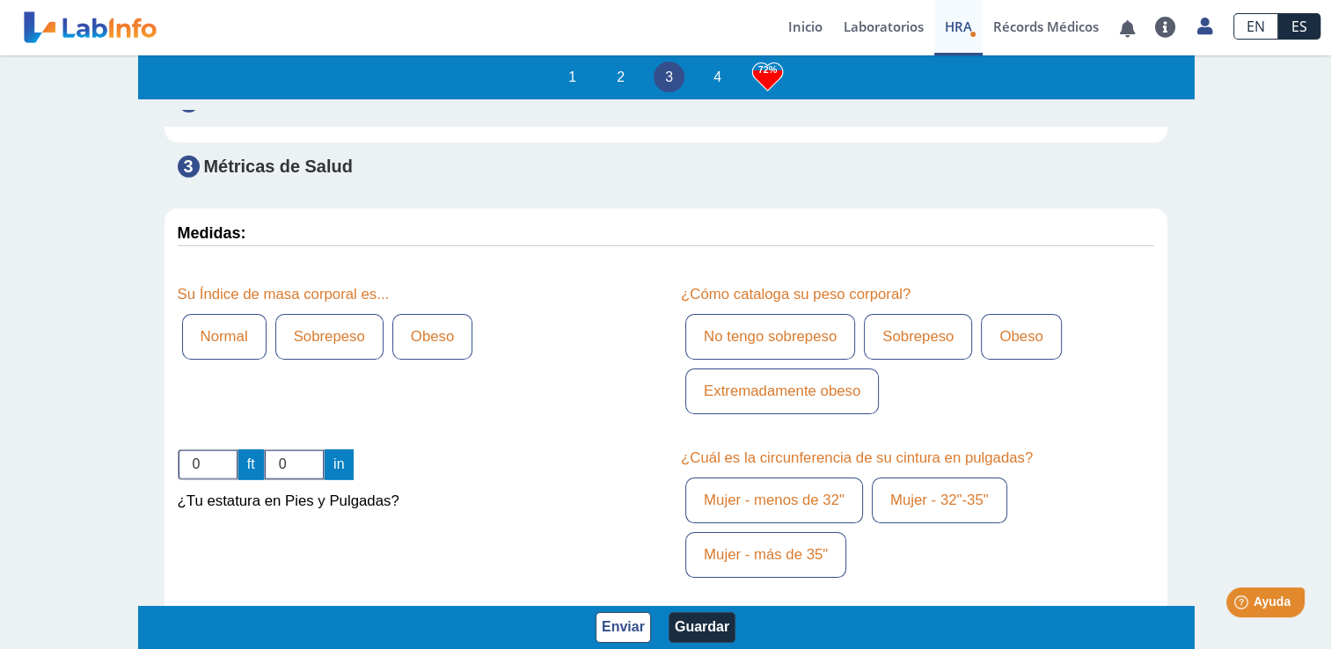
scroll to position [5338, 0]
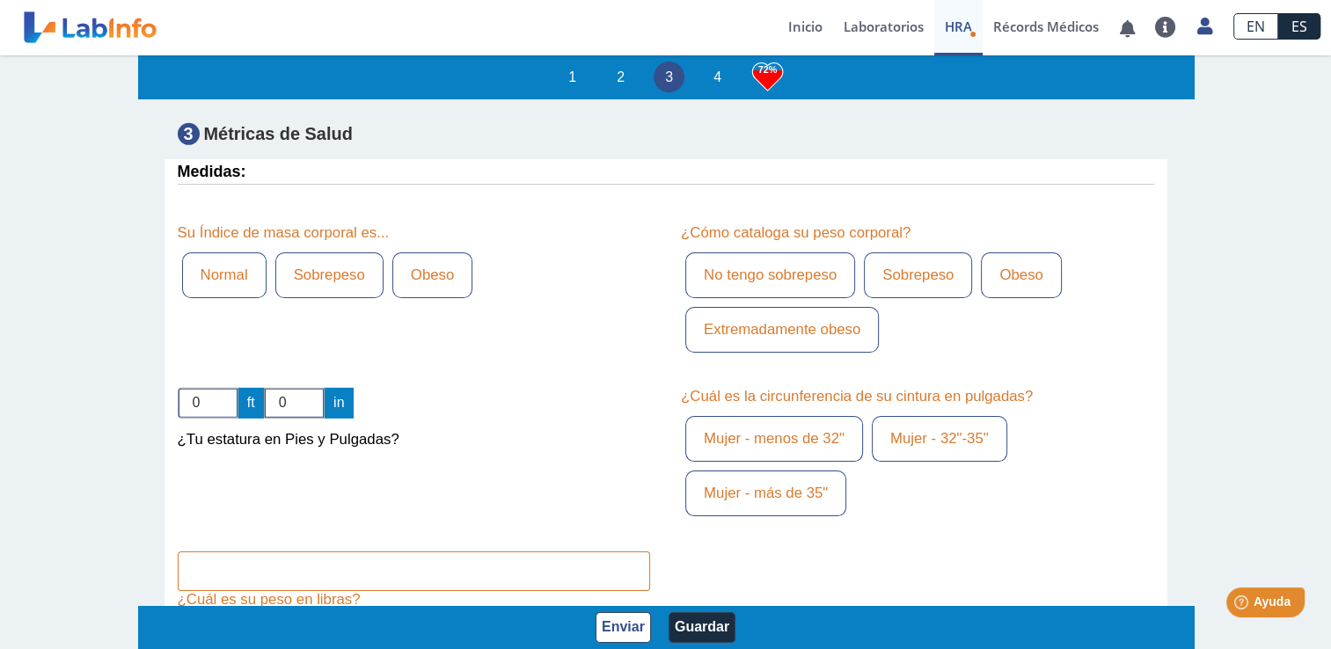
click at [398, 252] on label "Obeso" at bounding box center [432, 275] width 80 height 46
click at [0, 0] on input "Obeso" at bounding box center [0, 0] width 0 height 0
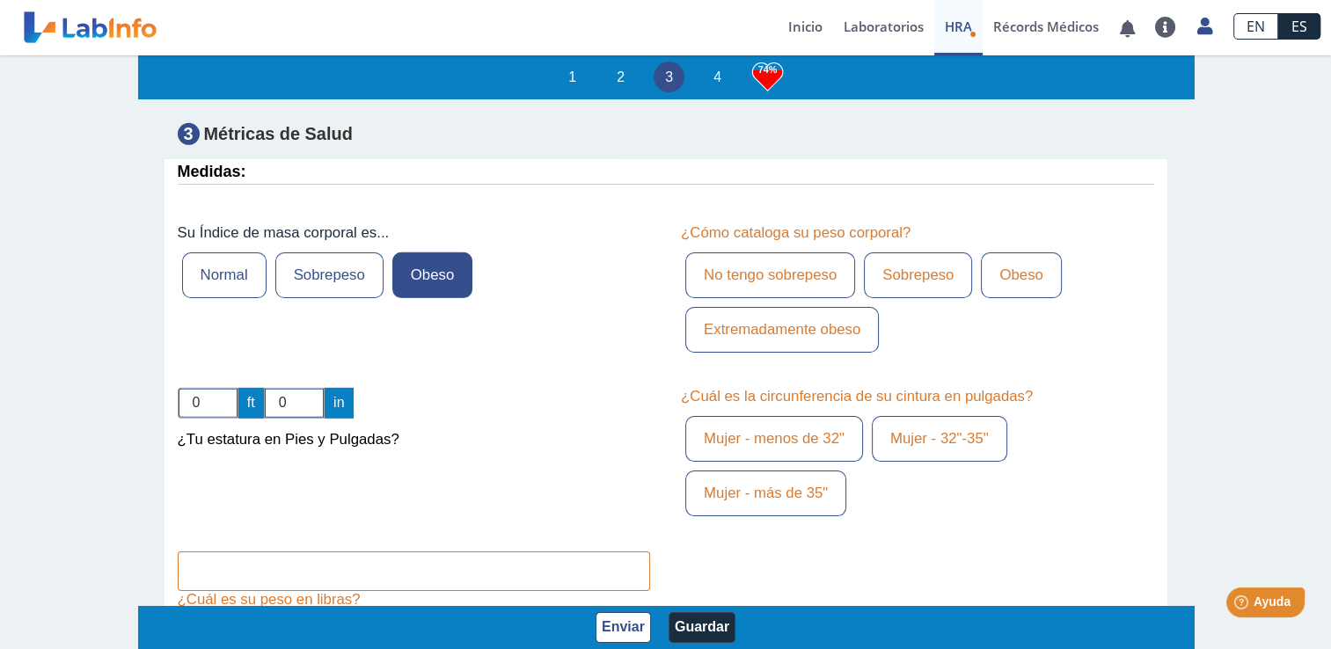
click at [982, 252] on label "Obeso" at bounding box center [1021, 275] width 80 height 46
click at [0, 0] on input "Obeso" at bounding box center [0, 0] width 0 height 0
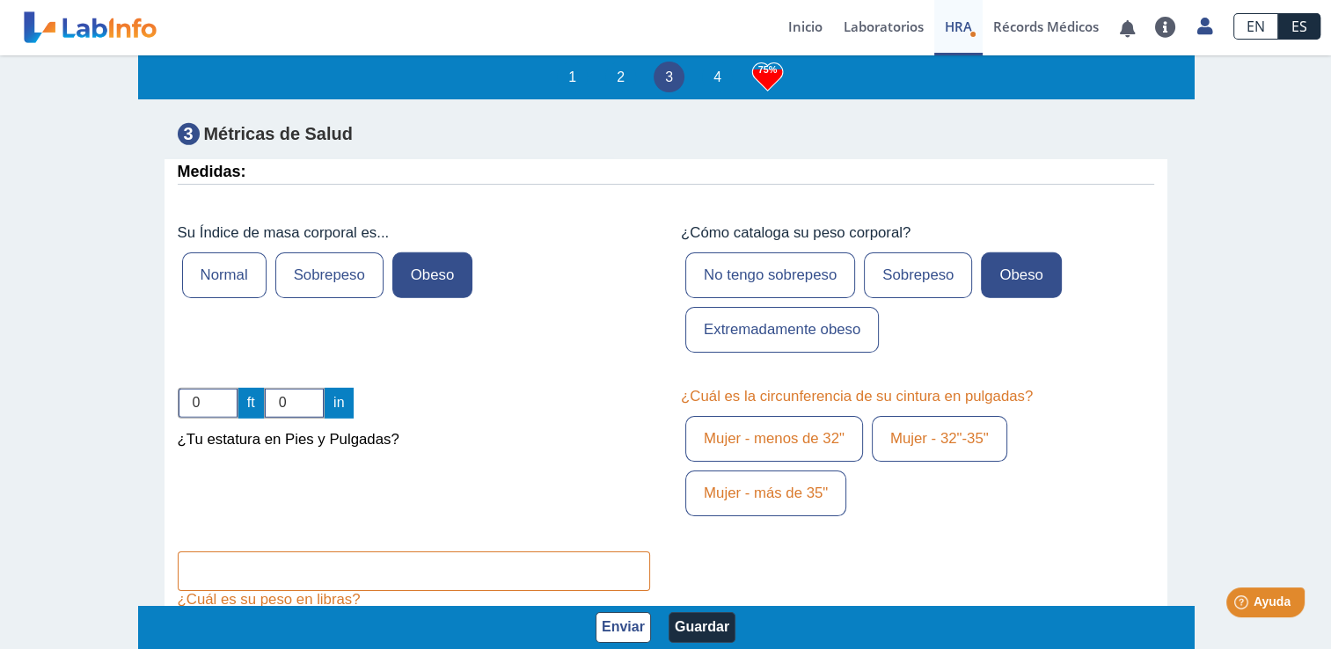
click at [771, 471] on label "Mujer - más de 35"" at bounding box center [765, 494] width 161 height 46
click at [0, 0] on input "Mujer - más de 35"" at bounding box center [0, 0] width 0 height 0
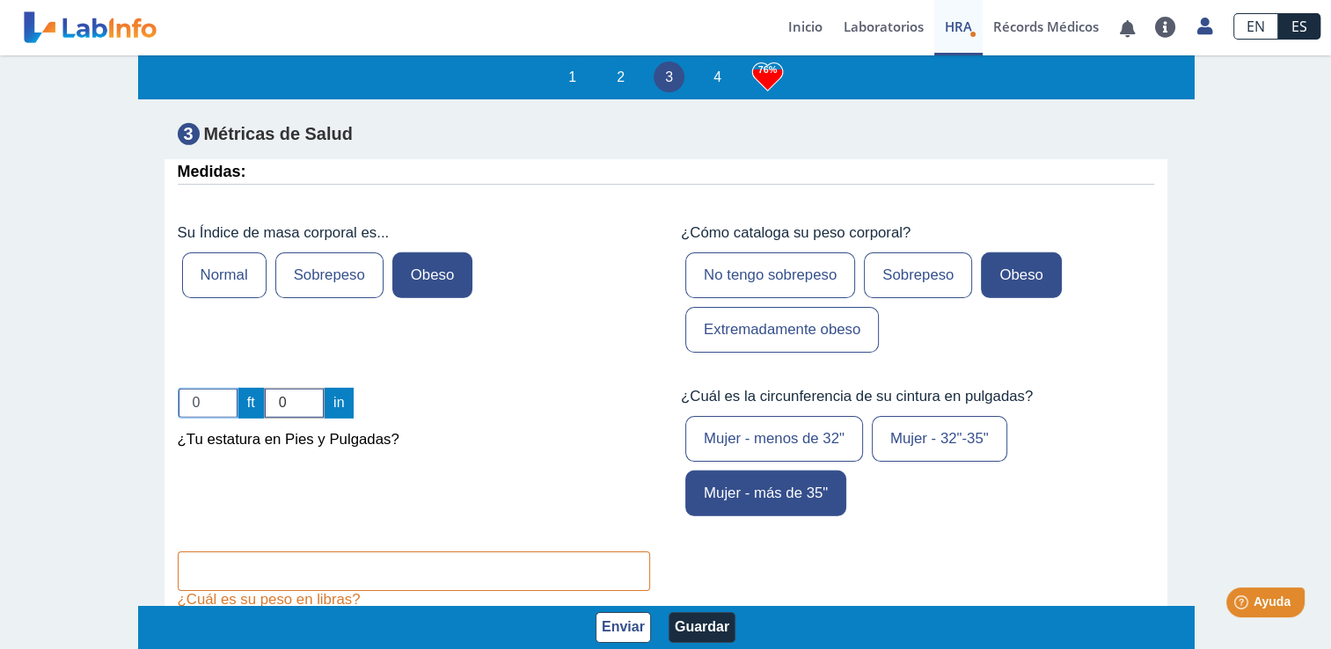
click at [215, 388] on input "0" at bounding box center [208, 403] width 61 height 31
type input "5"
click at [282, 388] on input "0" at bounding box center [294, 403] width 61 height 31
type input "8"
type input "2"
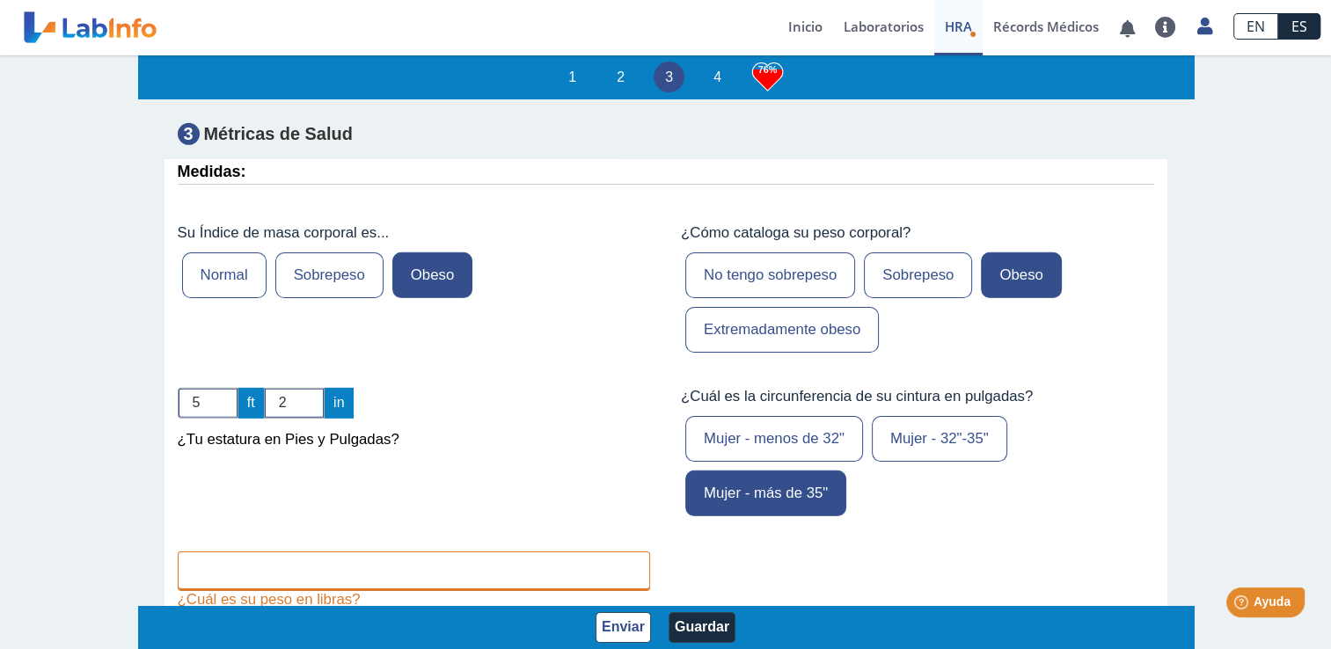
click at [289, 552] on input "text" at bounding box center [414, 572] width 473 height 40
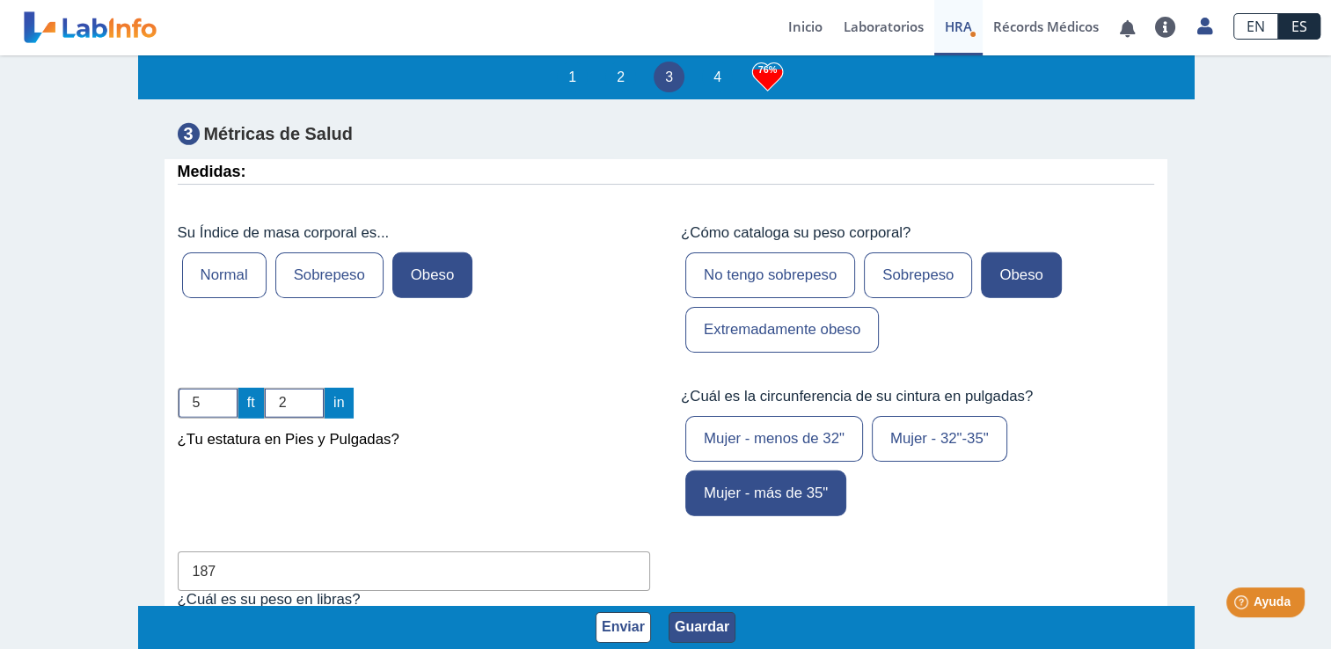
type input "187"
click at [698, 630] on button "Guardar" at bounding box center [702, 627] width 67 height 31
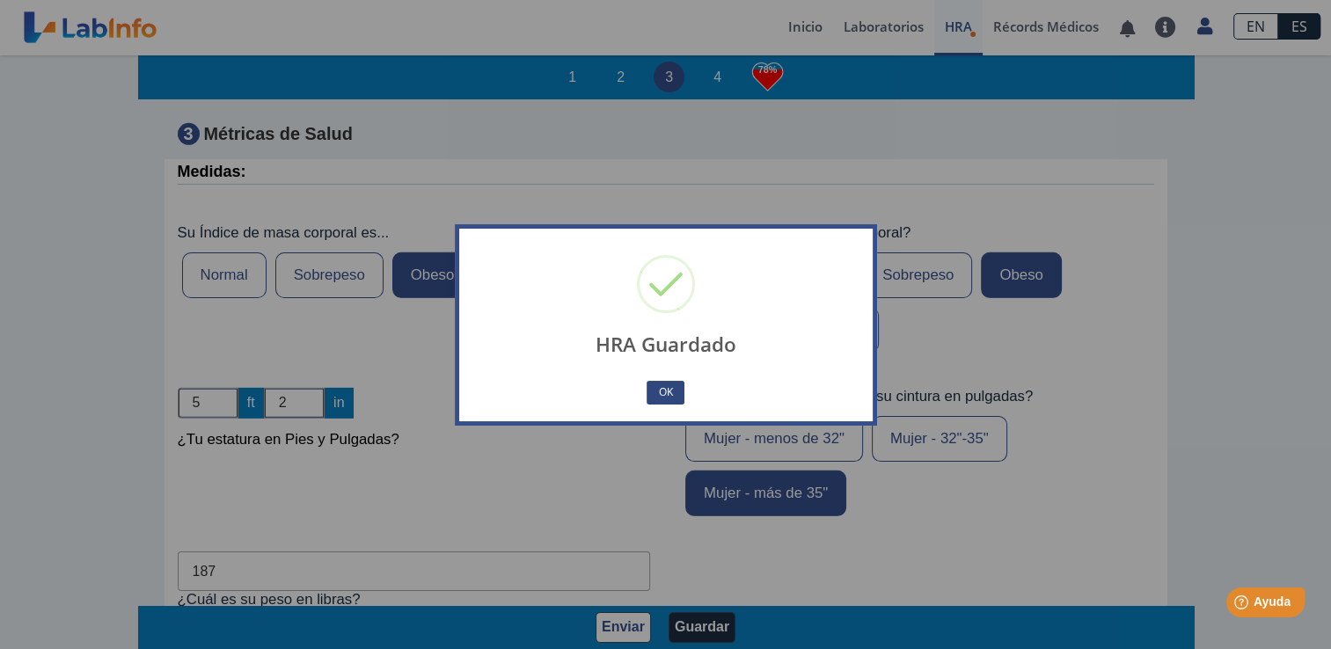
click at [664, 396] on button "OK" at bounding box center [665, 393] width 37 height 24
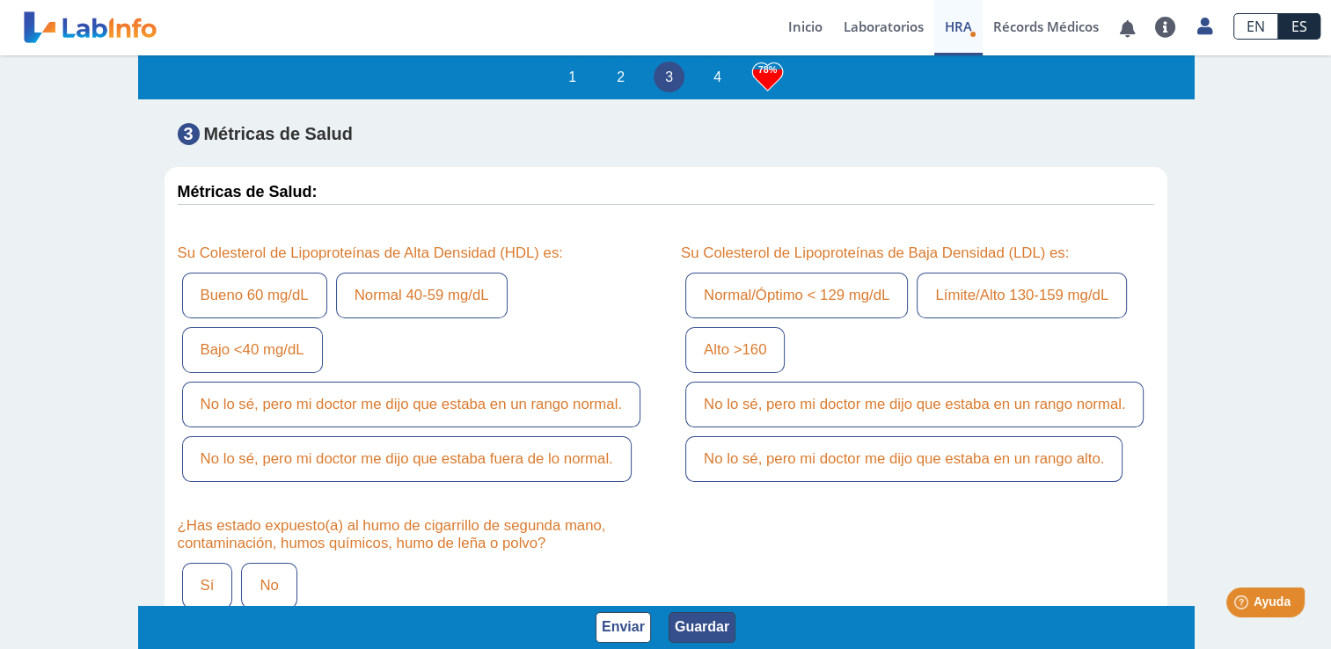
scroll to position [5858, 0]
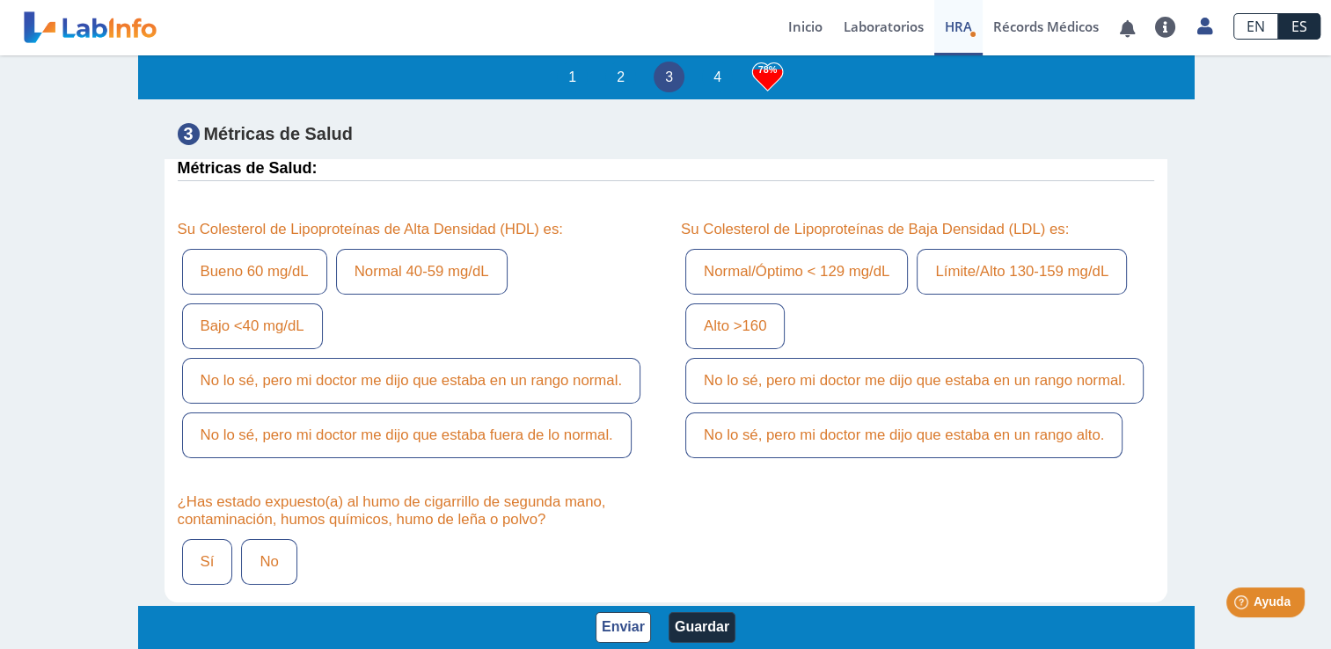
click at [264, 249] on label "Bueno 60 mg/dL" at bounding box center [254, 272] width 145 height 46
click at [0, 0] on input "Bueno 60 mg/dL" at bounding box center [0, 0] width 0 height 0
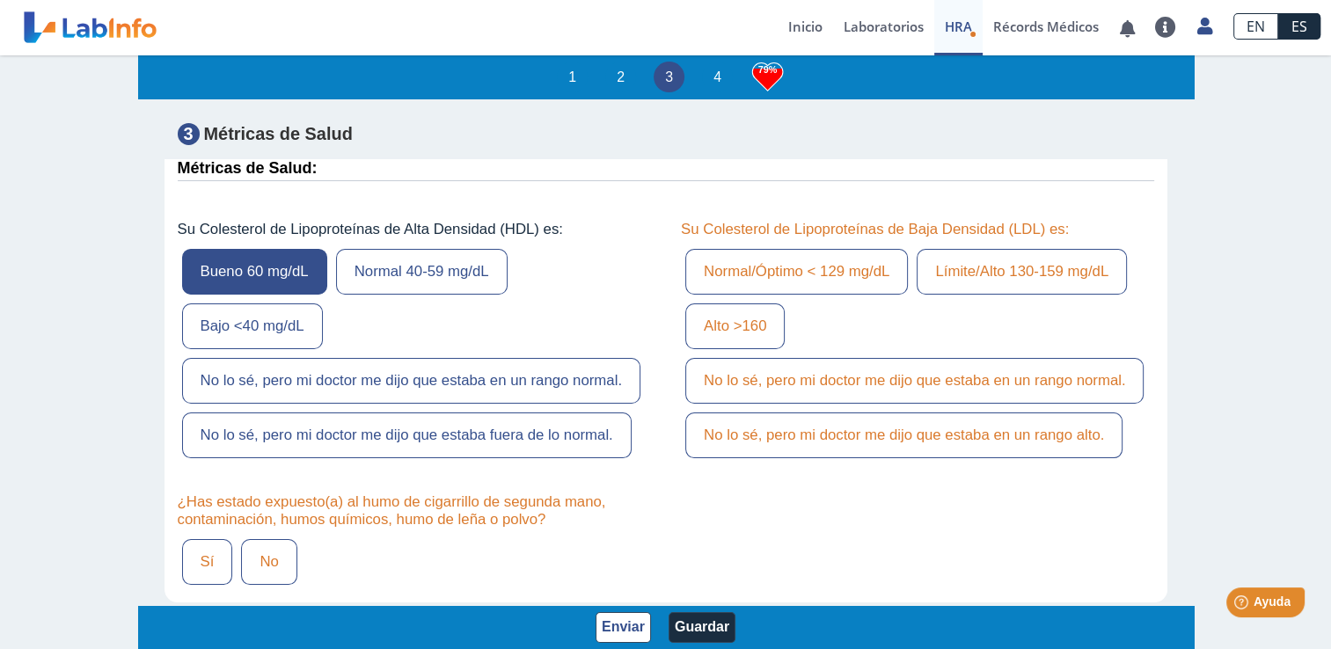
click at [778, 249] on label "Normal/Óptimo < 129 mg/dL" at bounding box center [796, 272] width 223 height 46
click at [0, 0] on input "Normal/Óptimo < 129 mg/dL" at bounding box center [0, 0] width 0 height 0
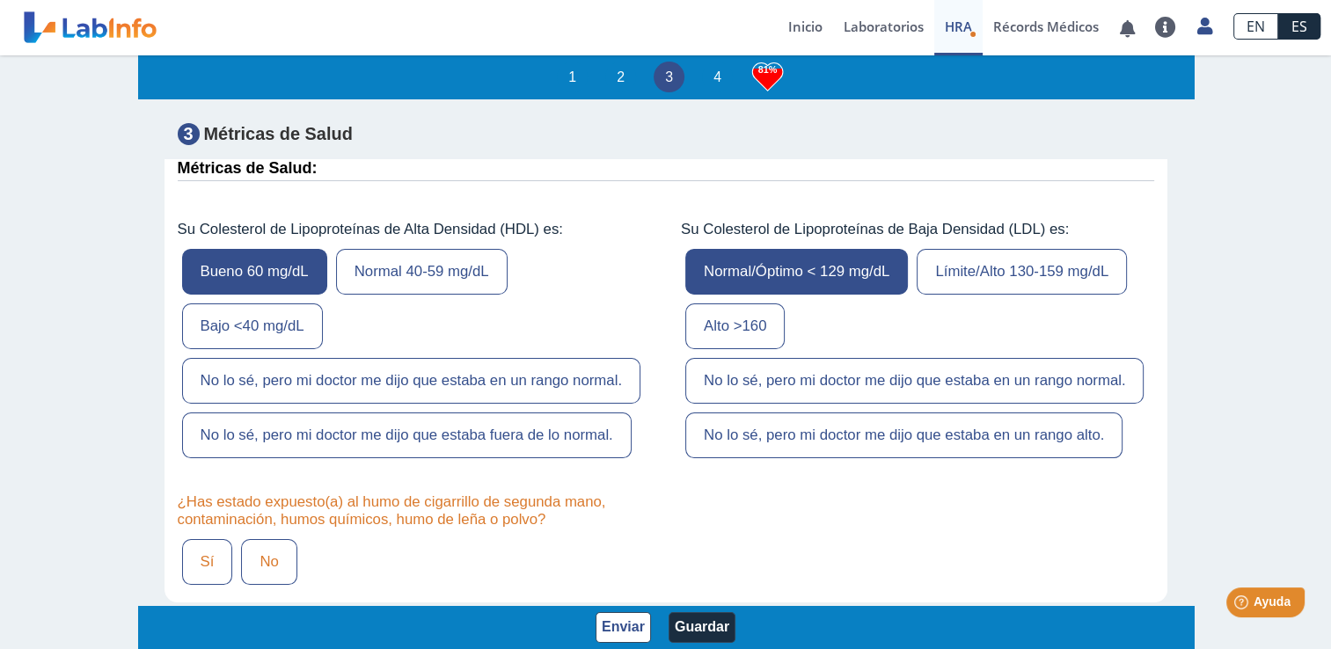
click at [248, 539] on label "No" at bounding box center [268, 562] width 55 height 46
click at [0, 0] on input "No" at bounding box center [0, 0] width 0 height 0
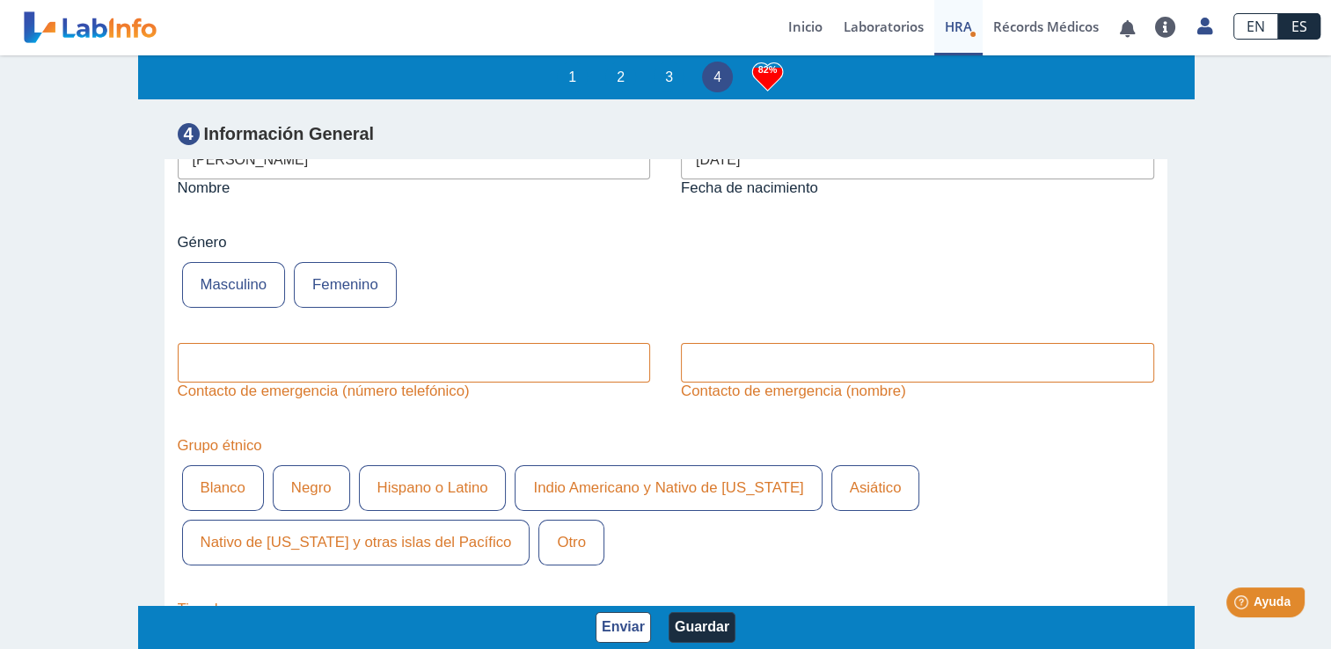
scroll to position [6477, 0]
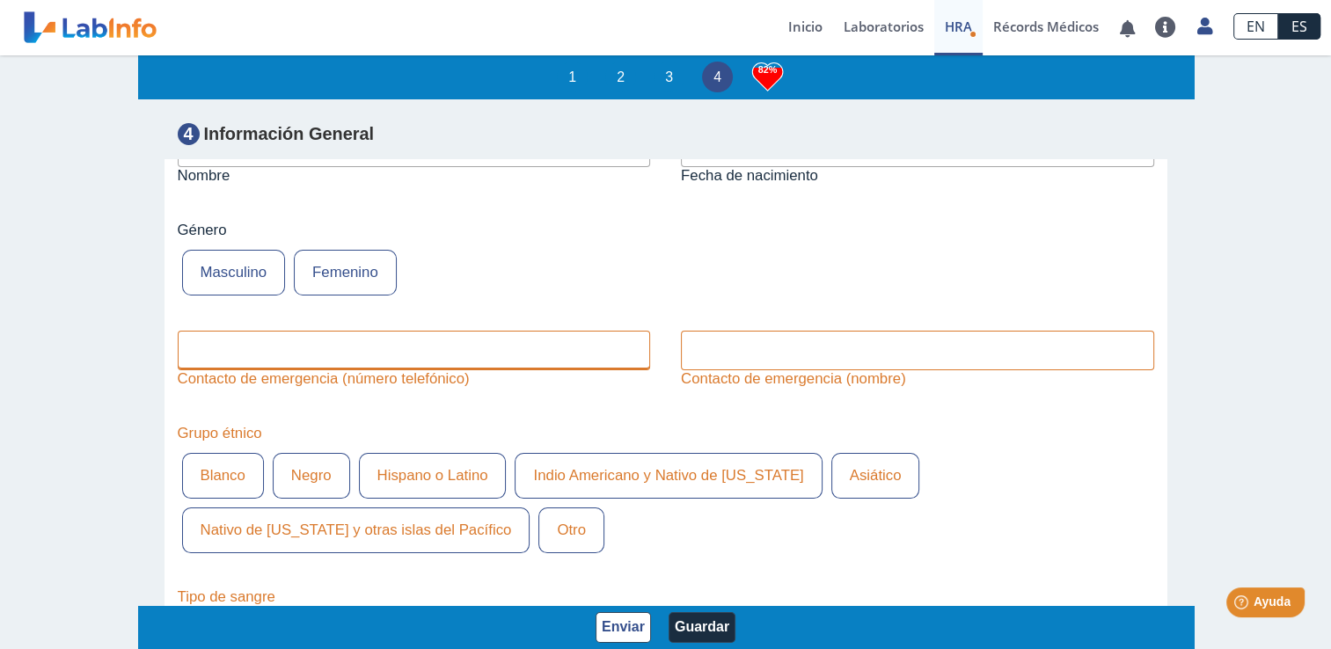
click at [604, 331] on input "text" at bounding box center [414, 351] width 473 height 40
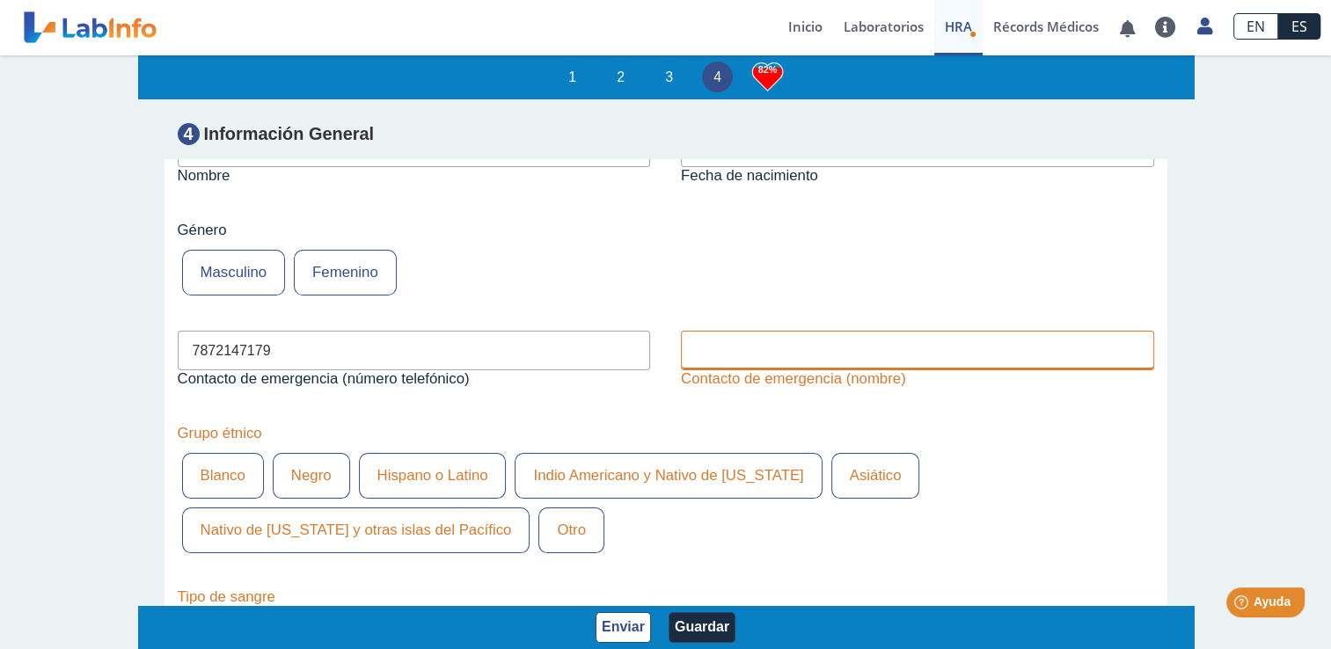
type input "7872147179"
click at [885, 331] on input "text" at bounding box center [917, 351] width 473 height 40
type input "[PERSON_NAME]"
click at [439, 453] on label "Hispano o Latino" at bounding box center [433, 476] width 148 height 46
click at [0, 0] on input "Hispano o Latino" at bounding box center [0, 0] width 0 height 0
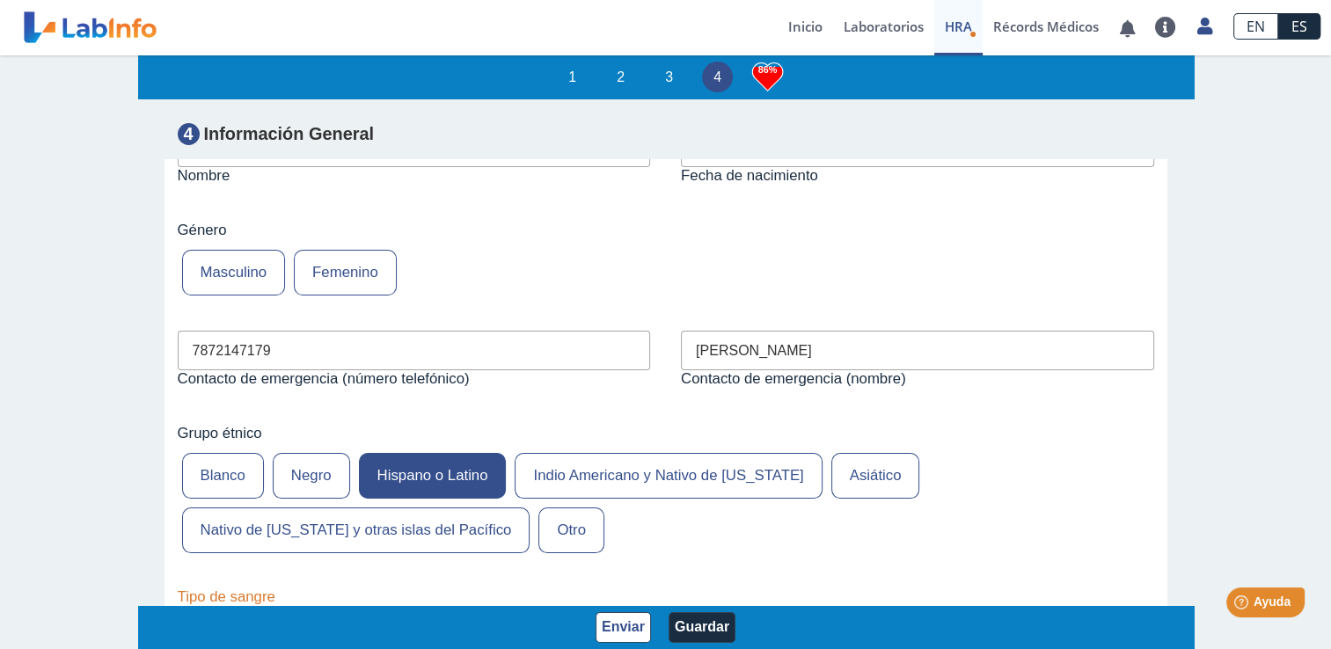
click at [522, 624] on select "No estoy seguro O Negativo O Positivo A Negativo A Positivo B Negativo B Positi…" at bounding box center [405, 632] width 424 height 17
select select "2: 228"
click at [193, 624] on select "No estoy seguro O Negativo O Positivo A Negativo A Positivo B Negativo B Positi…" at bounding box center [405, 632] width 424 height 17
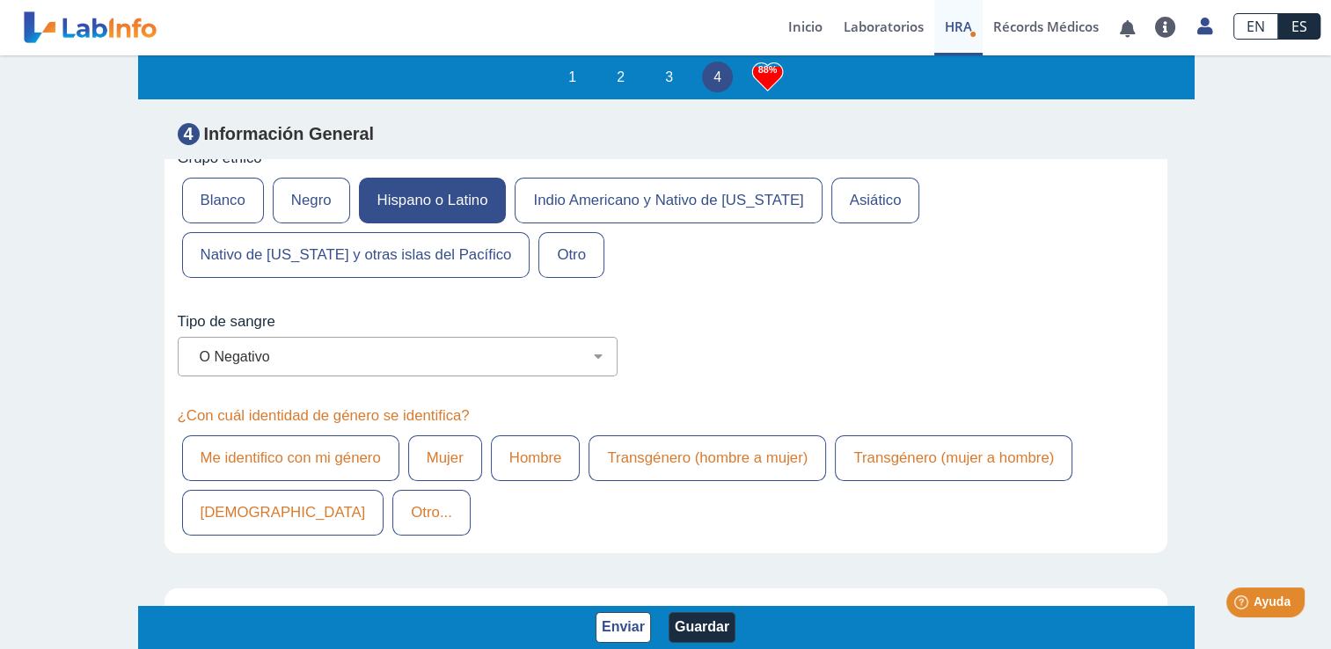
scroll to position [6789, 0]
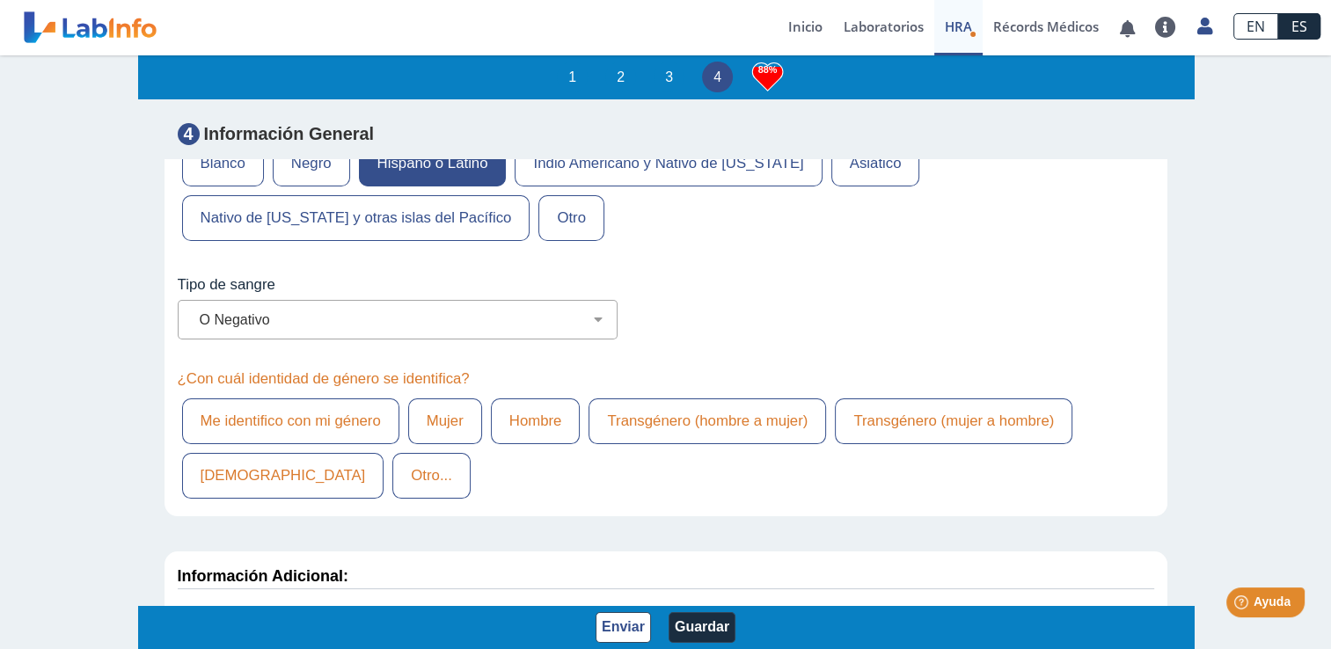
click at [345, 399] on label "Me identifico con mi género" at bounding box center [290, 422] width 217 height 46
click at [0, 0] on input "Me identifico con mi género" at bounding box center [0, 0] width 0 height 0
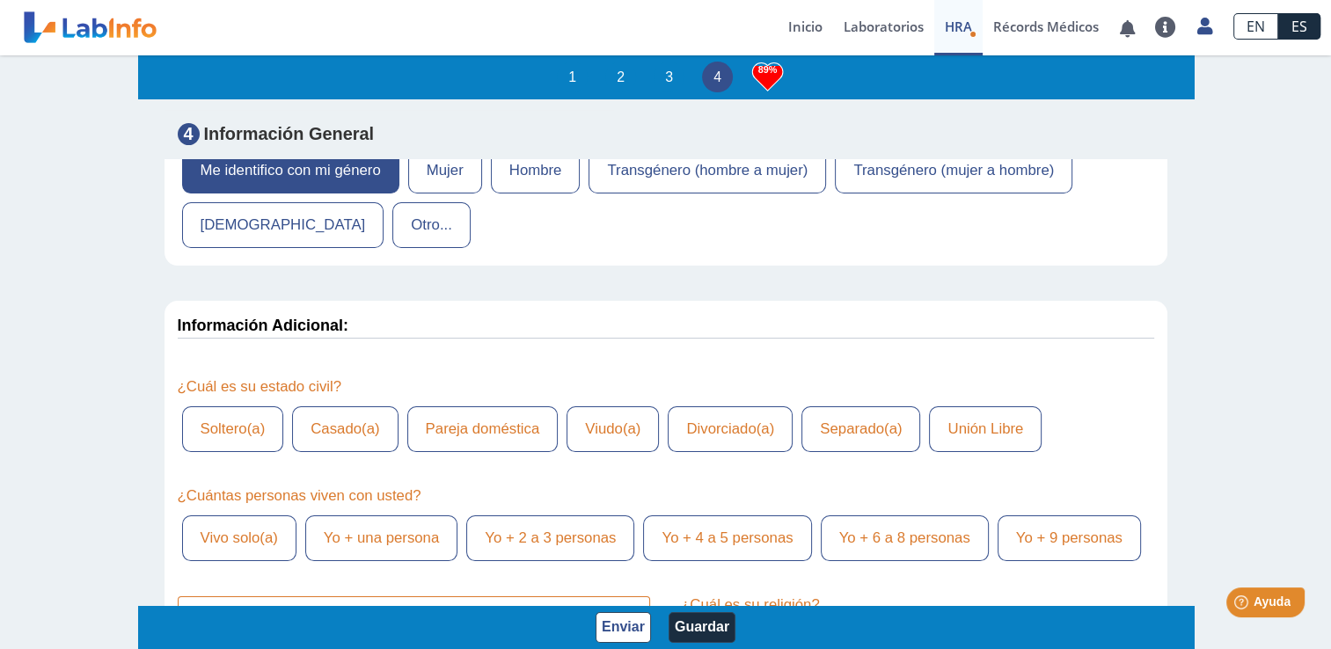
scroll to position [7064, 0]
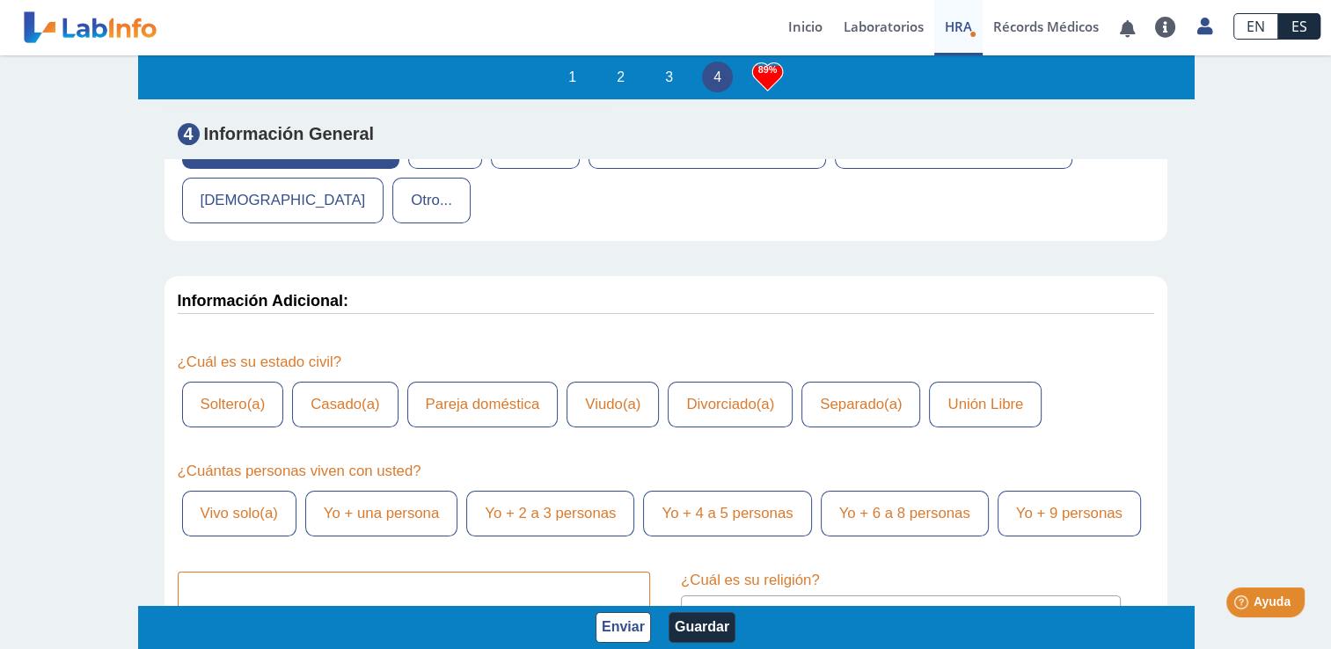
click at [347, 382] on label "Casado(a)" at bounding box center [345, 405] width 106 height 46
click at [0, 0] on input "Casado(a)" at bounding box center [0, 0] width 0 height 0
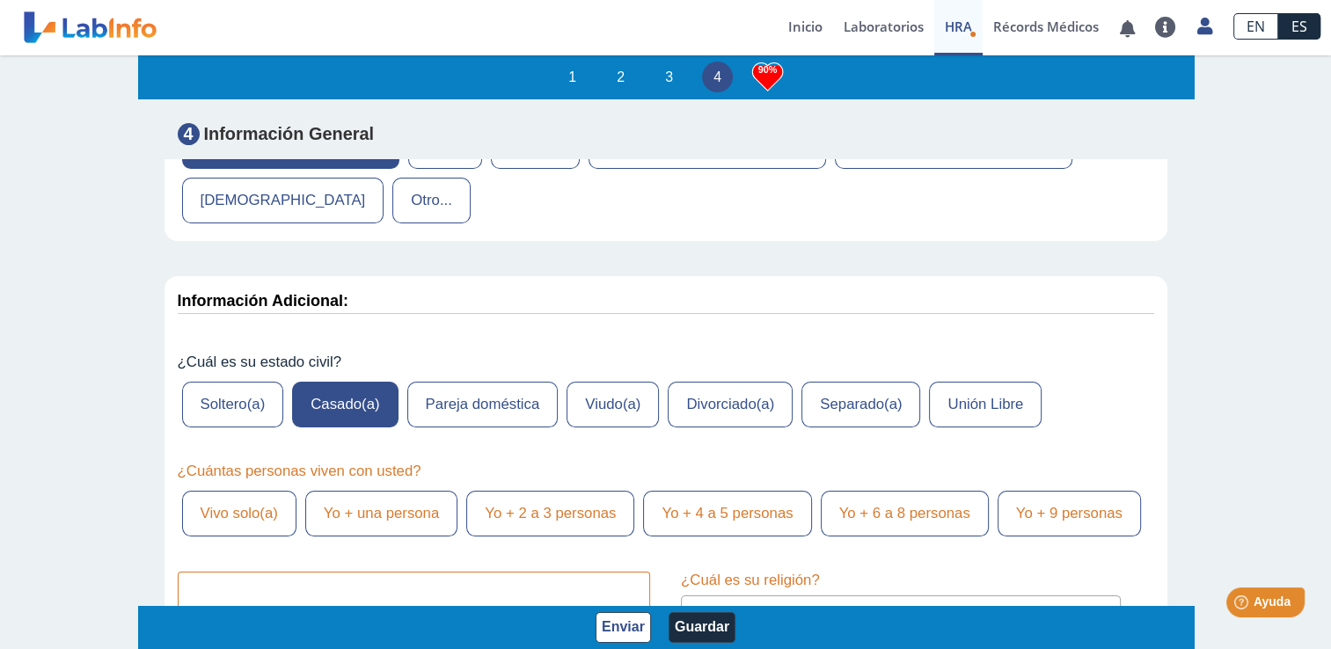
click at [544, 491] on label "Yo + 2 a 3 personas" at bounding box center [550, 514] width 168 height 46
click at [0, 0] on input "Yo + 2 a 3 personas" at bounding box center [0, 0] width 0 height 0
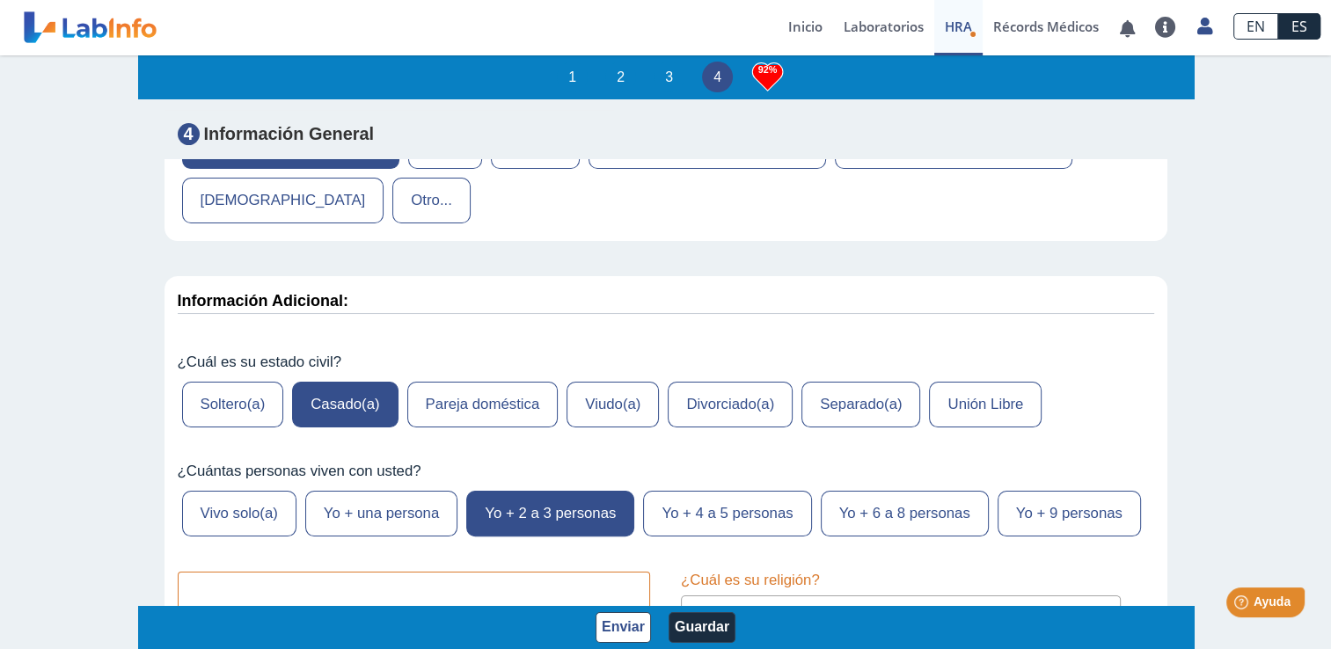
click at [528, 559] on div "¿[PERSON_NAME] nació?" at bounding box center [415, 604] width 500 height 90
click at [524, 572] on input "text" at bounding box center [414, 592] width 473 height 40
type input "[GEOGRAPHIC_DATA] [US_STATE] [GEOGRAPHIC_DATA]"
click at [899, 596] on div "[DEMOGRAPHIC_DATA] (cualquier denominación) [DEMOGRAPHIC_DATA] [DEMOGRAPHIC_DAT…" at bounding box center [901, 616] width 440 height 40
click at [904, 607] on select "[DEMOGRAPHIC_DATA] (cualquier denominación) [DEMOGRAPHIC_DATA] [DEMOGRAPHIC_DAT…" at bounding box center [908, 615] width 424 height 17
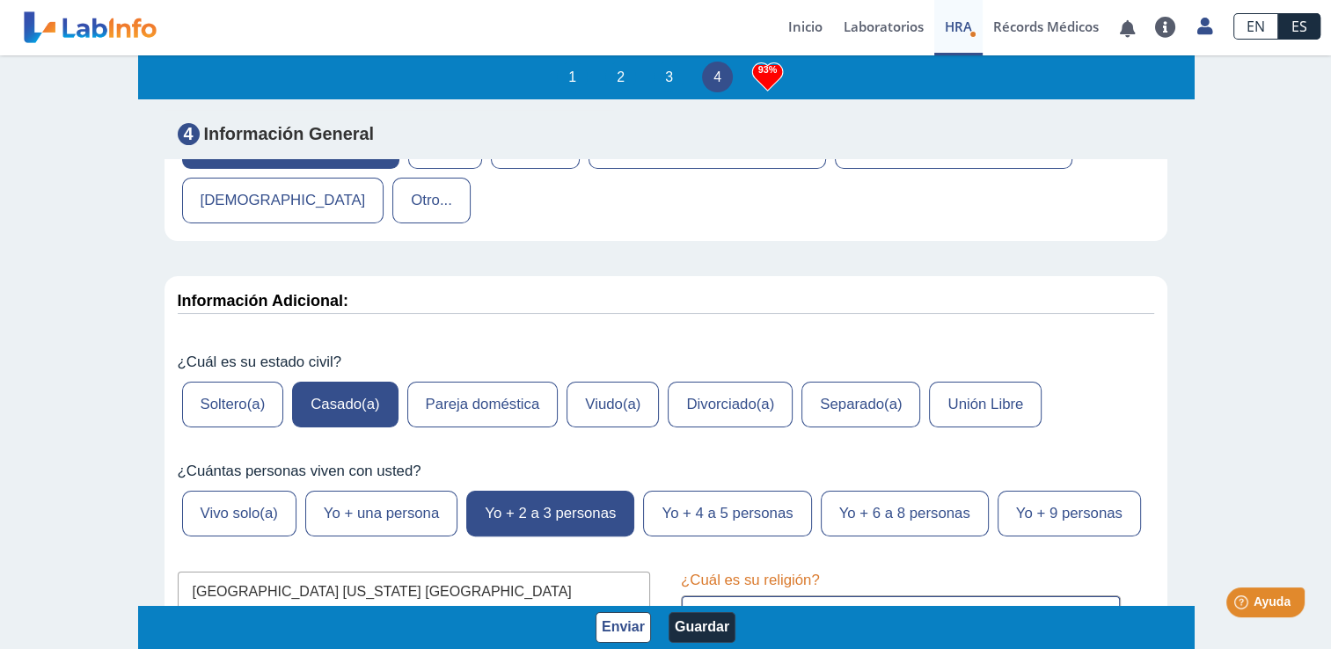
select select "1: 216"
click at [696, 607] on select "[DEMOGRAPHIC_DATA] (cualquier denominación) [DEMOGRAPHIC_DATA] [DEMOGRAPHIC_DAT…" at bounding box center [908, 615] width 424 height 17
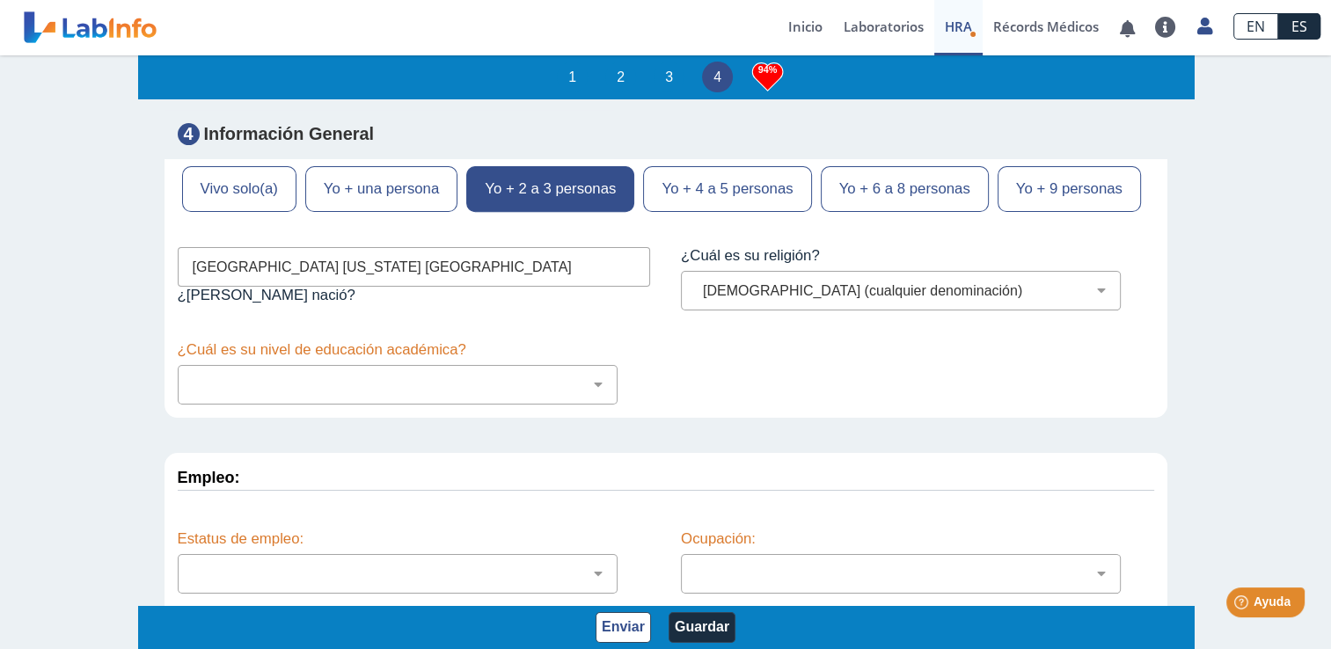
scroll to position [7401, 0]
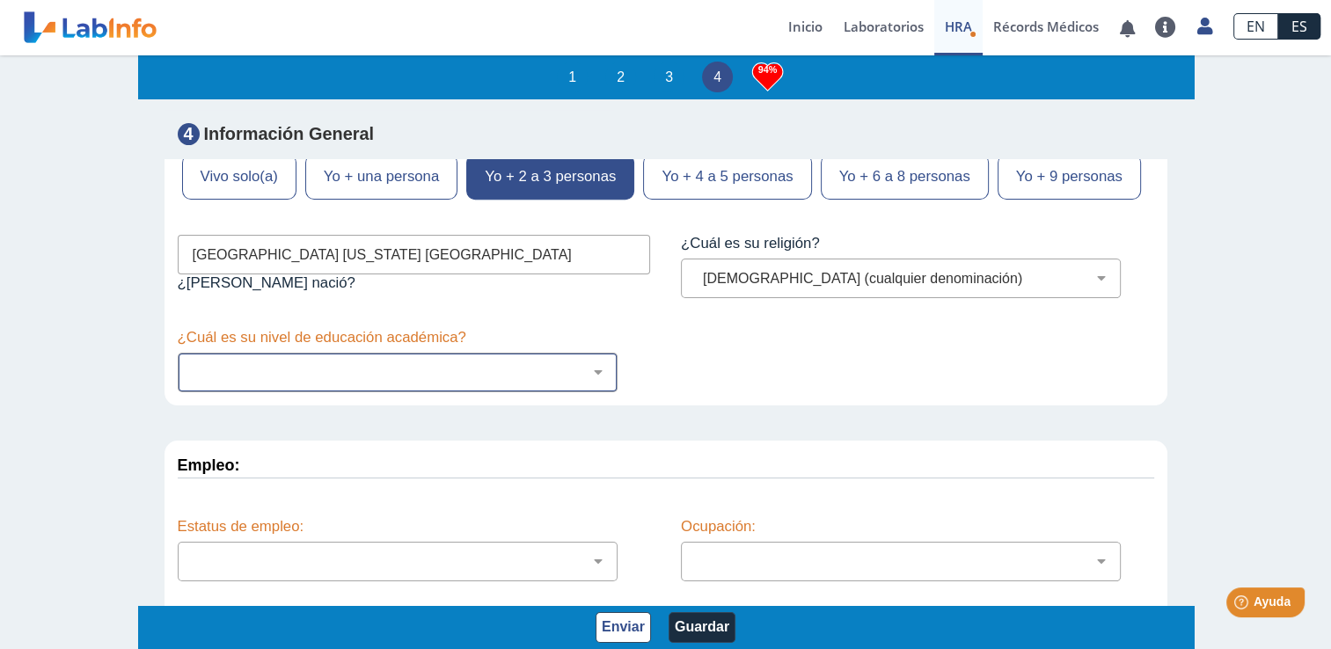
click at [580, 364] on select "No fui a la escuela Escuela primaria Algo de escuela secundaria o equivalente s…" at bounding box center [405, 372] width 424 height 17
select select "7: 280"
click at [193, 364] on select "No fui a la escuela Escuela primaria Algo de escuela secundaria o equivalente s…" at bounding box center [405, 372] width 424 height 17
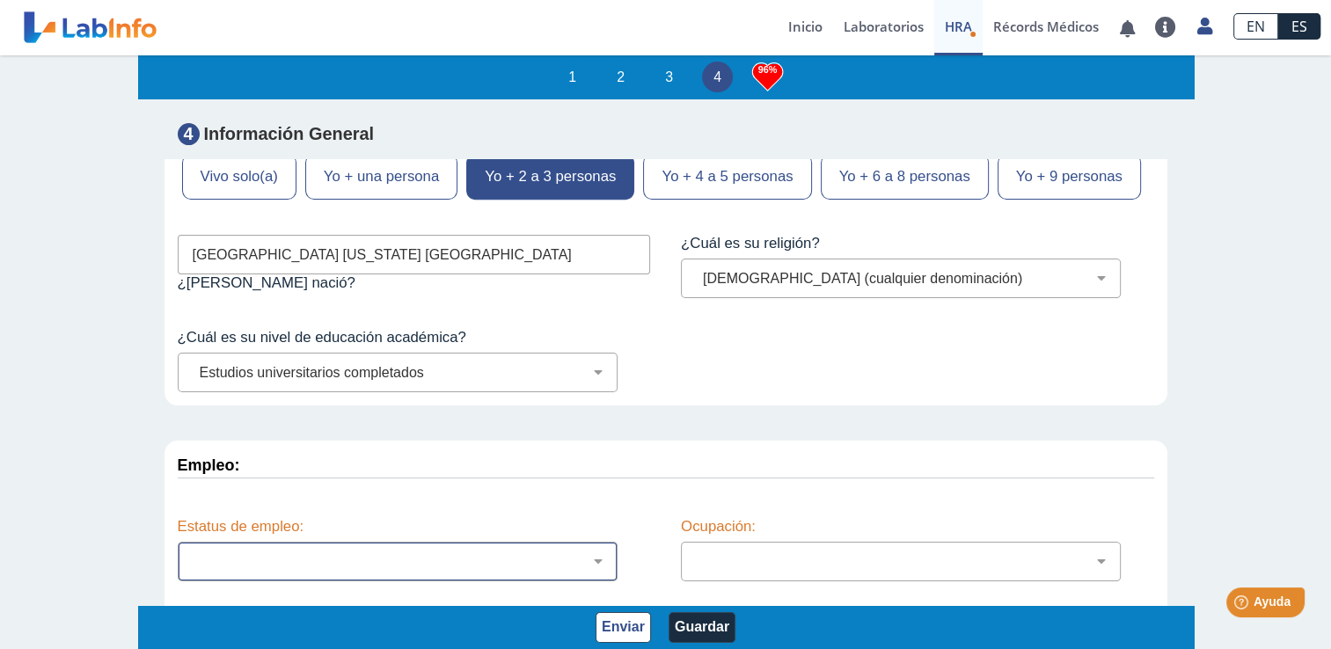
click at [468, 553] on select "Empleado a tiempo parcial Empleado a tiempo completo Servicio profesionales Sin…" at bounding box center [405, 561] width 424 height 17
select select "2: 134"
click at [193, 553] on select "Empleado a tiempo parcial Empleado a tiempo completo Servicio profesionales Sin…" at bounding box center [405, 561] width 424 height 17
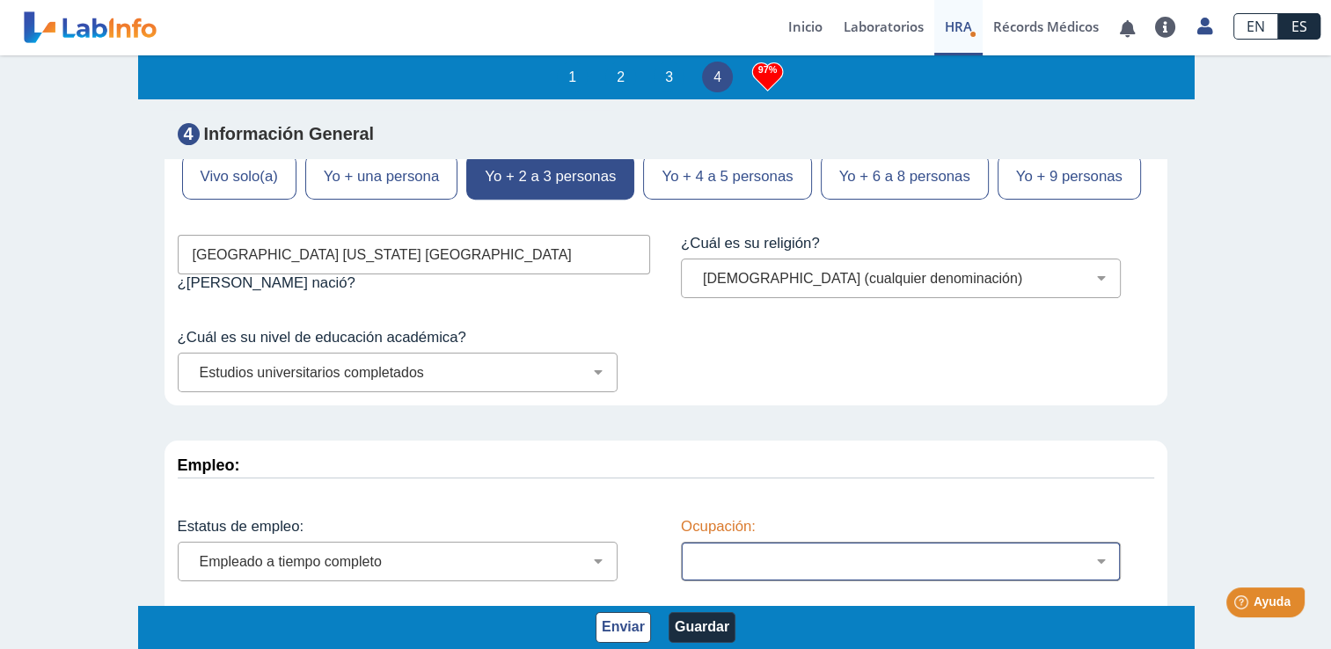
click at [712, 542] on div "Administración de empresas Servicios de protección Instalaciones, Reparaciones …" at bounding box center [901, 562] width 440 height 40
click at [879, 553] on select "Administración de empresas Servicios de protección Instalaciones, Reparaciones …" at bounding box center [908, 561] width 424 height 17
select select "18: 185"
click at [696, 553] on select "Administración de empresas Servicios de protección Instalaciones, Reparaciones …" at bounding box center [908, 561] width 424 height 17
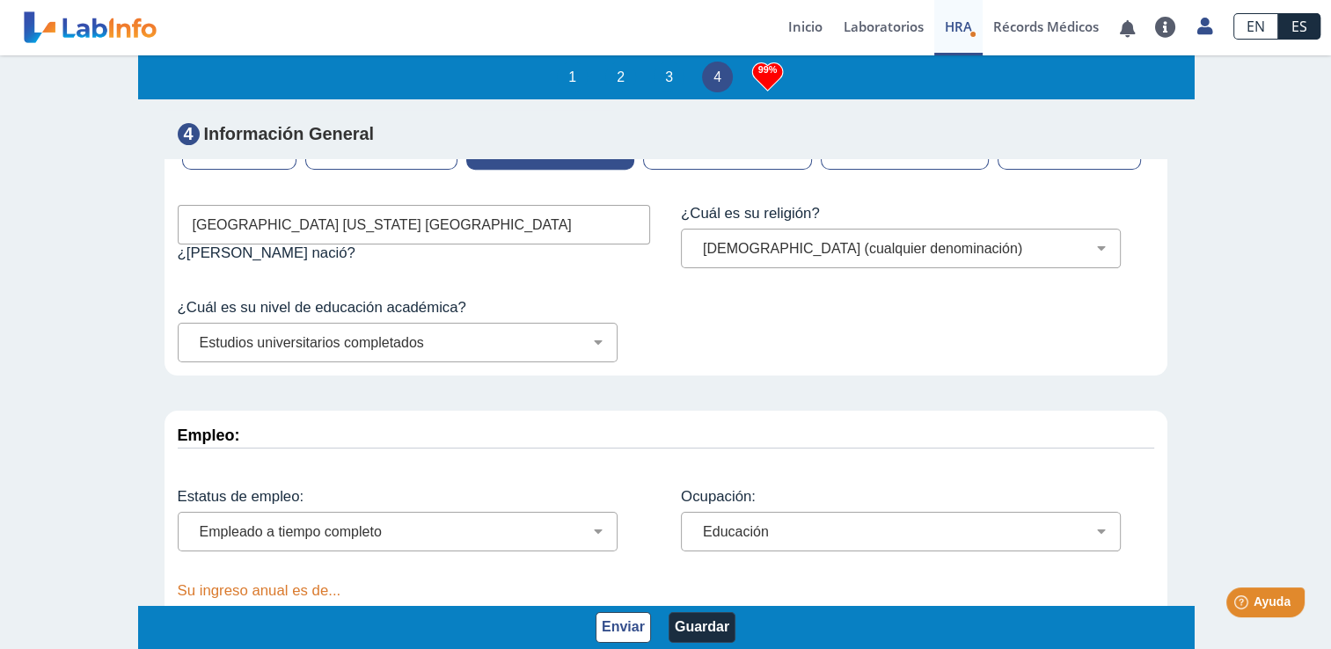
click at [570, 618] on select "Menos de $12,000 $12,000-$16,000 $16,000-$24,000 $24,000-$30,000 $30,000-$40,00…" at bounding box center [405, 626] width 424 height 17
select select "4: 146"
click at [193, 618] on select "Menos de $12,000 $12,000-$16,000 $16,000-$24,000 $24,000-$30,000 $30,000-$40,00…" at bounding box center [405, 626] width 424 height 17
click at [696, 625] on button "Guardar" at bounding box center [702, 627] width 67 height 31
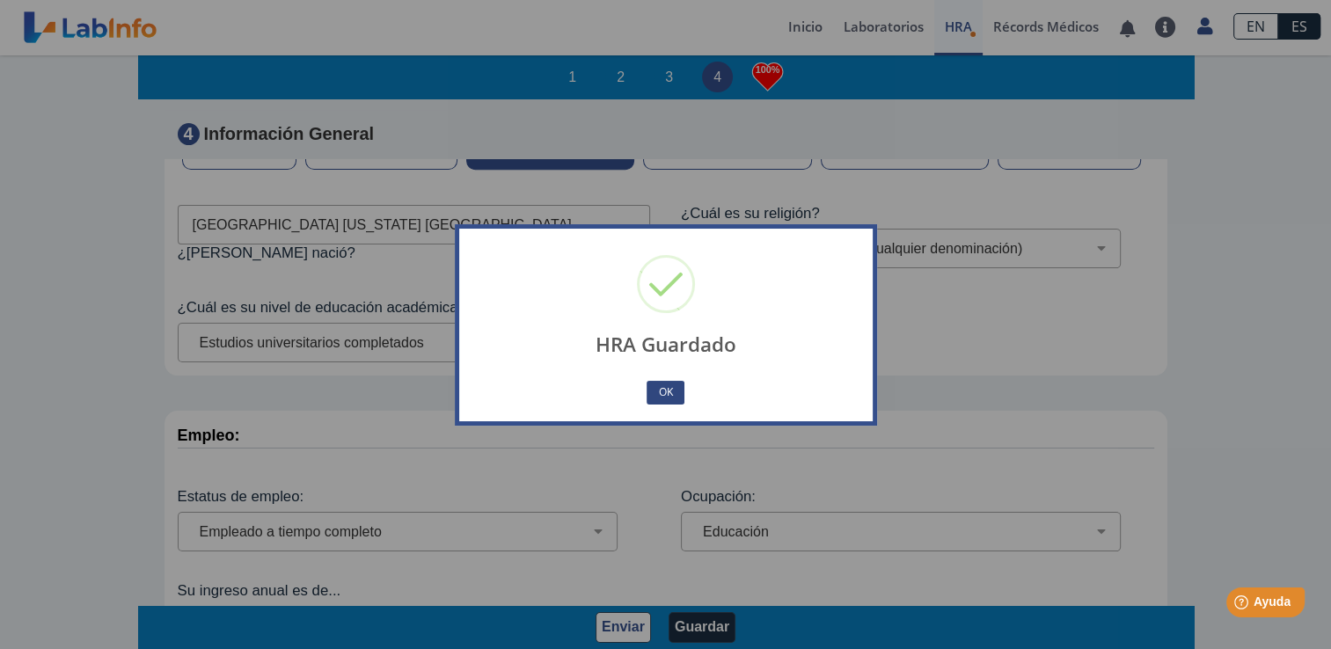
click at [662, 391] on button "OK" at bounding box center [665, 393] width 37 height 24
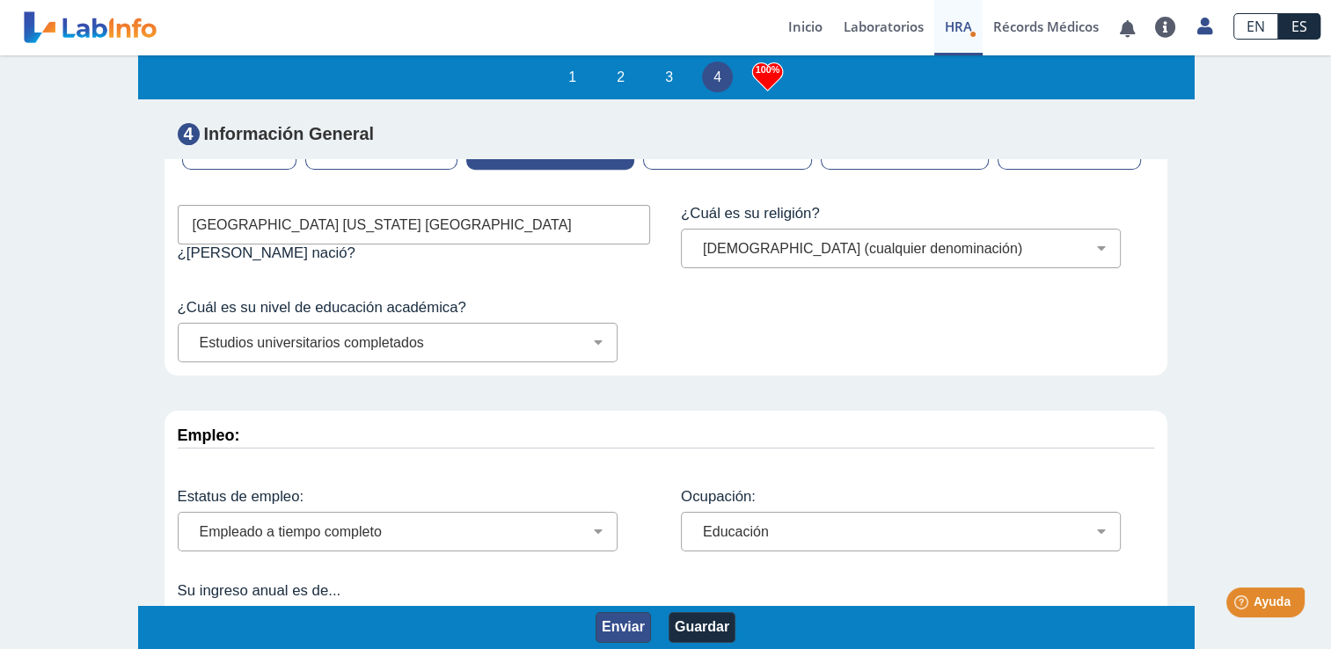
click at [617, 624] on button "Enviar" at bounding box center [623, 627] width 55 height 31
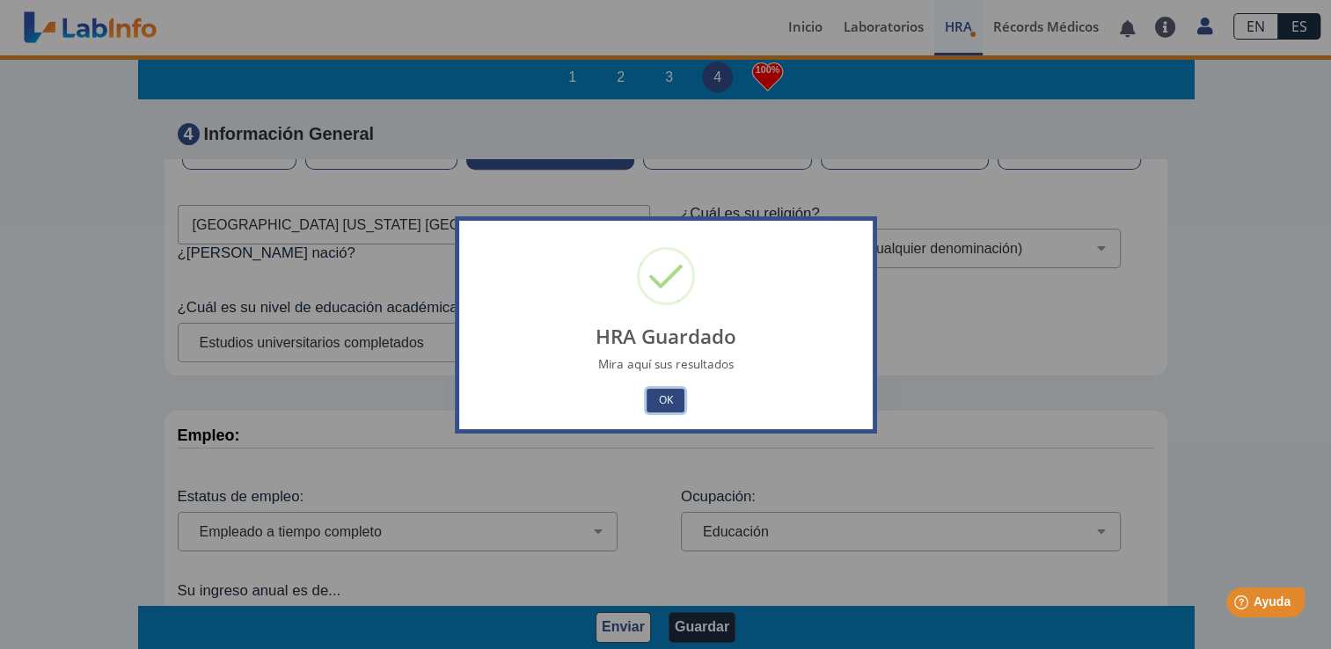
click at [665, 396] on button "OK" at bounding box center [665, 401] width 37 height 24
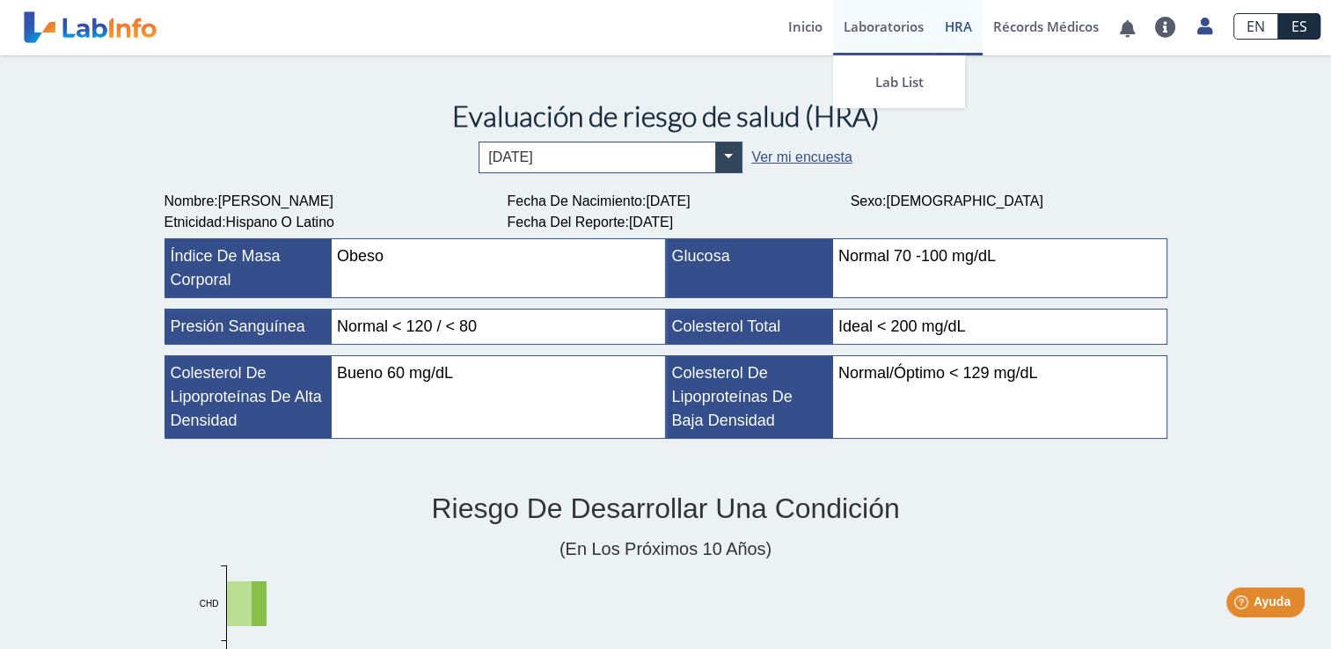
click at [873, 33] on link "Laboratorios" at bounding box center [883, 27] width 101 height 55
